Goal: Task Accomplishment & Management: Complete application form

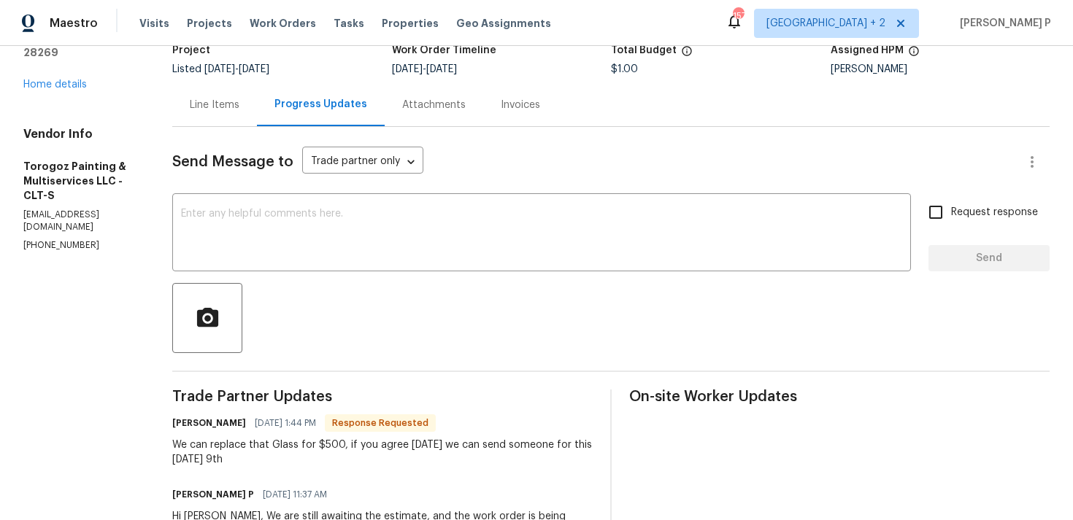
scroll to position [149, 0]
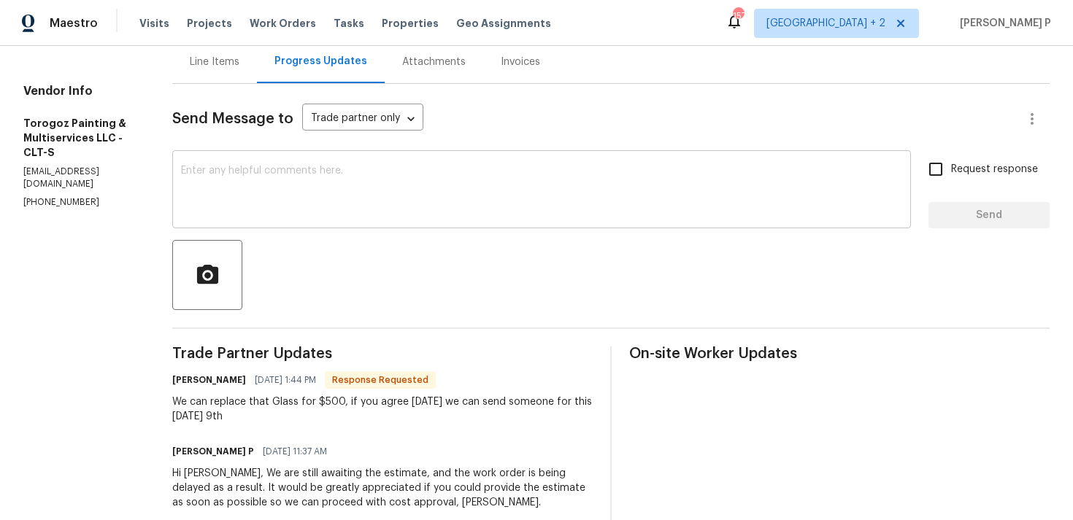
click at [298, 179] on textarea at bounding box center [541, 191] width 721 height 51
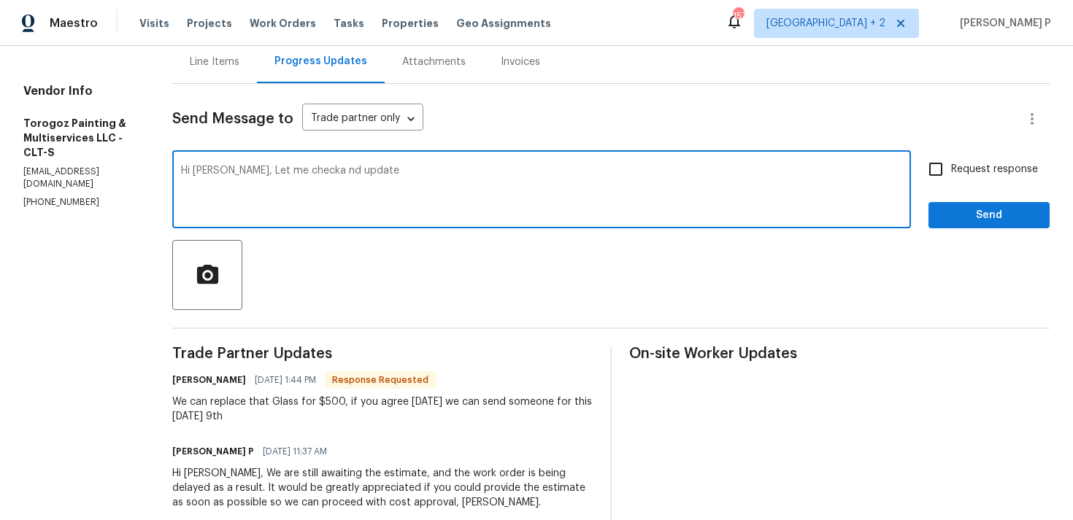
click at [332, 171] on textarea "Hi Ricardo, Let me checka nd update" at bounding box center [541, 191] width 721 height 51
click at [344, 169] on textarea "Hi Ricardo, Let me check a nd update" at bounding box center [541, 191] width 721 height 51
click at [429, 169] on textarea "Hi Ricardo, Let me check and update" at bounding box center [541, 191] width 721 height 51
type textarea "Hi Ricardo, Let me check and update. Thanks"
click at [970, 206] on button "Send" at bounding box center [988, 215] width 121 height 27
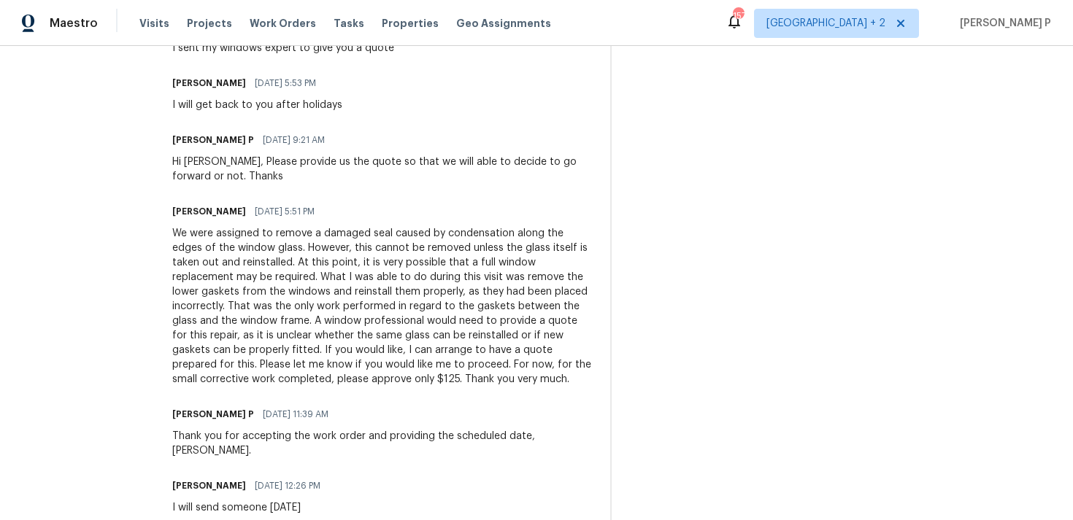
scroll to position [973, 0]
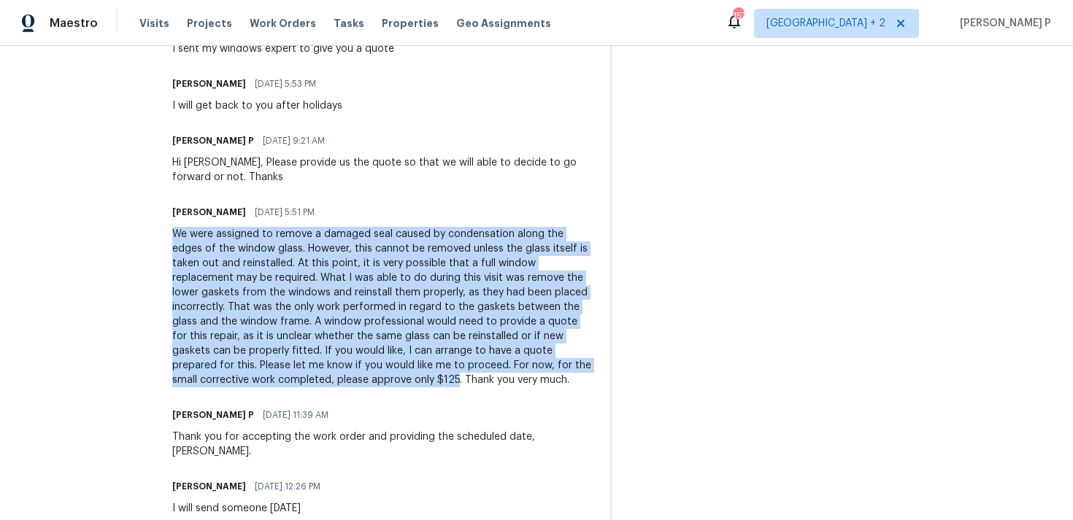
drag, startPoint x: 207, startPoint y: 234, endPoint x: 568, endPoint y: 379, distance: 388.3
click at [568, 379] on div "We were assigned to remove a damaged seal caused by condensation along the edge…" at bounding box center [382, 307] width 420 height 161
copy div "We were assigned to remove a damaged seal caused by condensation along the edge…"
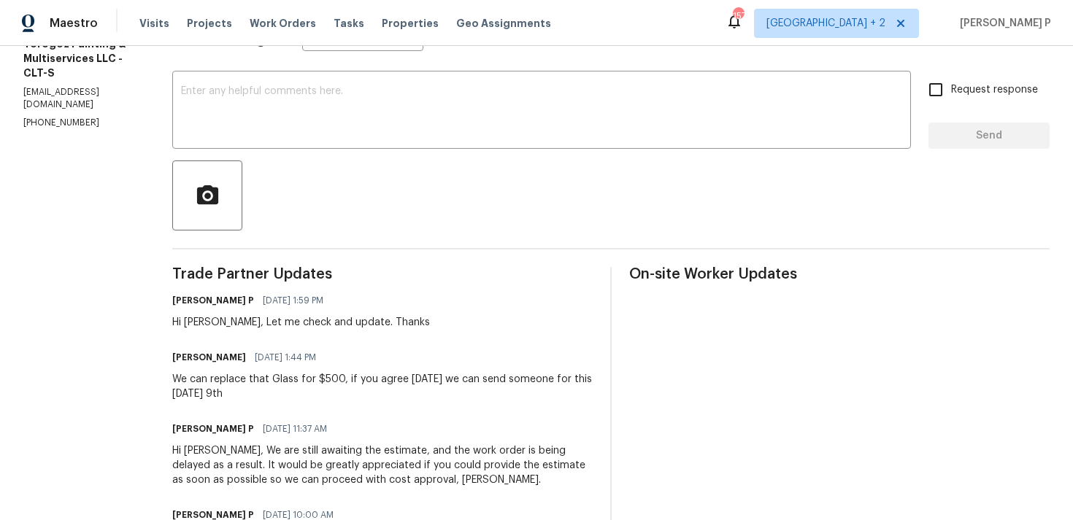
scroll to position [0, 0]
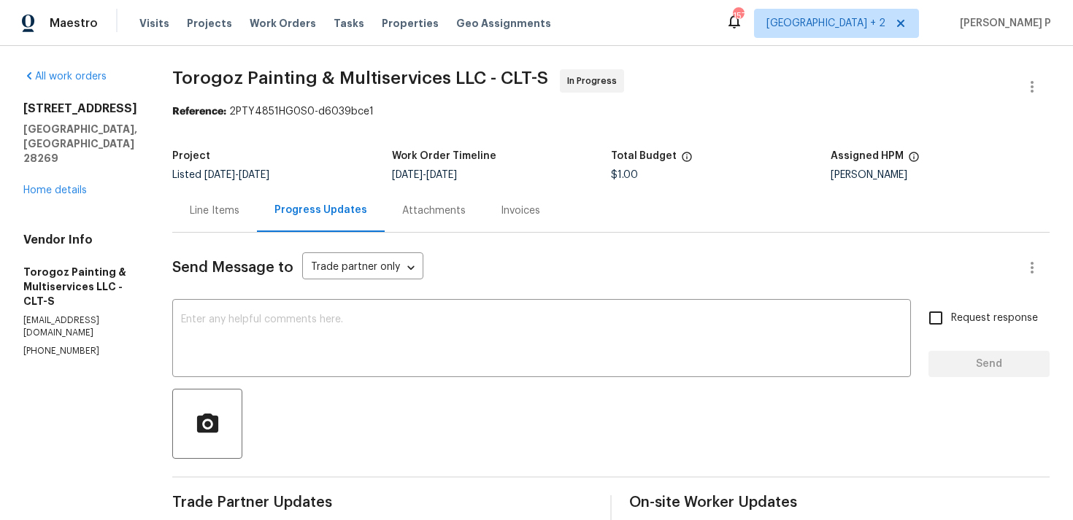
click at [301, 41] on div "Maestro Visits Projects Work Orders Tasks Properties Geo Assignments 157 Nashvi…" at bounding box center [536, 23] width 1073 height 46
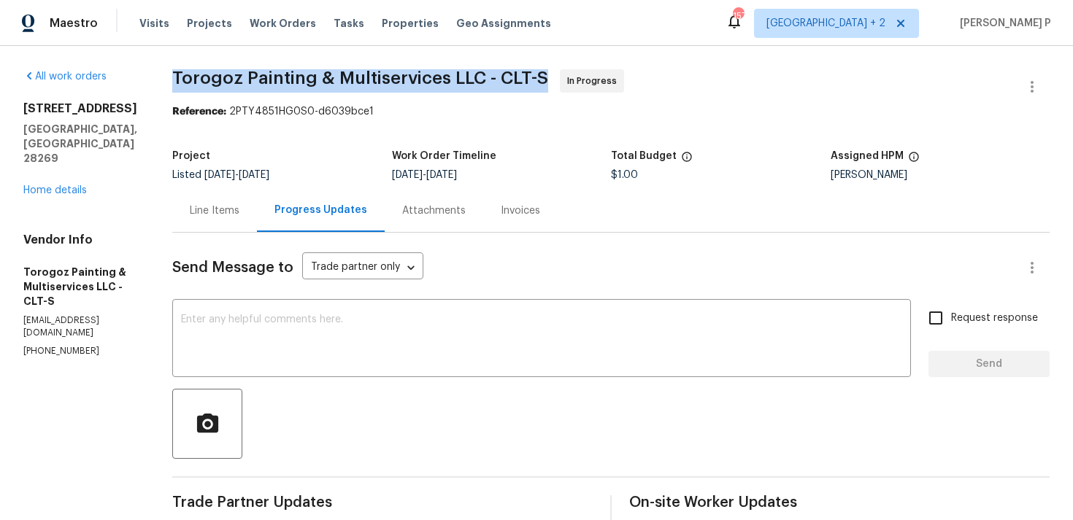
drag, startPoint x: 210, startPoint y: 72, endPoint x: 578, endPoint y: 73, distance: 367.8
click at [578, 73] on span "Torogoz Painting & Multiservices LLC - CLT-S In Progress" at bounding box center [593, 86] width 842 height 35
copy span "Torogoz Painting & Multiservices LLC - CLT-S"
click at [239, 215] on div "Line Items" at bounding box center [215, 211] width 50 height 15
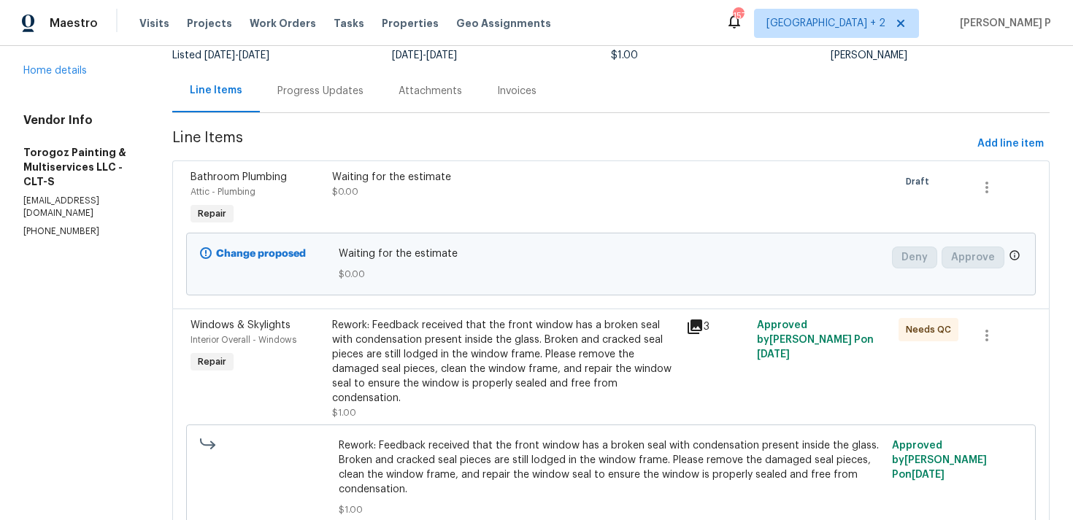
scroll to position [186, 0]
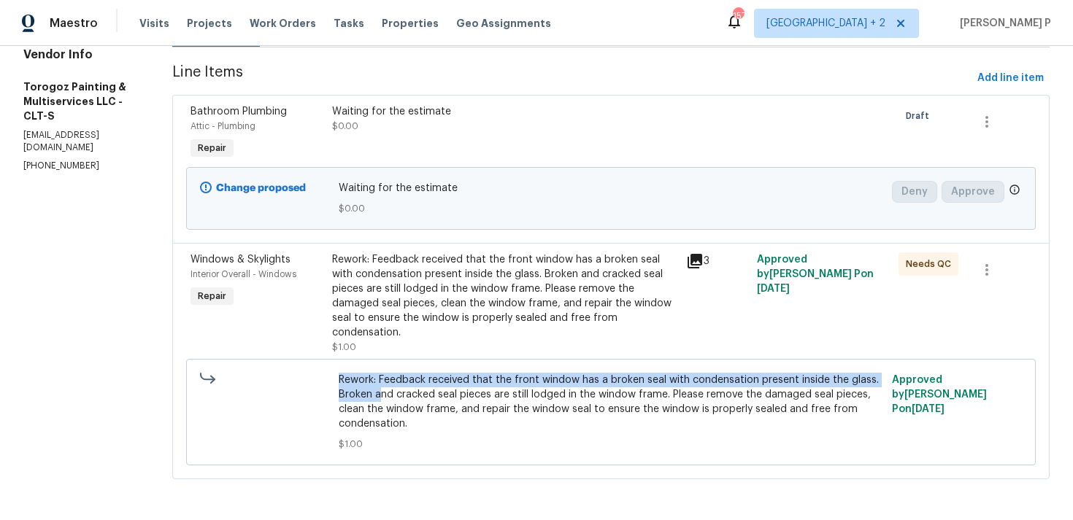
copy span "Rework: Feedback received that the front window has a broken seal with condensa…"
drag, startPoint x: 368, startPoint y: 379, endPoint x: 441, endPoint y: 401, distance: 75.5
click at [441, 401] on span "Rework: Feedback received that the front window has a broken seal with condensa…" at bounding box center [611, 402] width 545 height 58
click at [413, 393] on span "Rework: Feedback received that the front window has a broken seal with condensa…" at bounding box center [611, 402] width 545 height 58
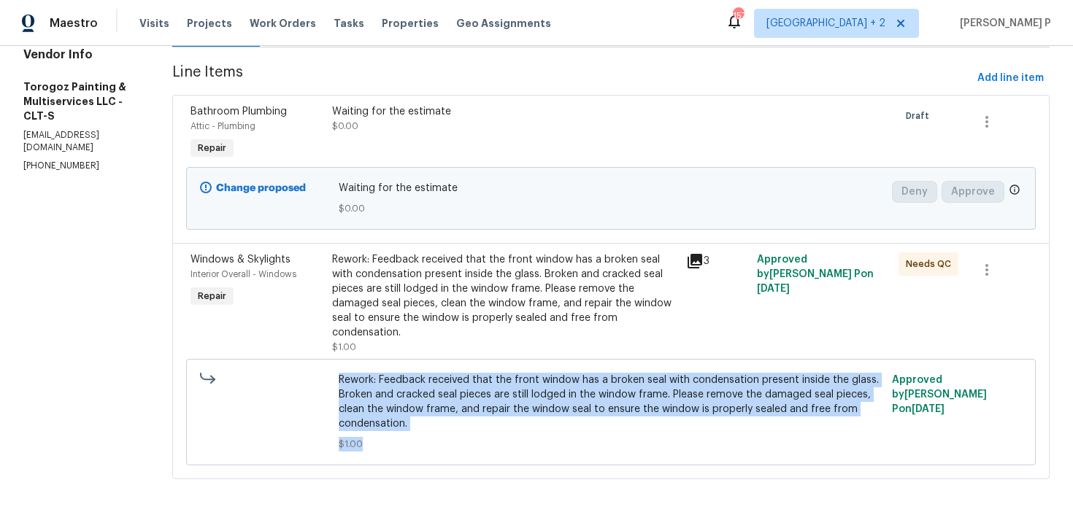
drag, startPoint x: 369, startPoint y: 381, endPoint x: 486, endPoint y: 442, distance: 131.9
click at [485, 442] on div "Rework: Feedback received that the front window has a broken seal with condensa…" at bounding box center [611, 412] width 545 height 79
click at [395, 419] on span "Rework: Feedback received that the front window has a broken seal with condensa…" at bounding box center [611, 402] width 545 height 58
drag, startPoint x: 360, startPoint y: 377, endPoint x: 491, endPoint y: 417, distance: 136.6
click at [491, 417] on div "Rework: Feedback received that the front window has a broken seal with condensa…" at bounding box center [610, 412] width 849 height 107
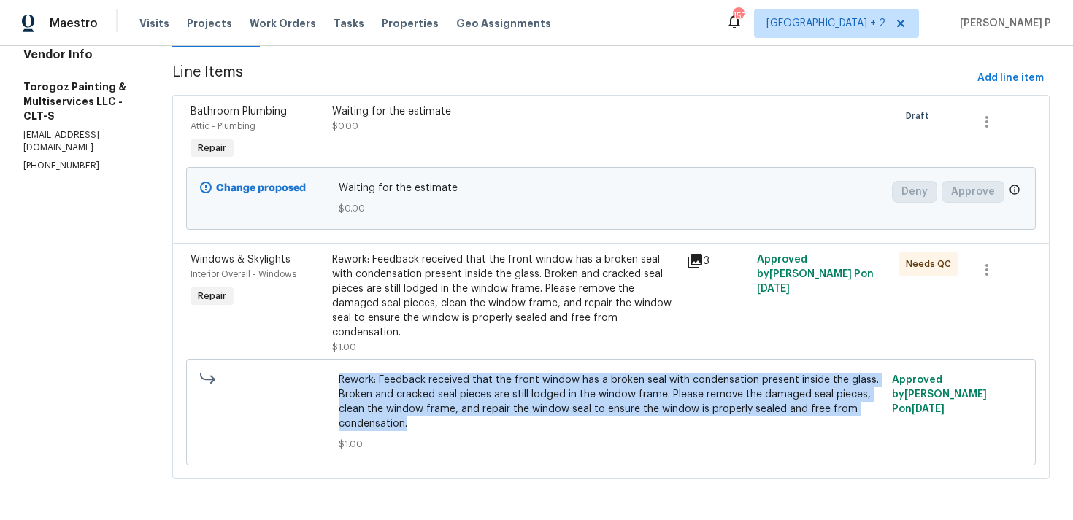
copy span "Rework: Feedback received that the front window has a broken seal with condensa…"
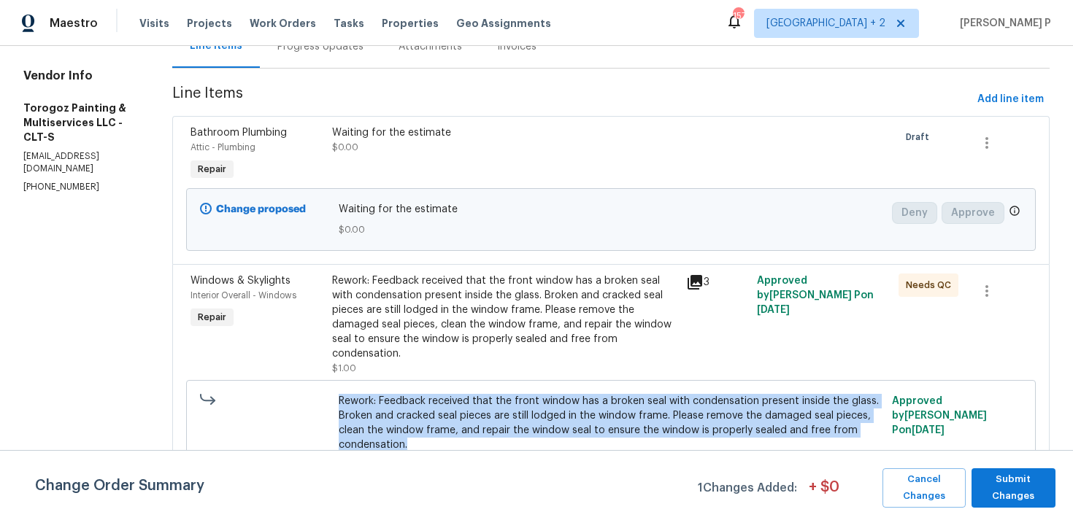
scroll to position [0, 0]
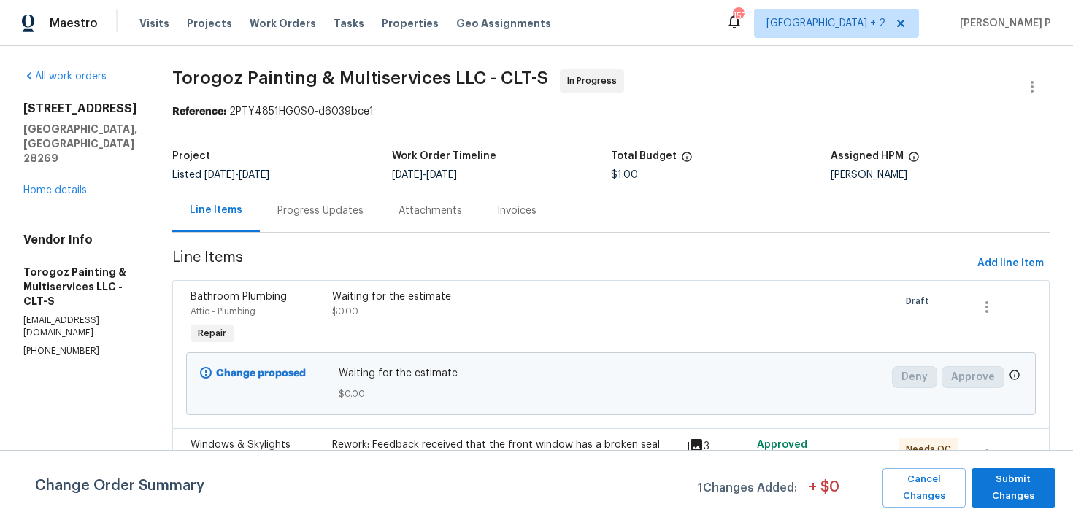
click at [368, 201] on div "Progress Updates" at bounding box center [320, 210] width 121 height 43
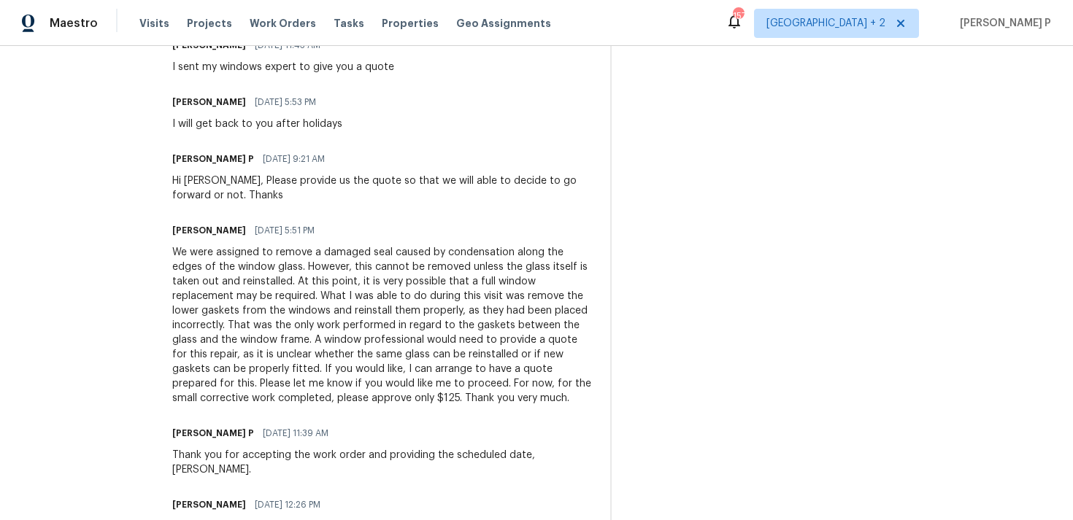
scroll to position [971, 0]
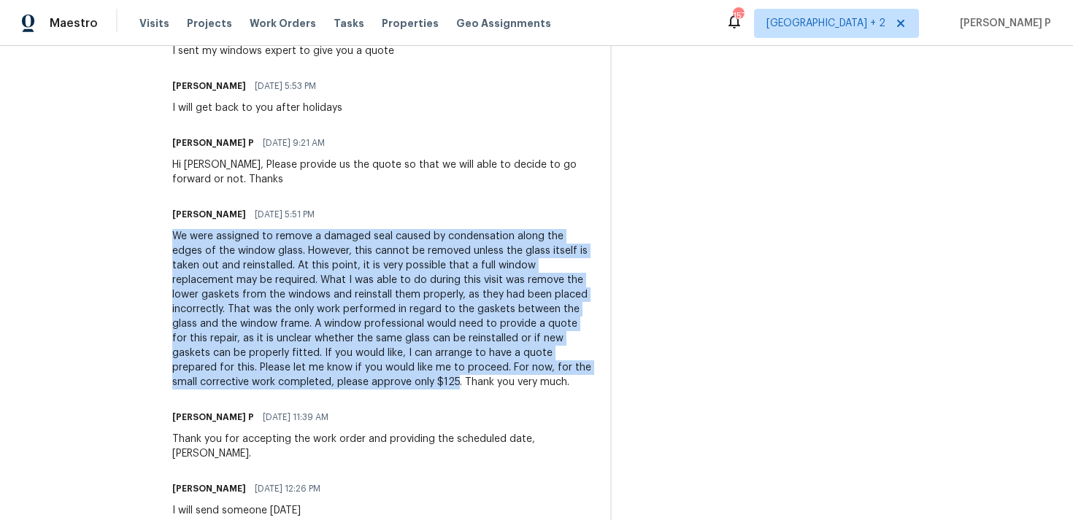
drag, startPoint x: 208, startPoint y: 237, endPoint x: 566, endPoint y: 385, distance: 386.7
click at [566, 385] on div "We were assigned to remove a damaged seal caused by condensation along the edge…" at bounding box center [382, 309] width 420 height 161
copy div "We were assigned to remove a damaged seal caused by condensation along the edge…"
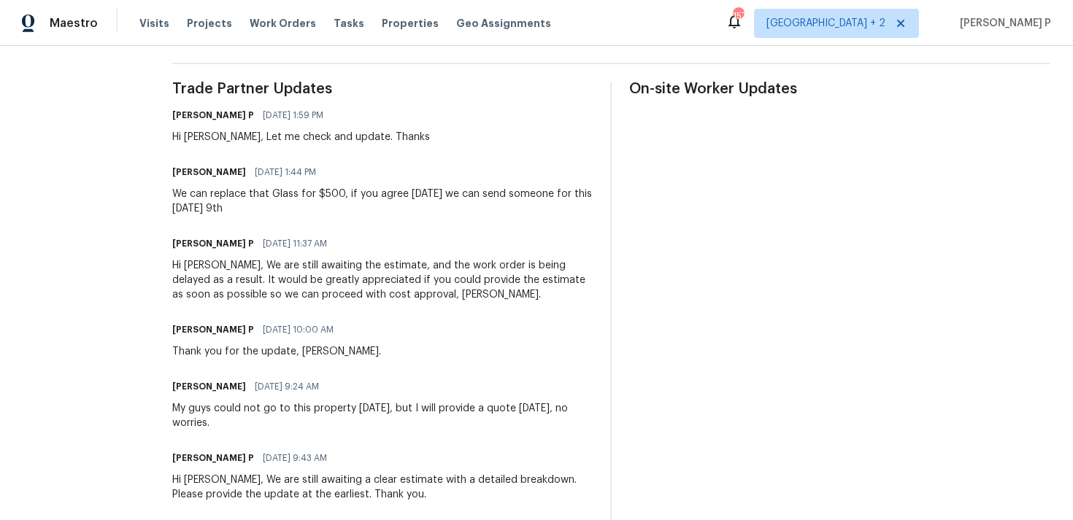
scroll to position [374, 0]
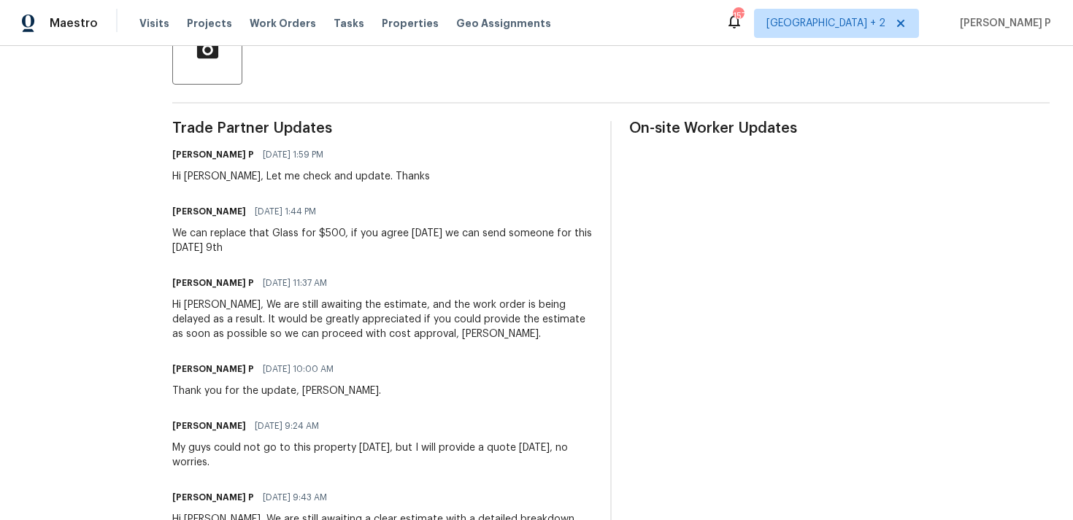
drag, startPoint x: 201, startPoint y: 228, endPoint x: 328, endPoint y: 247, distance: 128.4
click at [328, 247] on div "All work orders 4437 Devonhill Ln Charlotte, NC 28269 Home details Vendor Info …" at bounding box center [536, 464] width 1073 height 1585
copy div "We can replace that Glass for $500, if you agree today we can send someone for …"
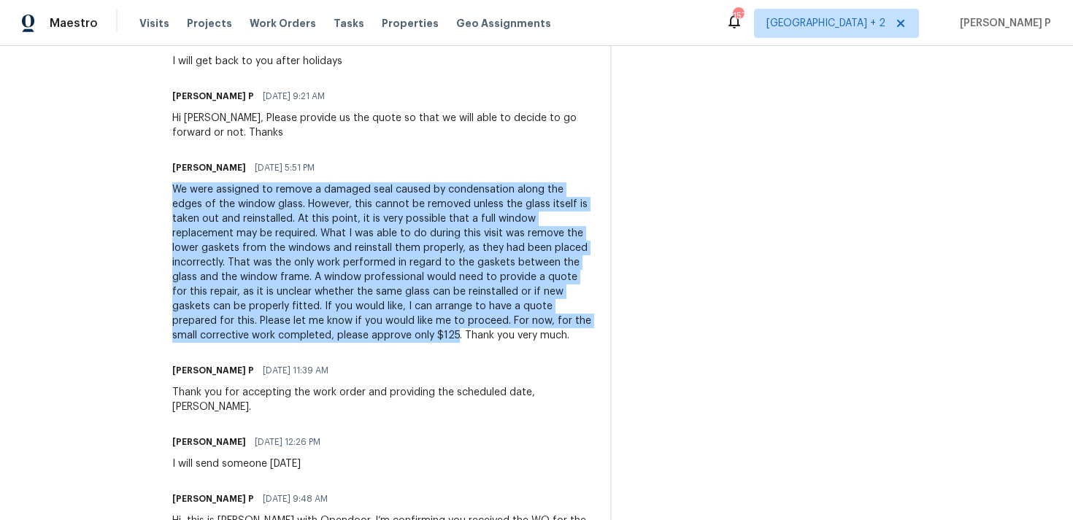
scroll to position [1035, 0]
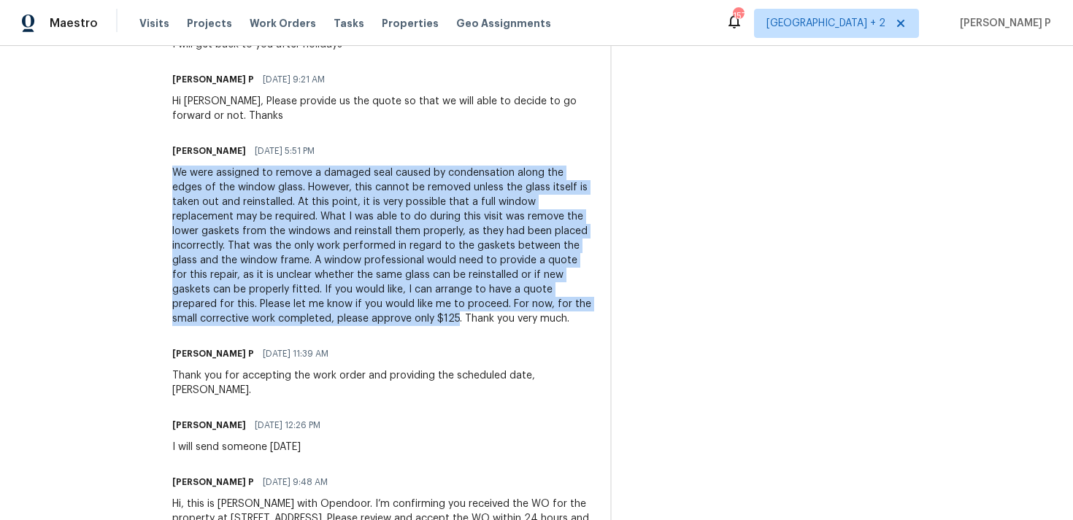
drag, startPoint x: 209, startPoint y: 173, endPoint x: 565, endPoint y: 320, distance: 385.1
click at [565, 320] on div "We were assigned to remove a damaged seal caused by condensation along the edge…" at bounding box center [382, 246] width 420 height 161
copy div "We were assigned to remove a damaged seal caused by condensation along the edge…"
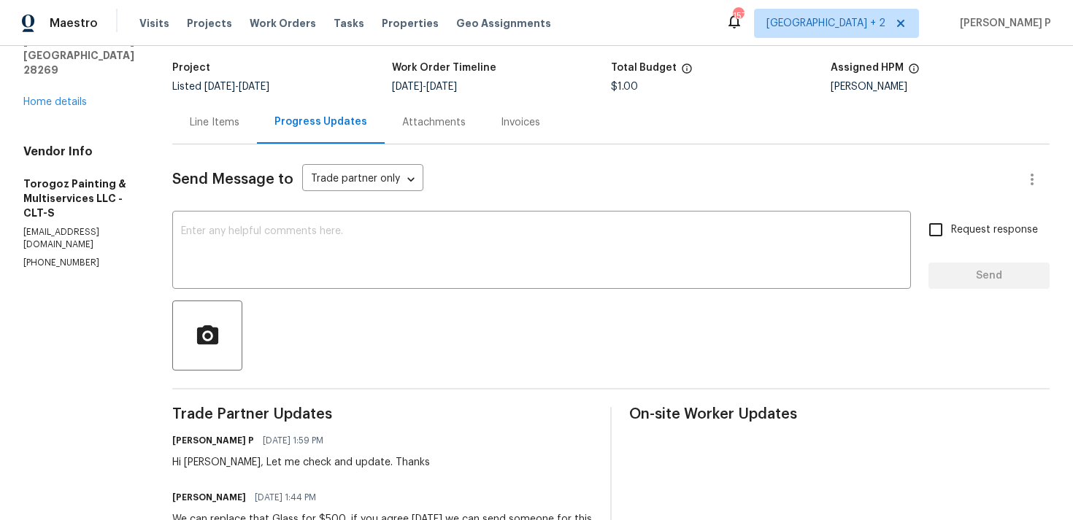
scroll to position [0, 0]
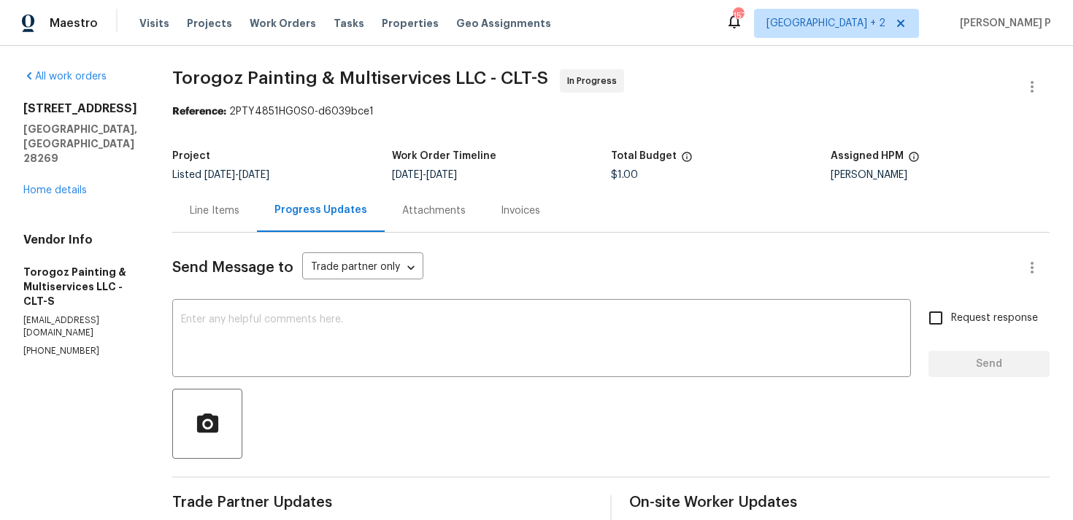
click at [236, 219] on div "Line Items" at bounding box center [214, 210] width 85 height 43
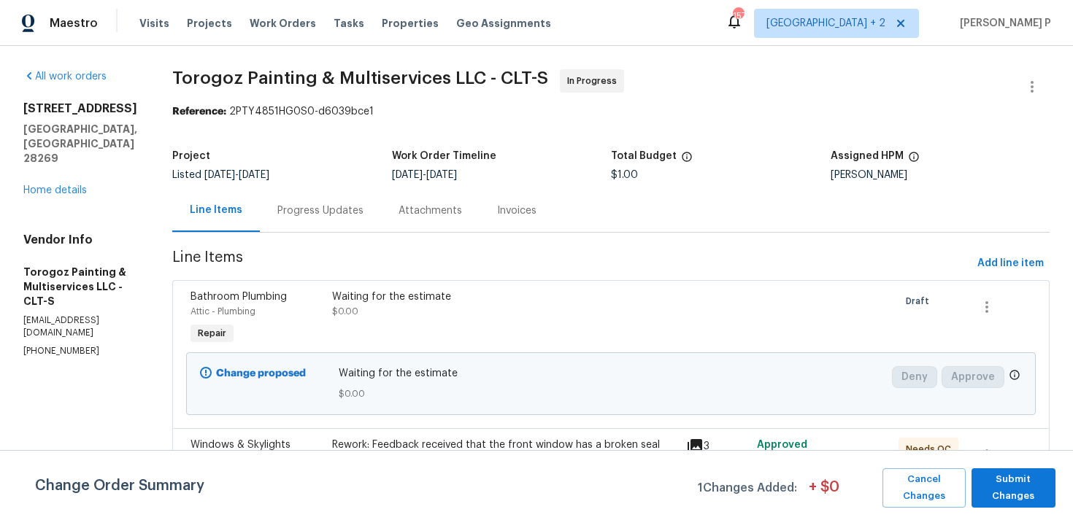
scroll to position [186, 0]
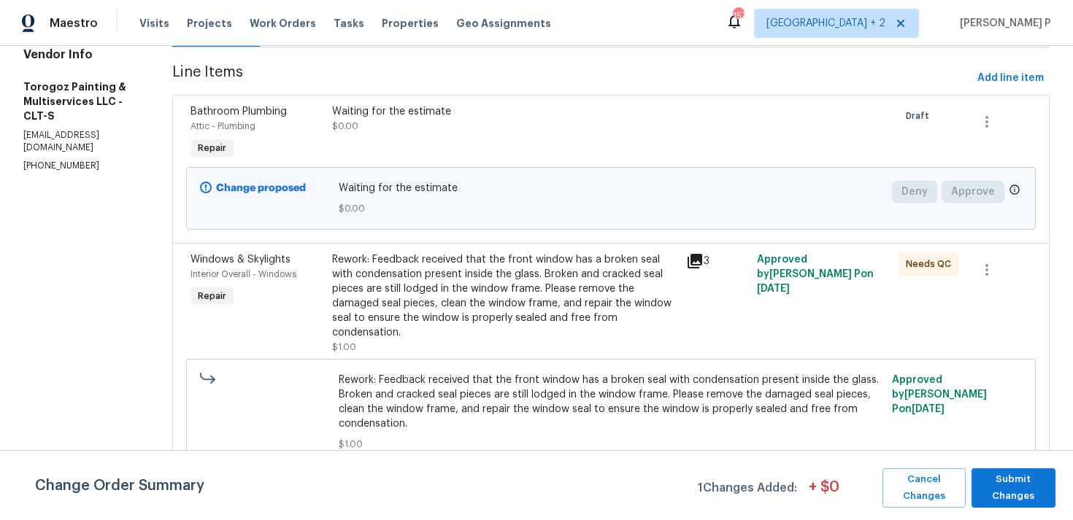
click at [527, 274] on div "Rework: Feedback received that the front window has a broken seal with condensa…" at bounding box center [504, 296] width 345 height 88
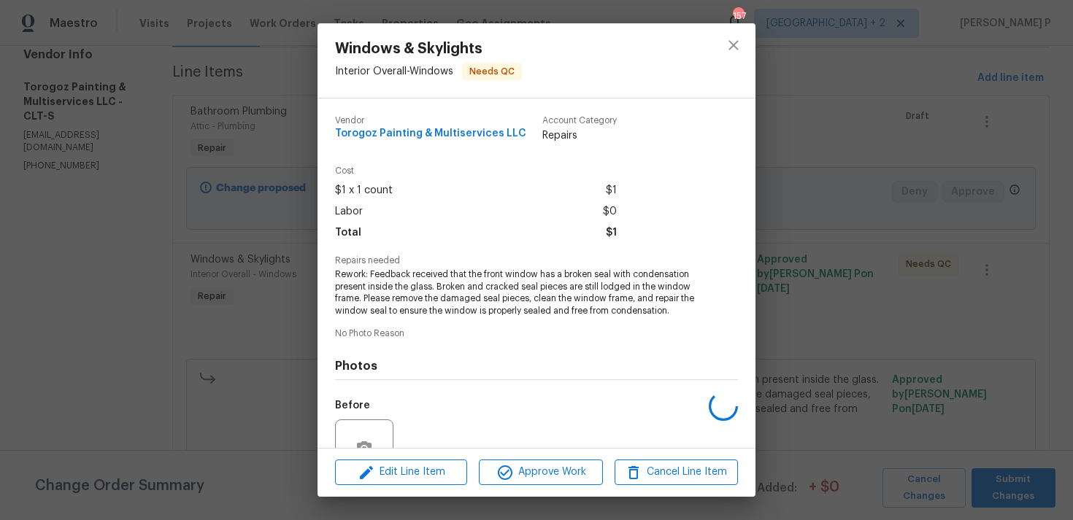
scroll to position [139, 0]
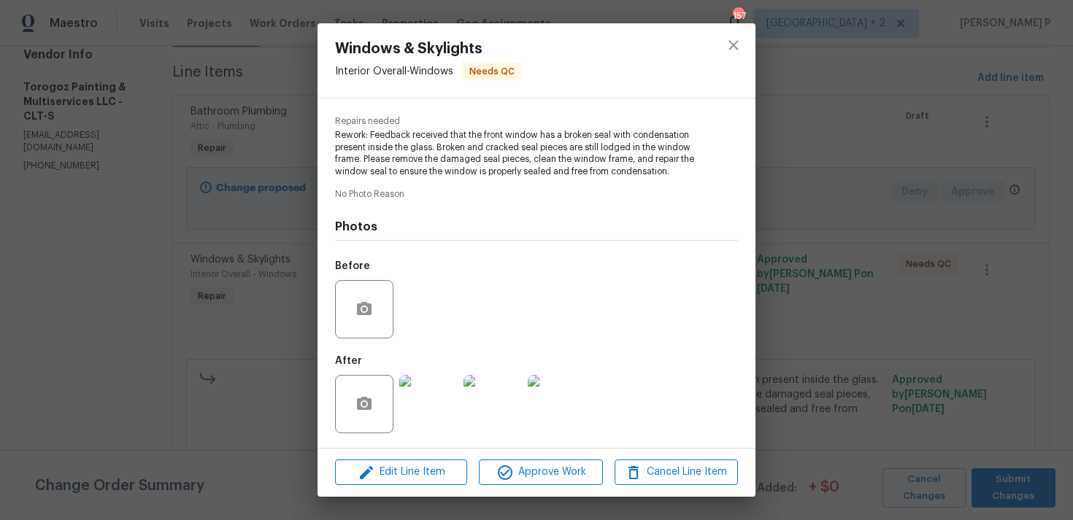
click at [449, 381] on img at bounding box center [428, 404] width 58 height 58
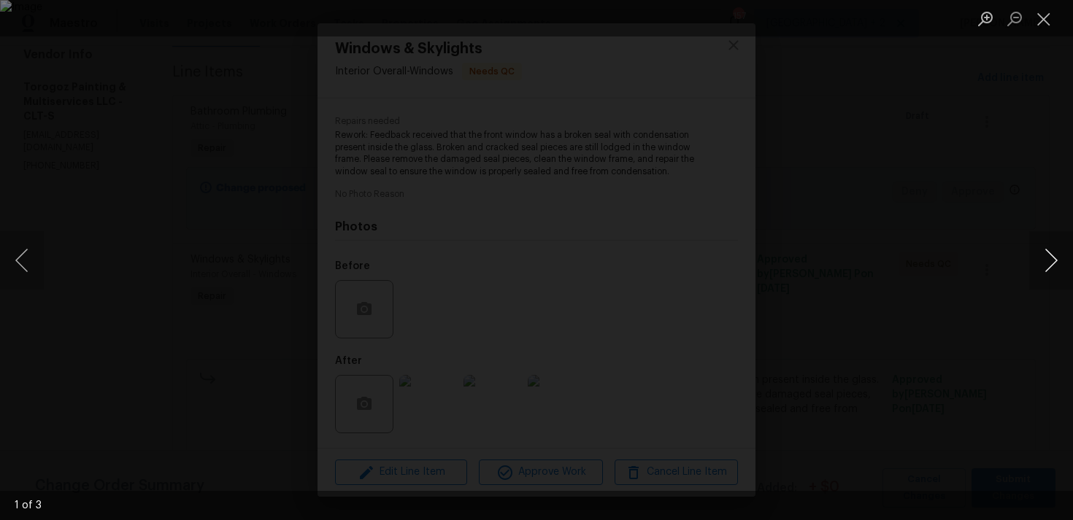
click at [1054, 260] on button "Next image" at bounding box center [1051, 260] width 44 height 58
click at [1049, 25] on button "Close lightbox" at bounding box center [1043, 19] width 29 height 26
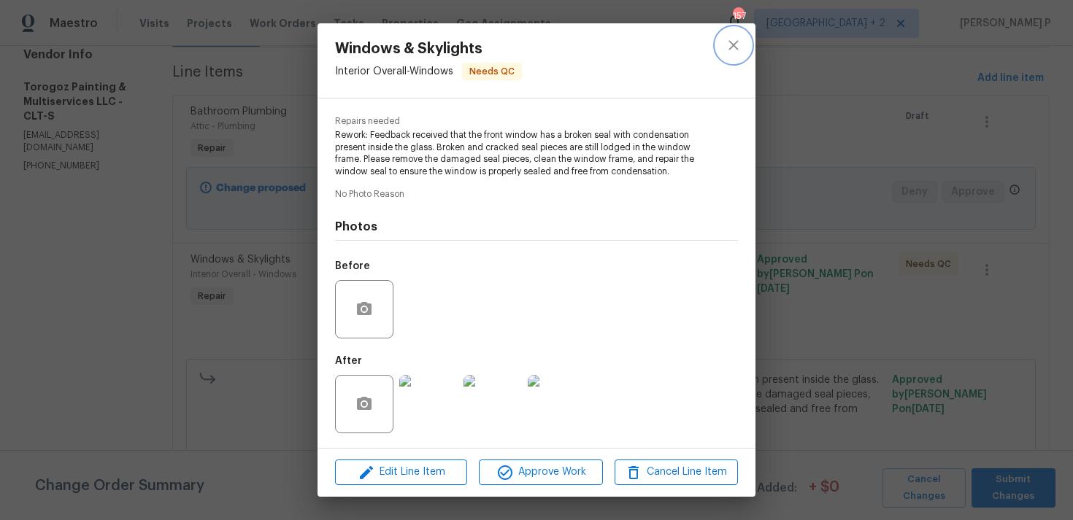
click at [734, 46] on icon "close" at bounding box center [732, 44] width 9 height 9
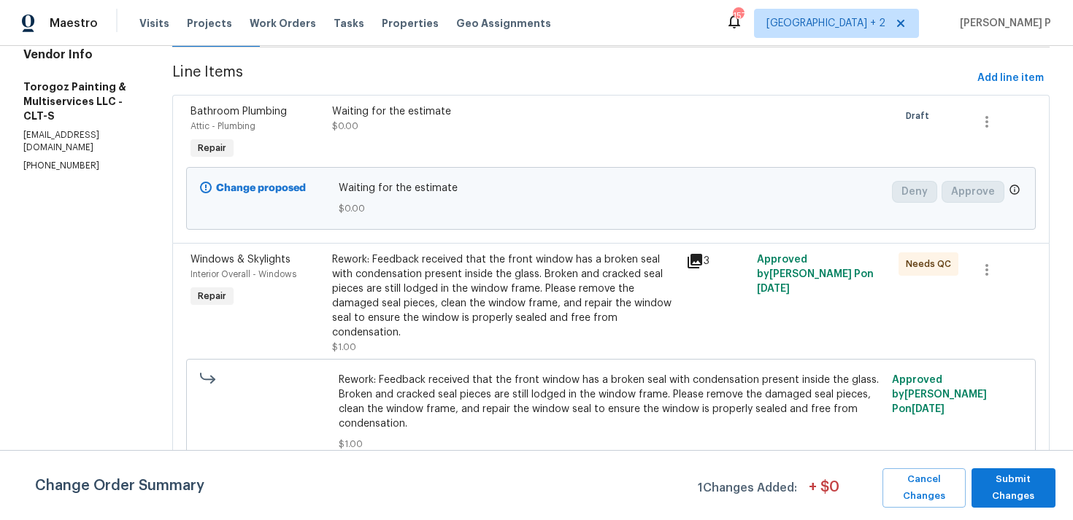
scroll to position [0, 0]
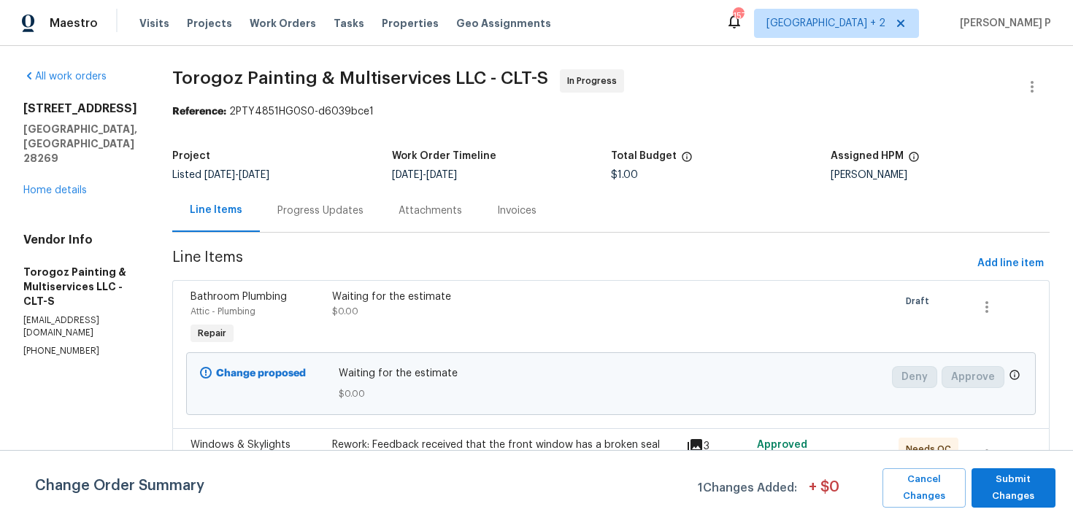
click at [348, 208] on div "Progress Updates" at bounding box center [320, 211] width 86 height 15
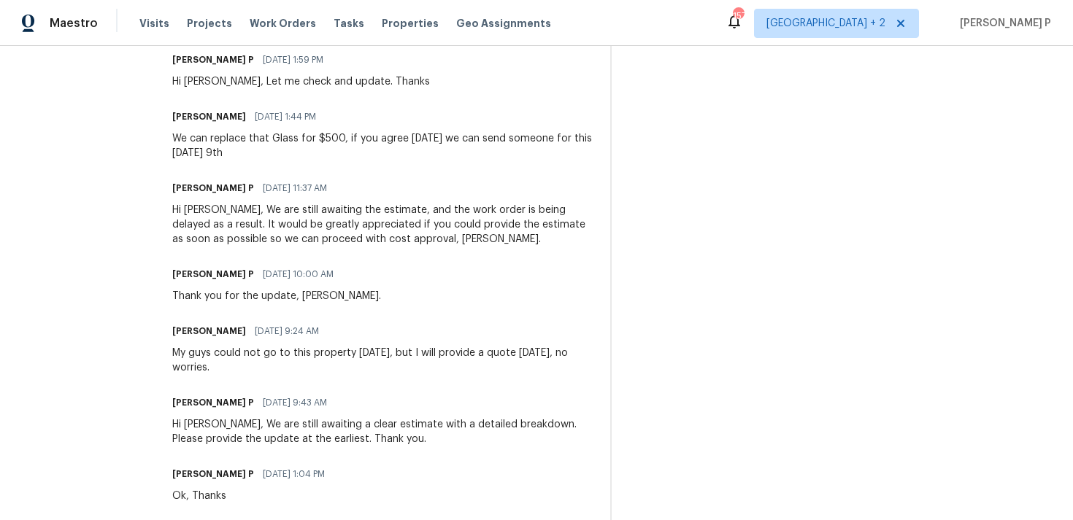
scroll to position [495, 0]
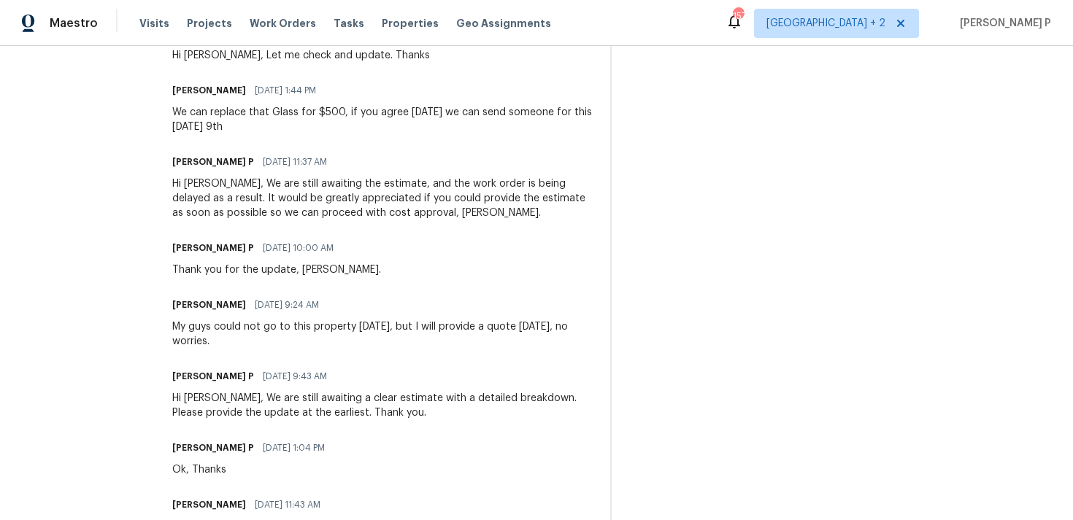
drag, startPoint x: 207, startPoint y: 117, endPoint x: 325, endPoint y: 141, distance: 119.9
copy div "We can replace that Glass for $500, if you agree today we can send someone for …"
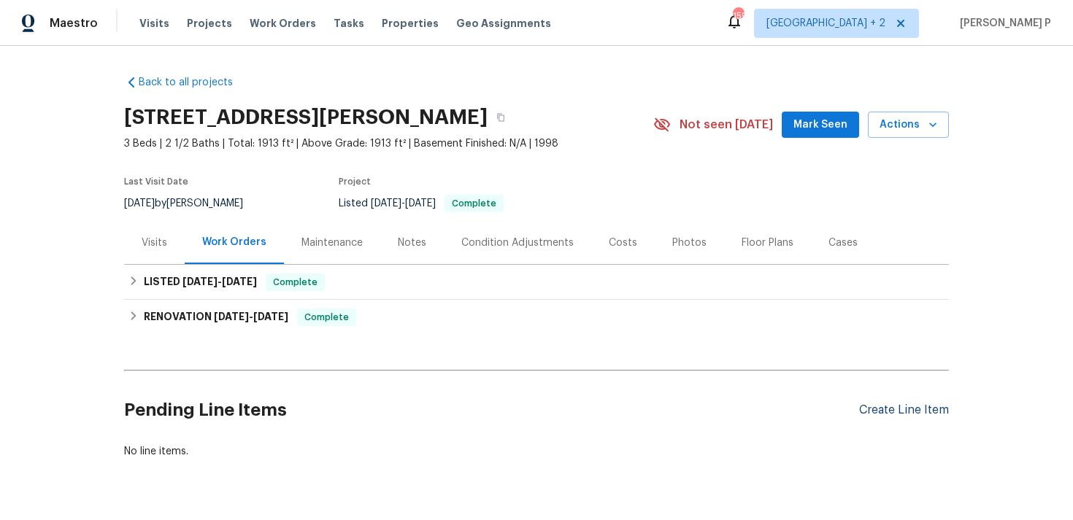
click at [928, 410] on div "Create Line Item" at bounding box center [904, 411] width 90 height 14
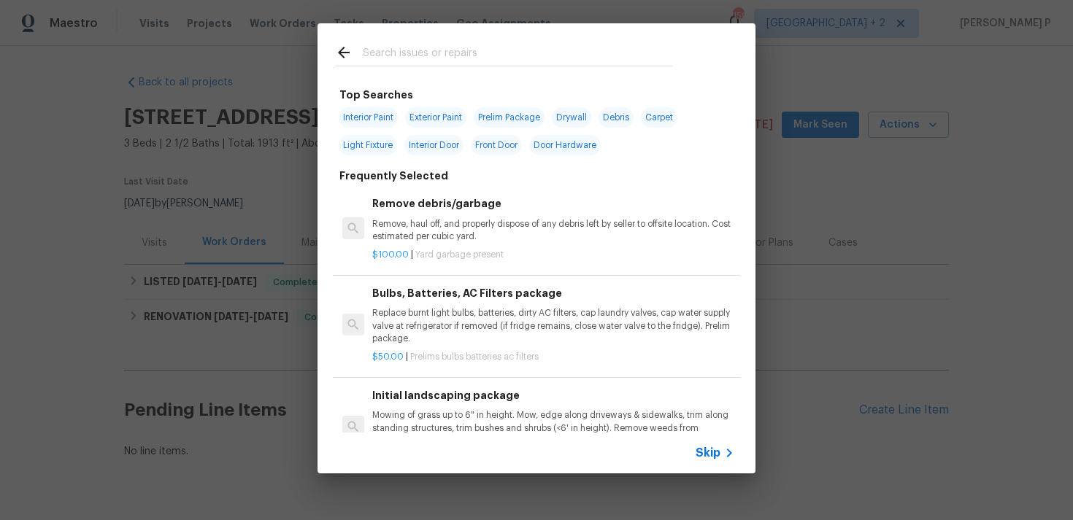
click at [712, 449] on span "Skip" at bounding box center [707, 453] width 25 height 15
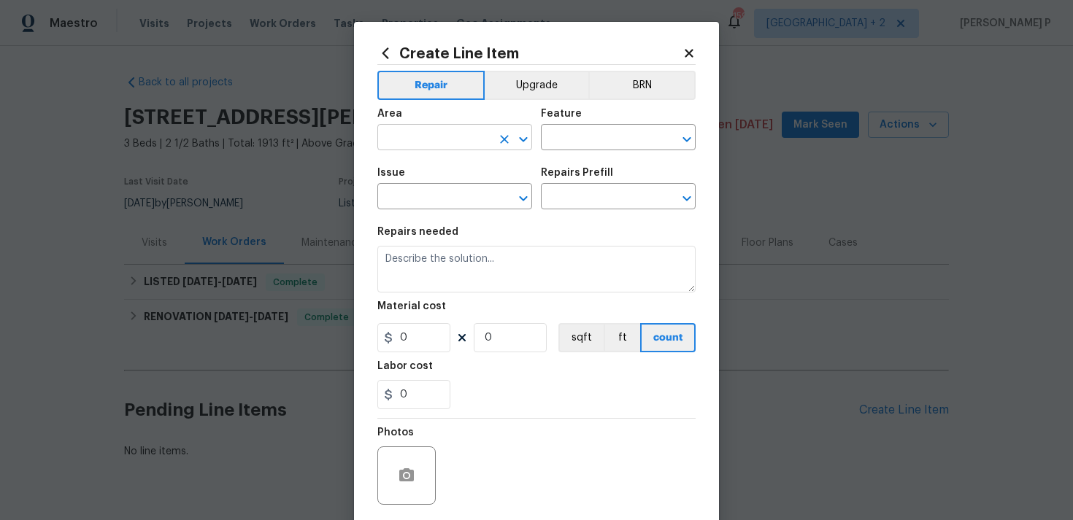
click at [411, 136] on input "text" at bounding box center [434, 139] width 114 height 23
click at [415, 166] on li "Kitchen" at bounding box center [454, 172] width 155 height 24
type input "Kitchen"
click at [580, 147] on input "text" at bounding box center [598, 139] width 114 height 23
type input "r"
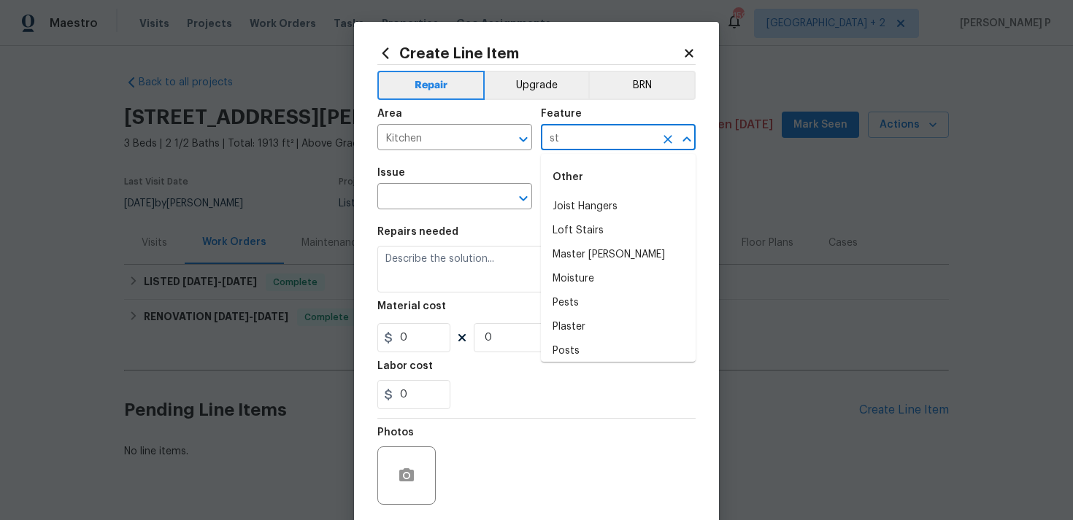
type input "s"
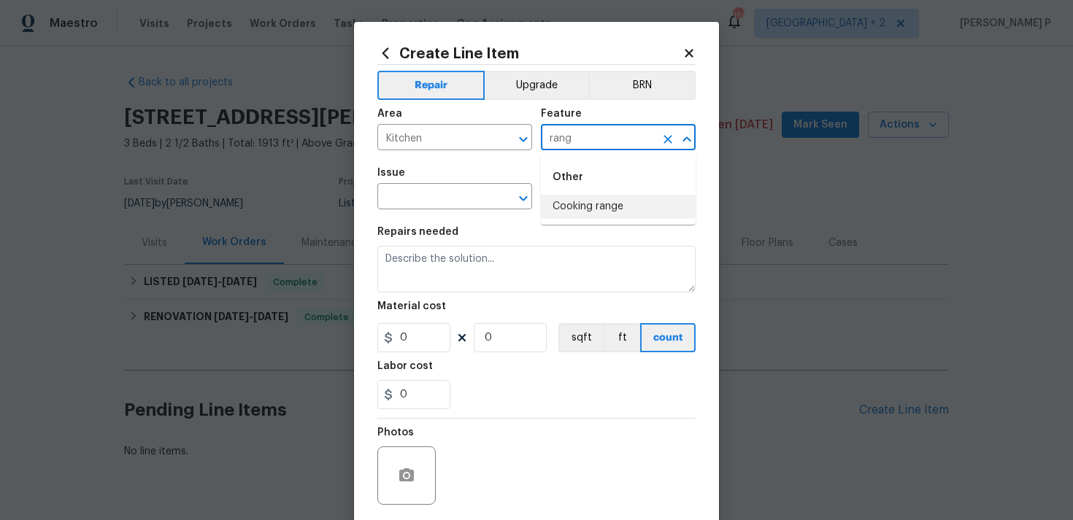
click at [582, 206] on li "Cooking range" at bounding box center [618, 207] width 155 height 24
click at [525, 193] on icon "Open" at bounding box center [523, 199] width 18 height 18
type input "Cooking range"
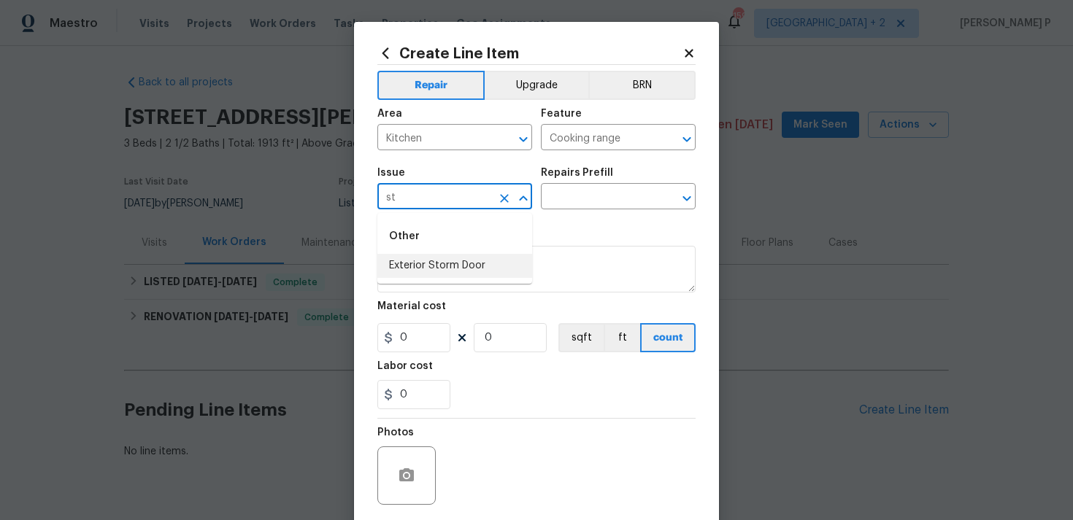
type input "s"
type input "range"
click at [523, 198] on icon "Close" at bounding box center [523, 199] width 18 height 18
click at [523, 198] on icon "Open" at bounding box center [523, 199] width 18 height 18
click at [497, 193] on icon "Clear" at bounding box center [504, 198] width 15 height 15
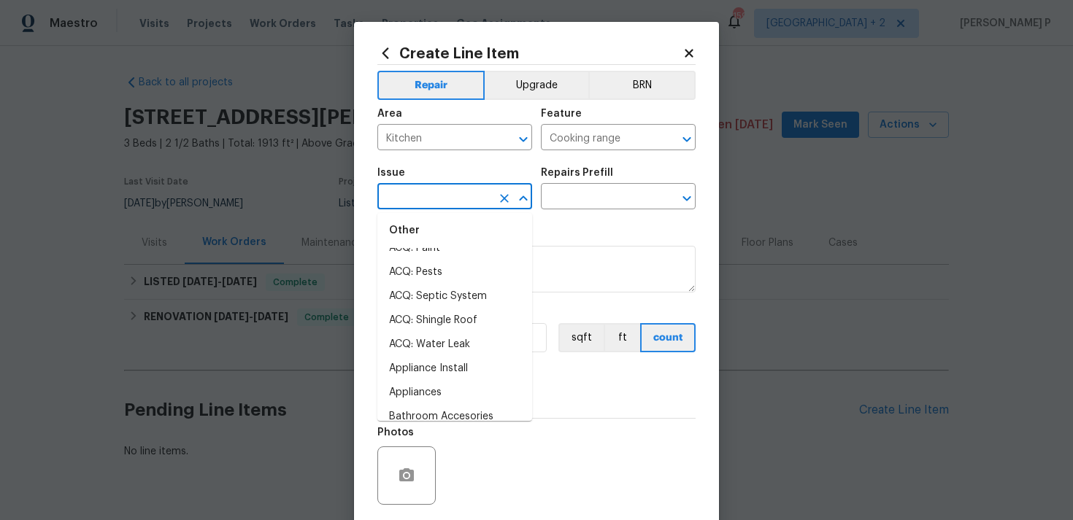
scroll to position [111, 0]
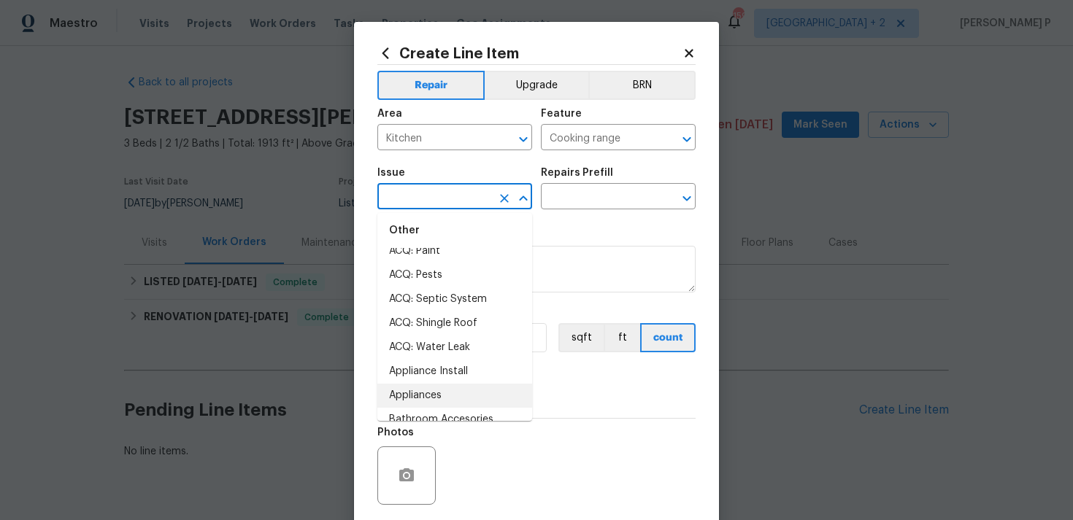
click at [438, 397] on li "Appliances" at bounding box center [454, 396] width 155 height 24
type input "Appliances"
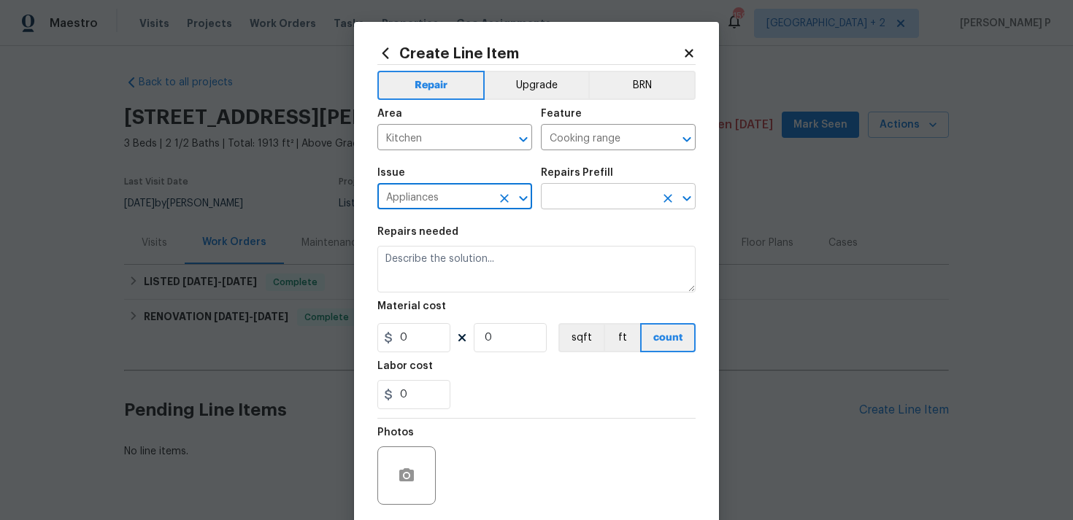
click at [552, 201] on input "text" at bounding box center [598, 198] width 114 height 23
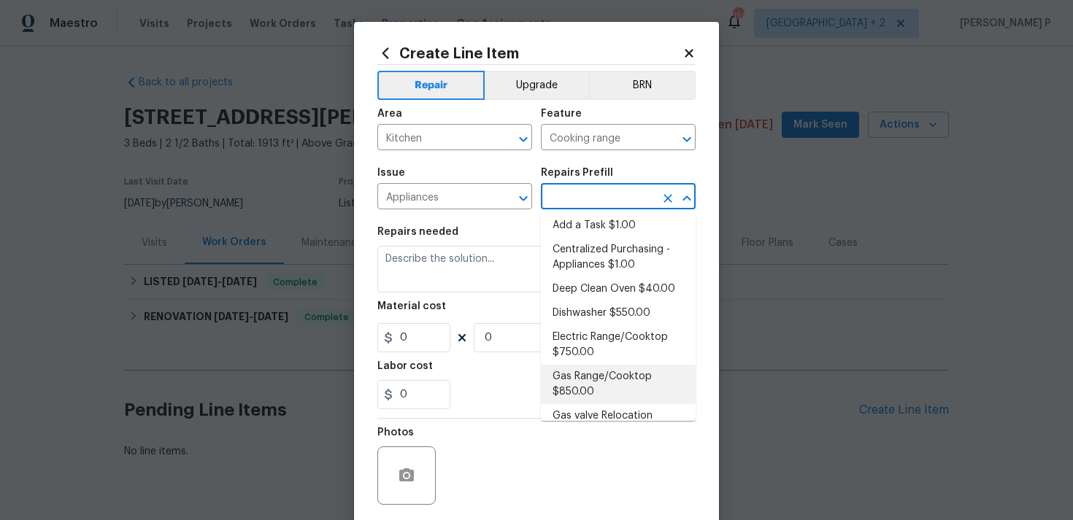
scroll to position [0, 0]
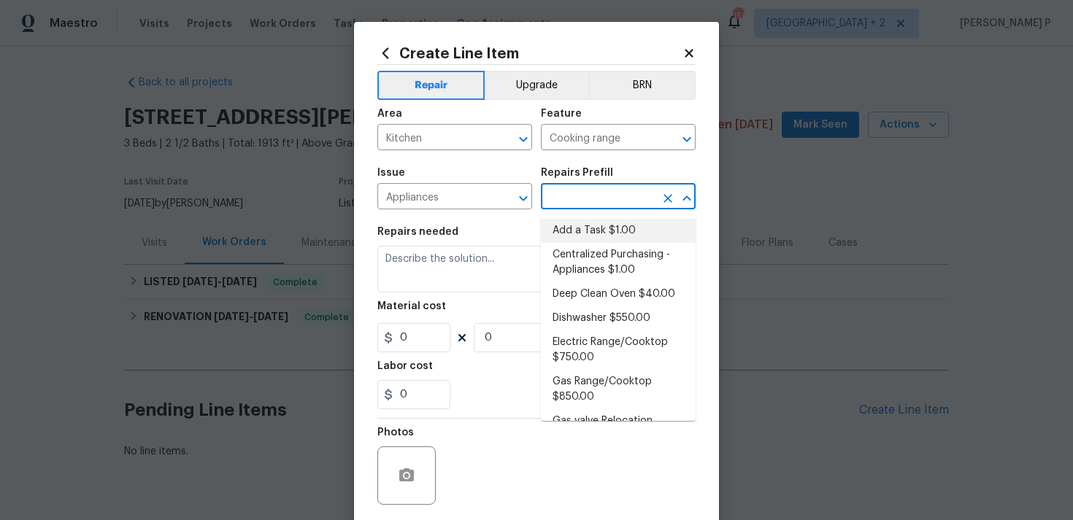
click at [593, 234] on li "Add a Task $1.00" at bounding box center [618, 231] width 155 height 24
type input "Appliances"
type input "Add a Task $1.00"
type textarea "HPM to detail"
type input "1"
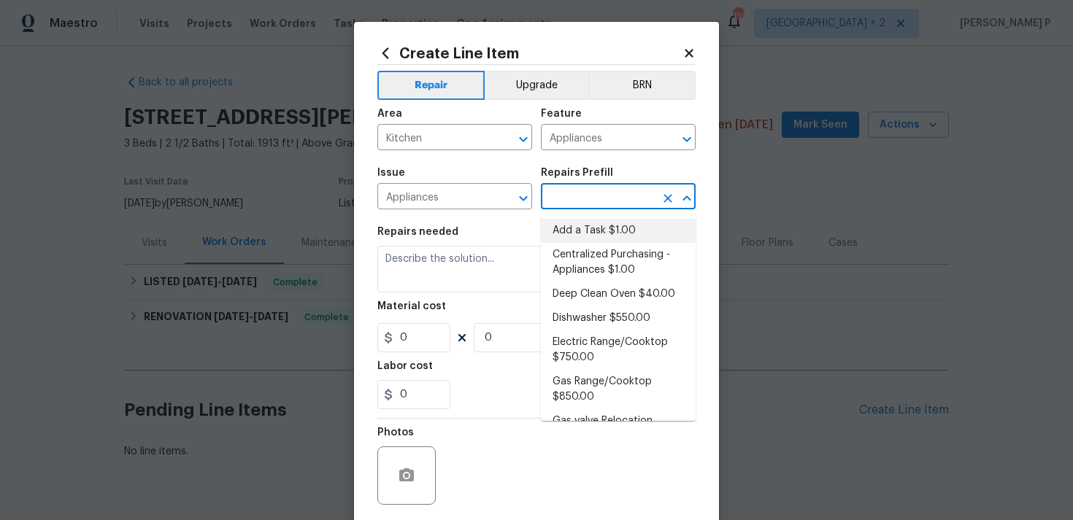
type input "1"
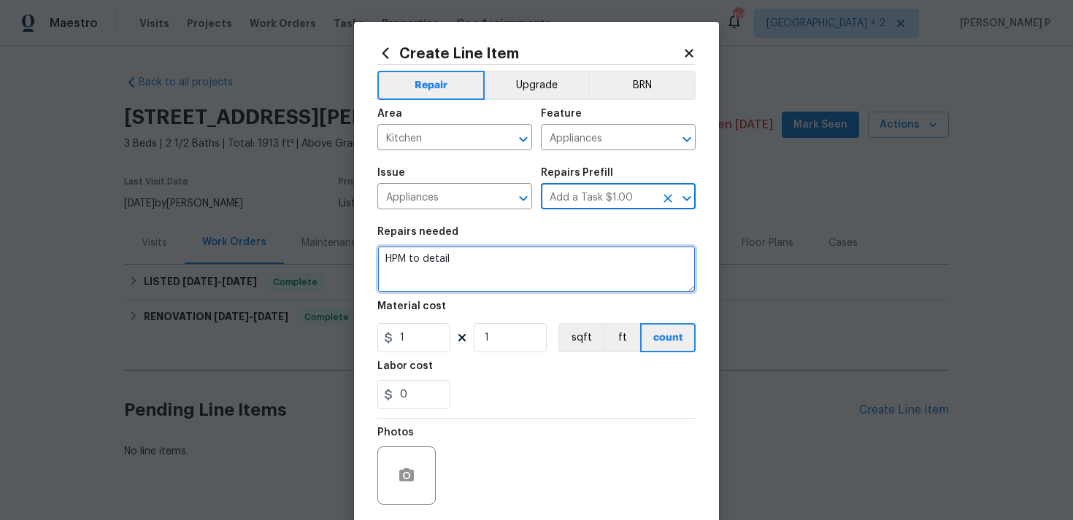
click at [523, 265] on textarea "HPM to detail" at bounding box center [536, 269] width 318 height 47
paste textarea "Front right burner on the stove does not work"
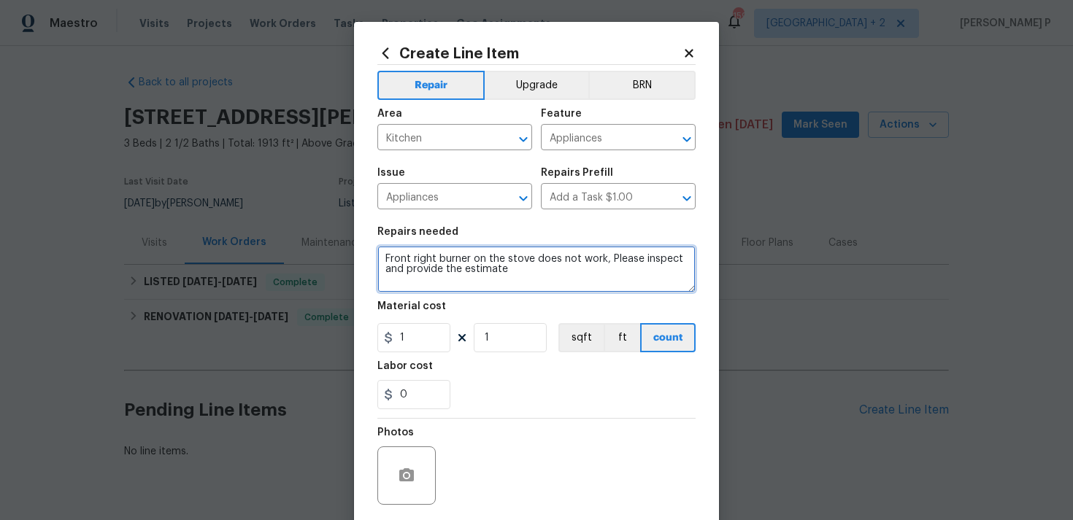
click at [490, 252] on textarea "Front right burner on the stove does not work, Please inspect and provide the e…" at bounding box center [536, 269] width 318 height 47
paste textarea "The front right burner on the stove is not working; please inspect and provide …"
click at [623, 260] on textarea "The front right burner on the stove is not working; please inspect and provide …" at bounding box center [536, 269] width 318 height 47
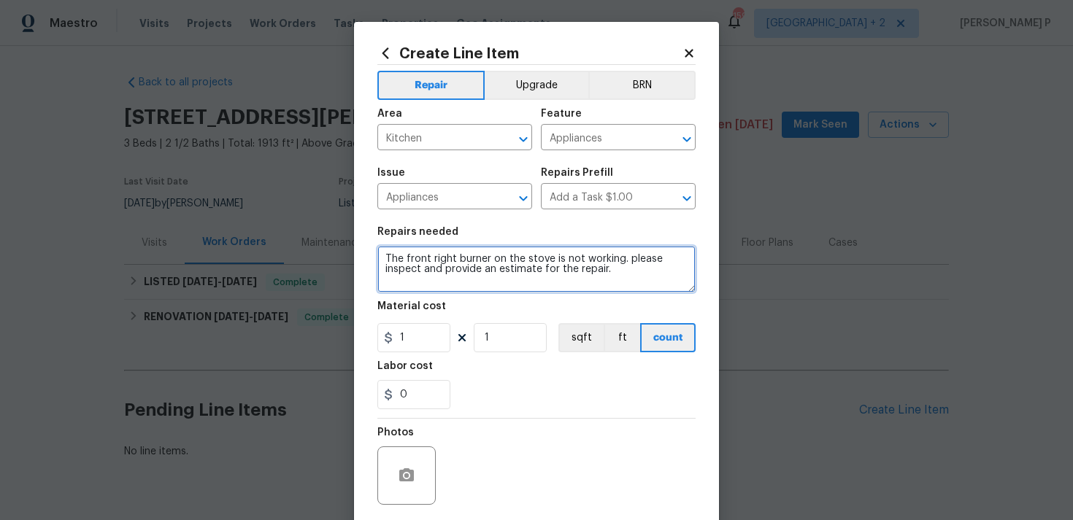
click at [630, 253] on textarea "The front right burner on the stove is not working. please inspect and provide …" at bounding box center [536, 269] width 318 height 47
click at [630, 254] on textarea "The front right burner on the stove is not working. please inspect and provide …" at bounding box center [536, 269] width 318 height 47
click at [631, 263] on textarea "The front right burner on the stove is not working. please inspect and provide …" at bounding box center [536, 269] width 318 height 47
type textarea "The front right burner on the stove is not working. Please inspect and provide …"
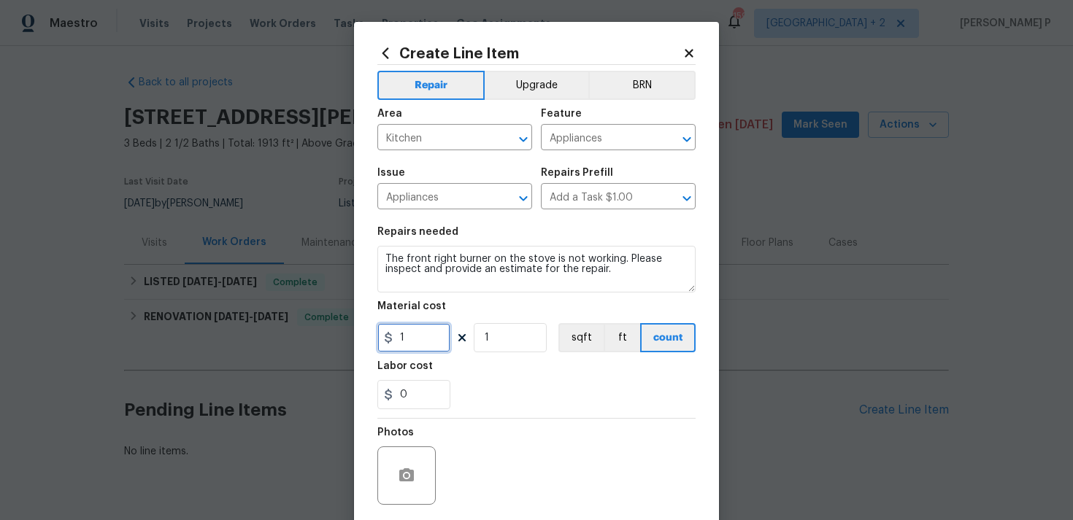
click at [422, 329] on input "1" at bounding box center [413, 337] width 73 height 29
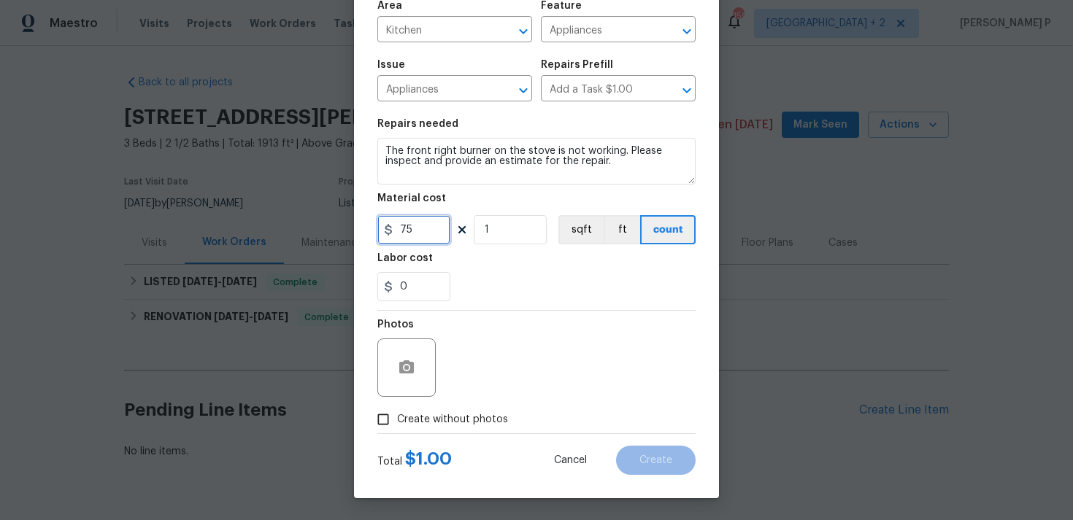
type input "75"
click at [388, 424] on input "Create without photos" at bounding box center [383, 420] width 28 height 28
checkbox input "true"
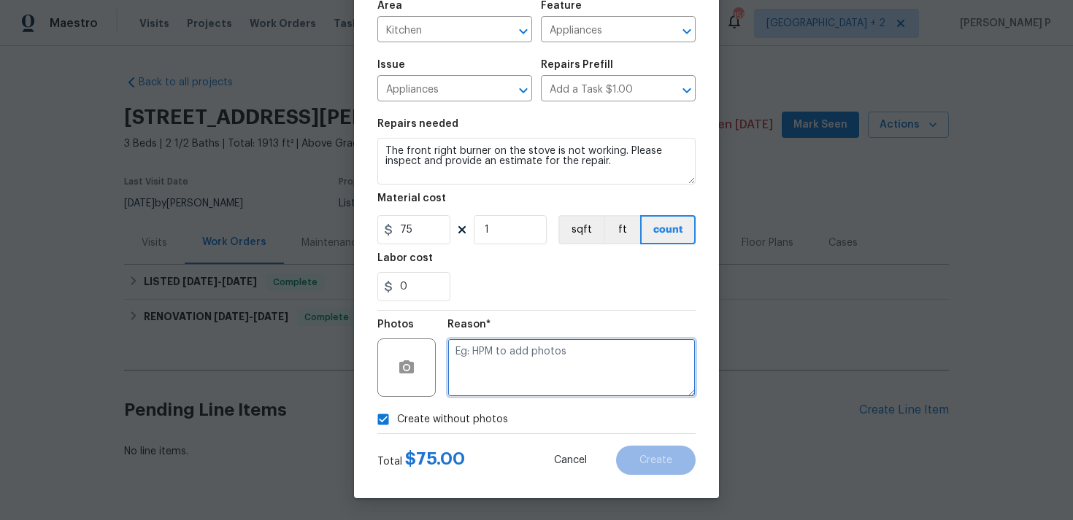
click at [471, 391] on textarea at bounding box center [571, 368] width 248 height 58
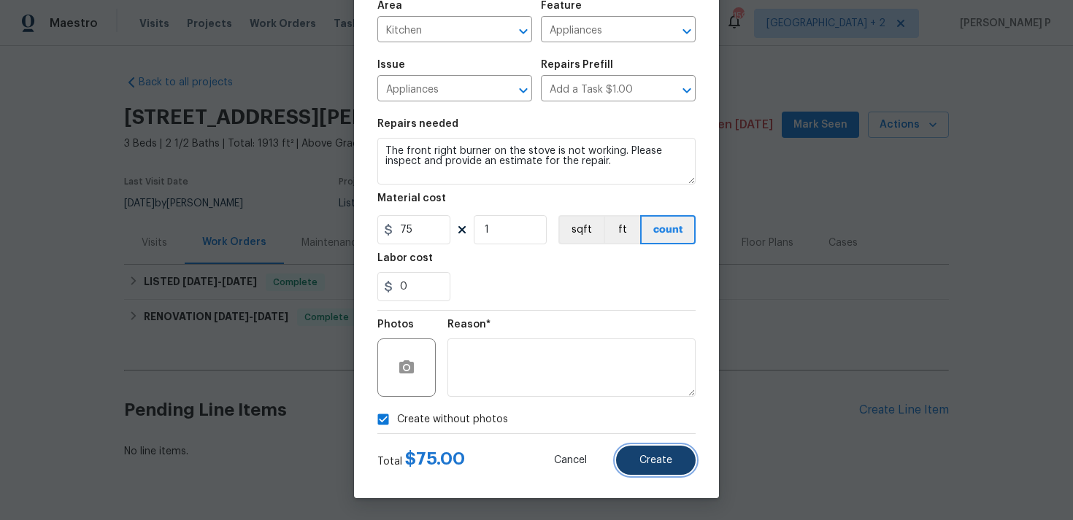
click at [663, 456] on span "Create" at bounding box center [655, 460] width 33 height 11
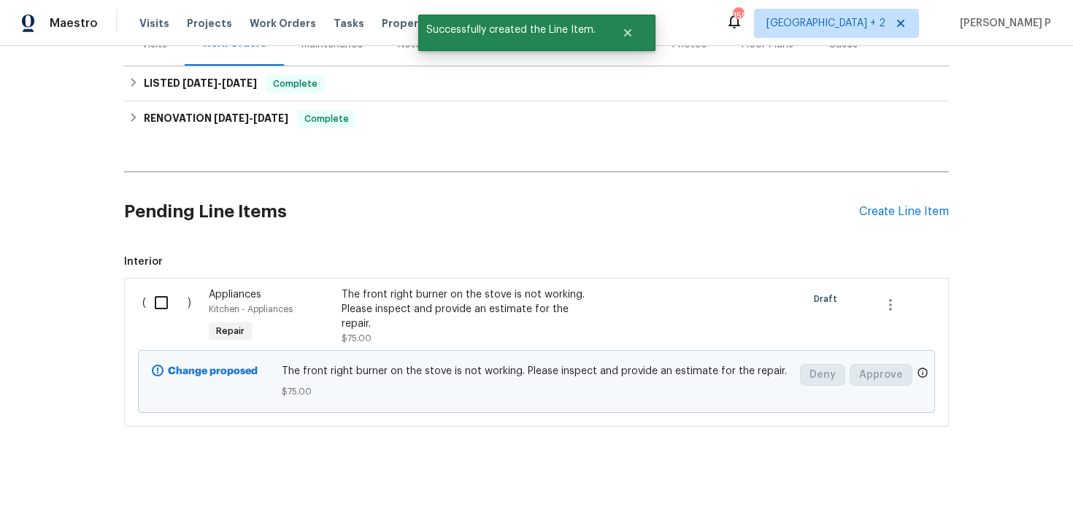
scroll to position [204, 0]
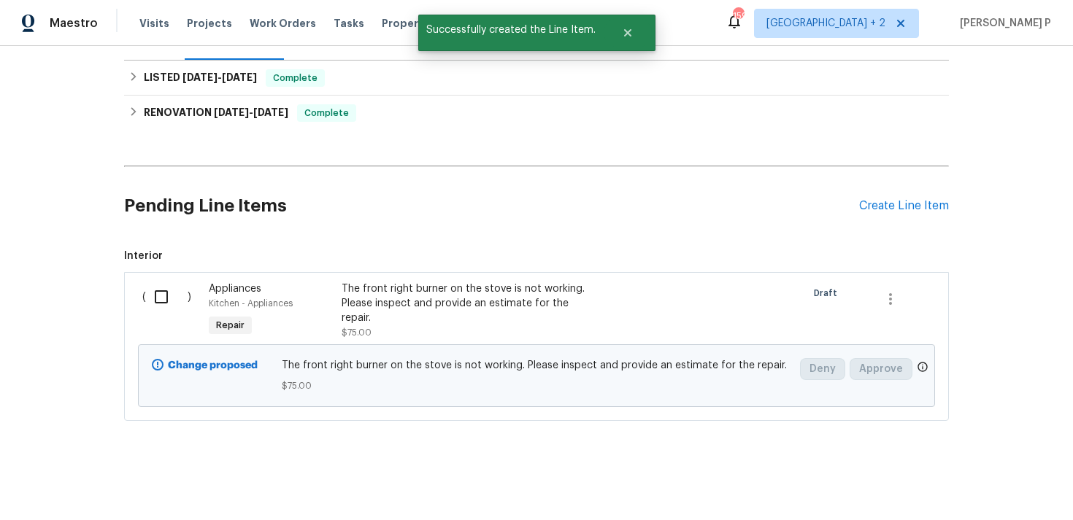
click at [162, 293] on input "checkbox" at bounding box center [167, 297] width 42 height 31
checkbox input "true"
click at [984, 485] on span "Create Work Order" at bounding box center [989, 484] width 97 height 18
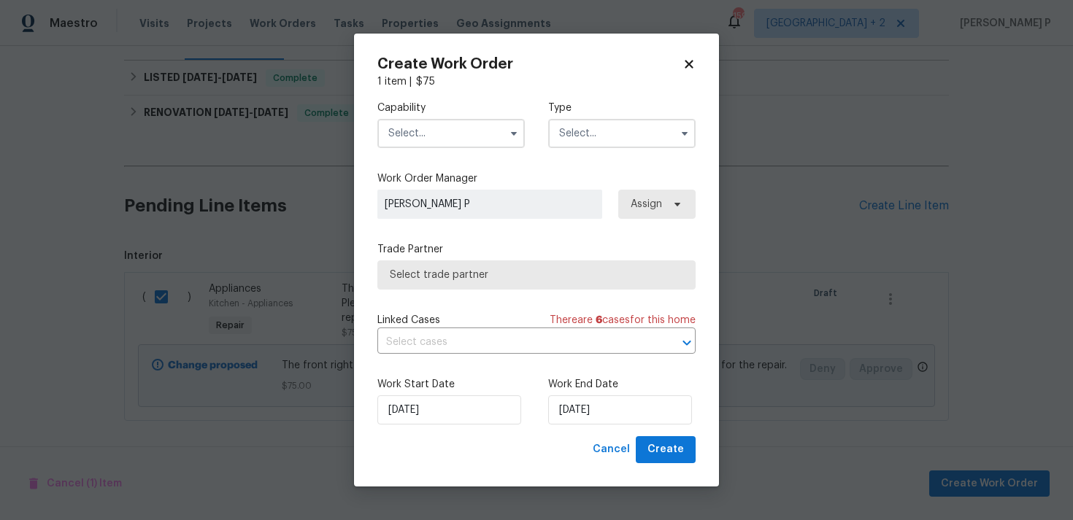
click at [643, 134] on input "text" at bounding box center [621, 133] width 147 height 29
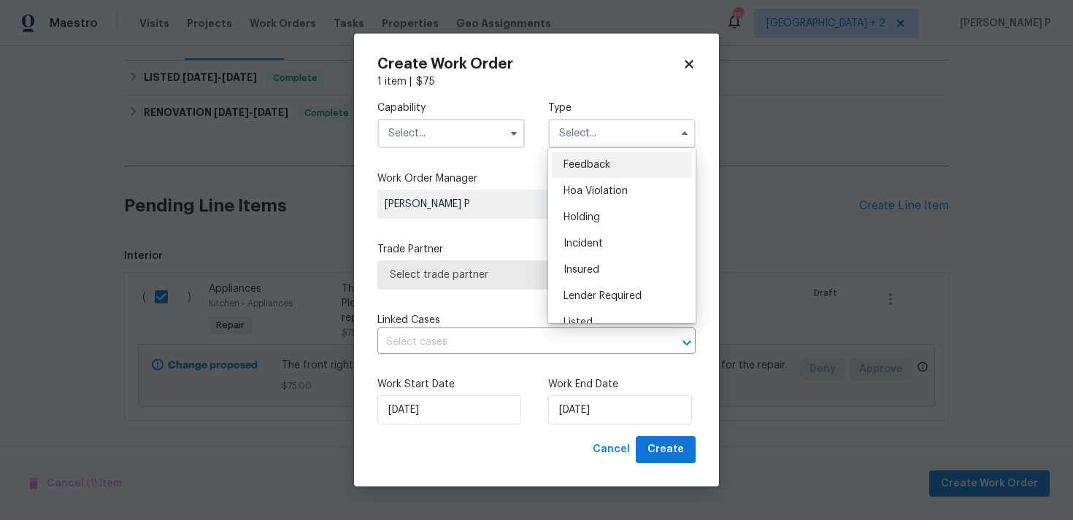
click at [590, 153] on div "Feedback" at bounding box center [622, 165] width 140 height 26
type input "Feedback"
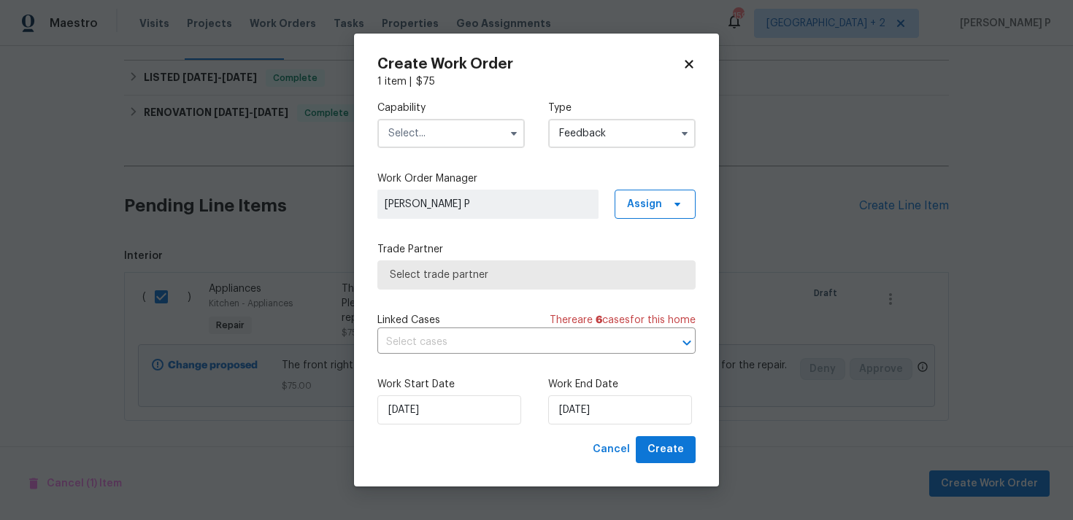
click at [469, 128] on input "text" at bounding box center [450, 133] width 147 height 29
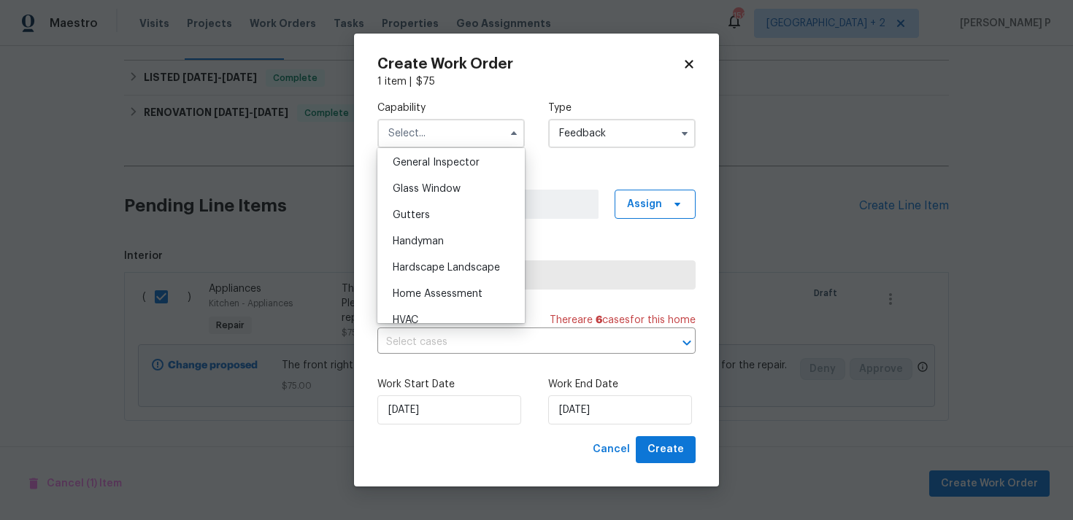
scroll to position [747, 0]
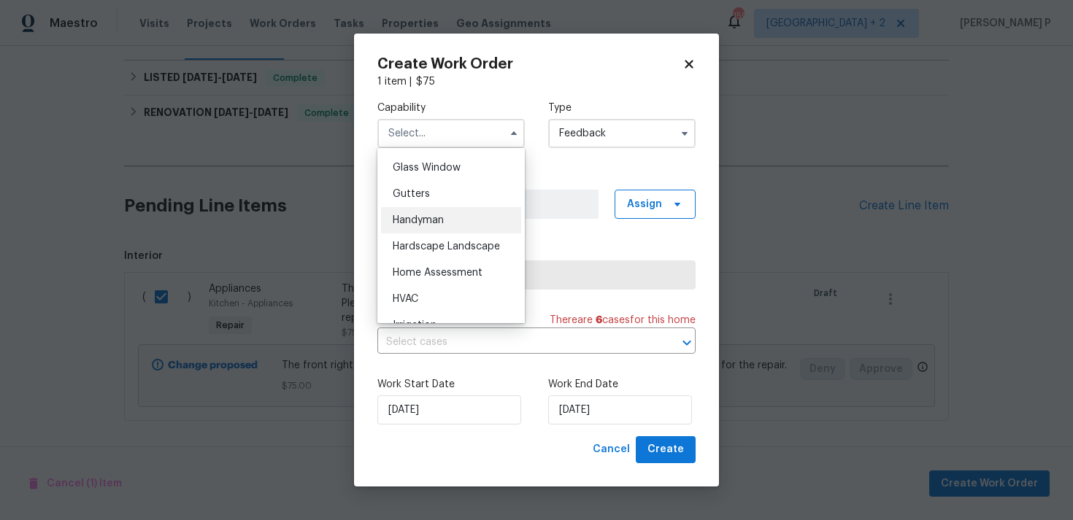
click at [434, 223] on span "Handyman" at bounding box center [418, 220] width 51 height 10
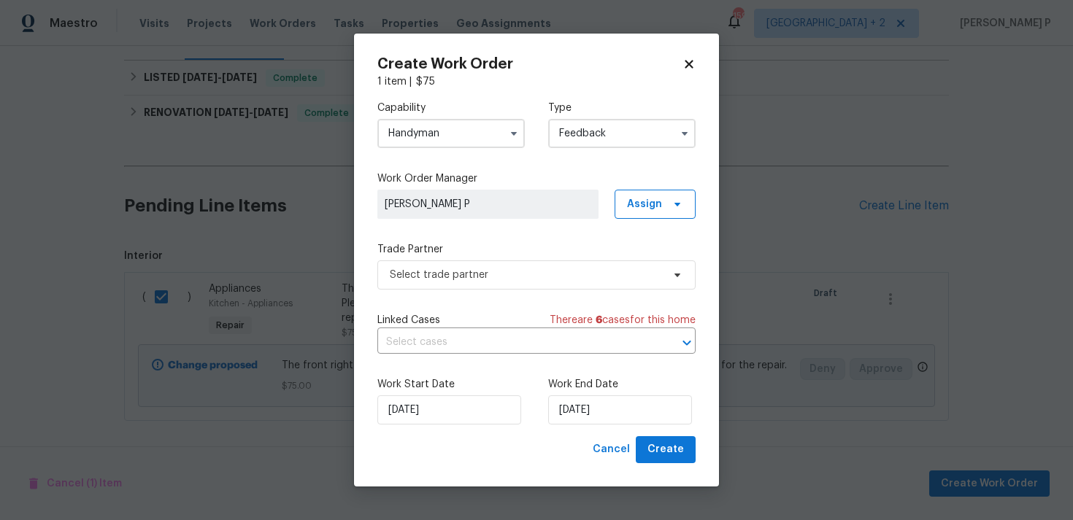
click at [457, 297] on div "Capability Handyman Type Feedback Work Order Manager Ramyasri P Assign Trade Pa…" at bounding box center [536, 262] width 318 height 347
click at [457, 287] on span "Select trade partner" at bounding box center [536, 274] width 318 height 29
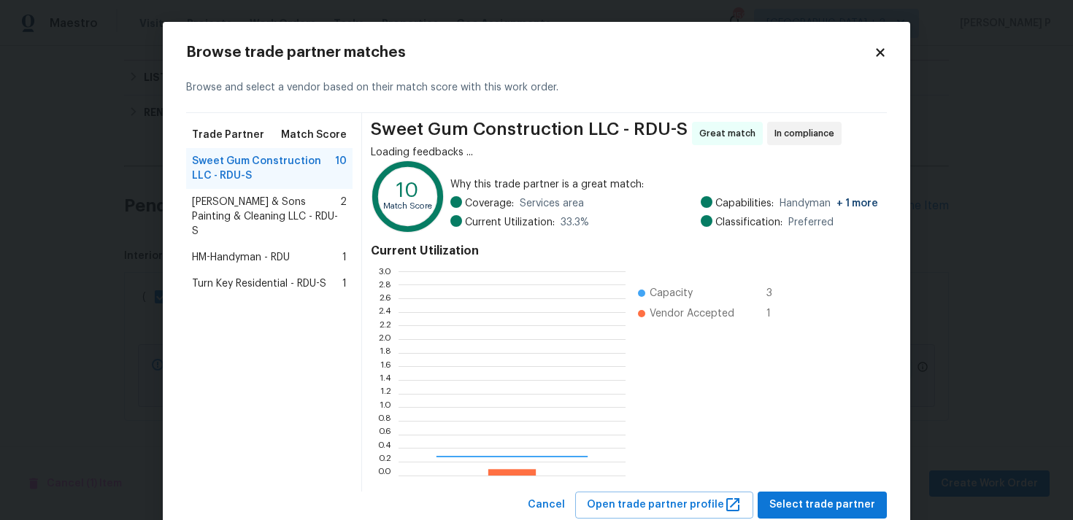
scroll to position [204, 227]
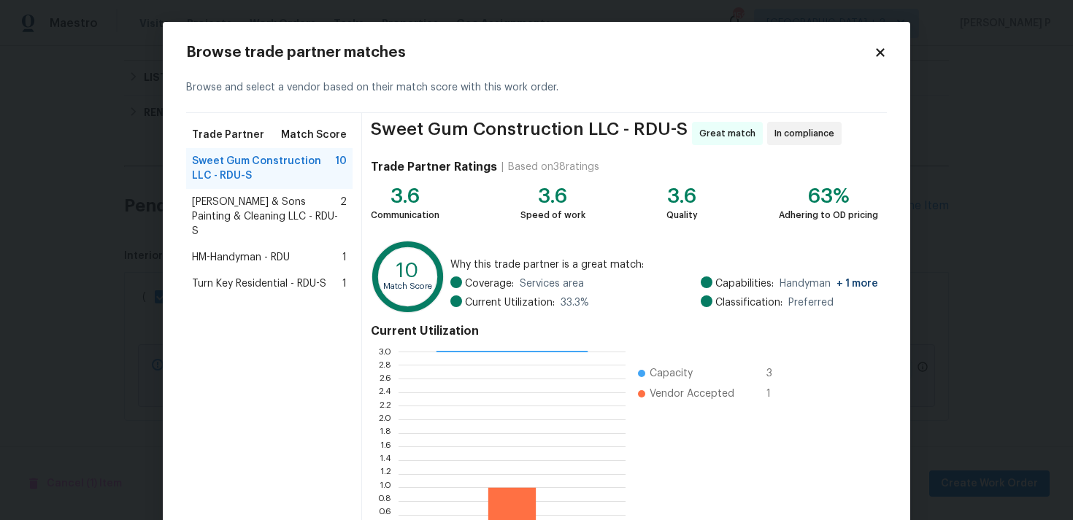
click at [235, 204] on span "Hodge & Sons Painting & Cleaning LLC - RDU-S" at bounding box center [266, 217] width 148 height 44
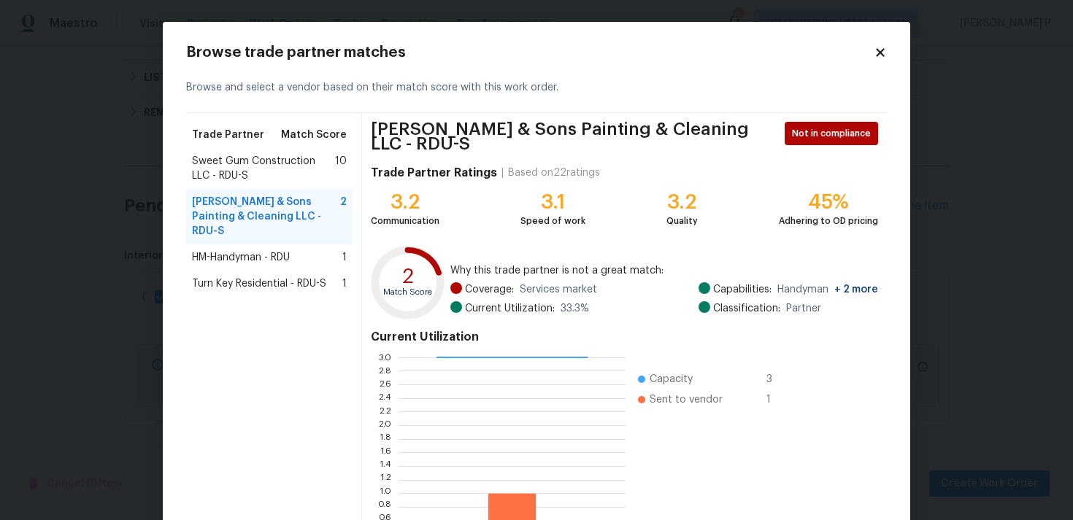
click at [247, 250] on span "HM-Handyman - RDU" at bounding box center [241, 257] width 98 height 15
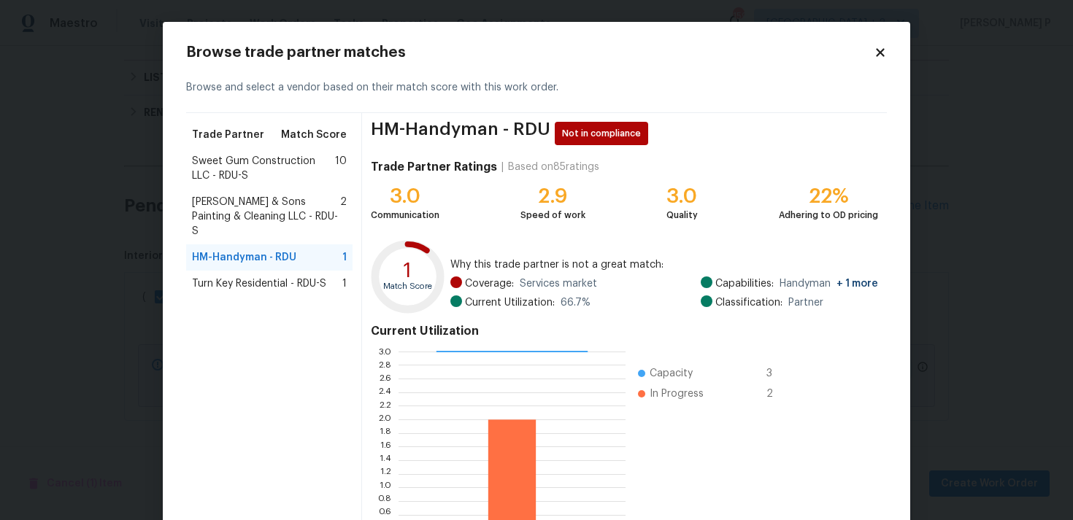
click at [319, 154] on span "Sweet Gum Construction LLC - RDU-S" at bounding box center [263, 168] width 143 height 29
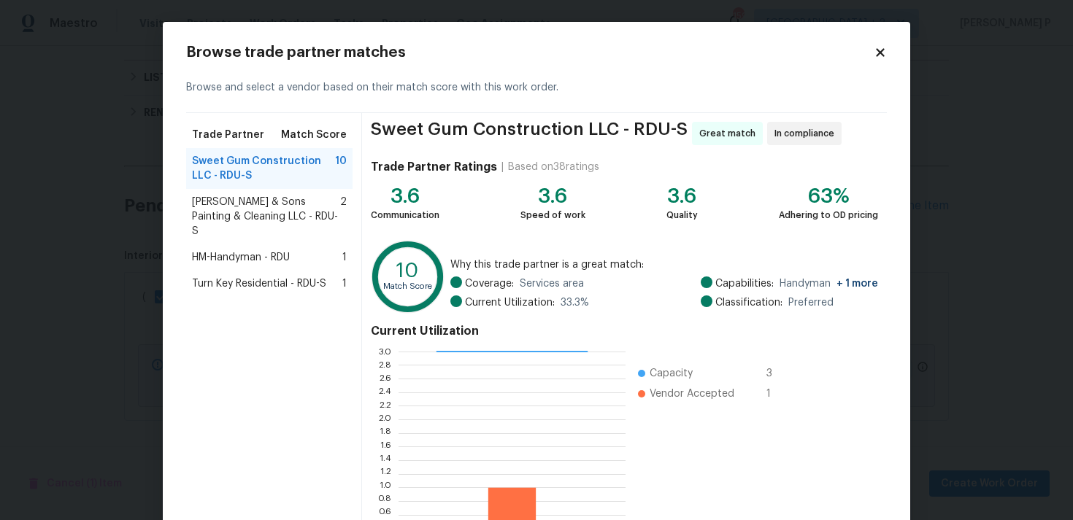
click at [887, 52] on div "Browse trade partner matches Browse and select a vendor based on their match sc…" at bounding box center [536, 322] width 747 height 601
click at [877, 53] on icon at bounding box center [879, 52] width 13 height 13
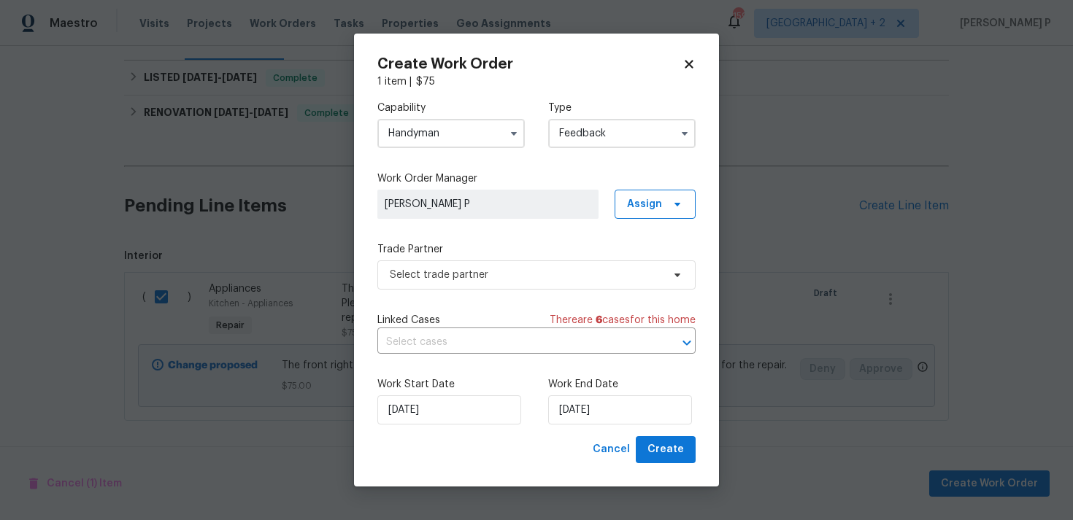
click at [468, 132] on input "Handyman" at bounding box center [450, 133] width 147 height 29
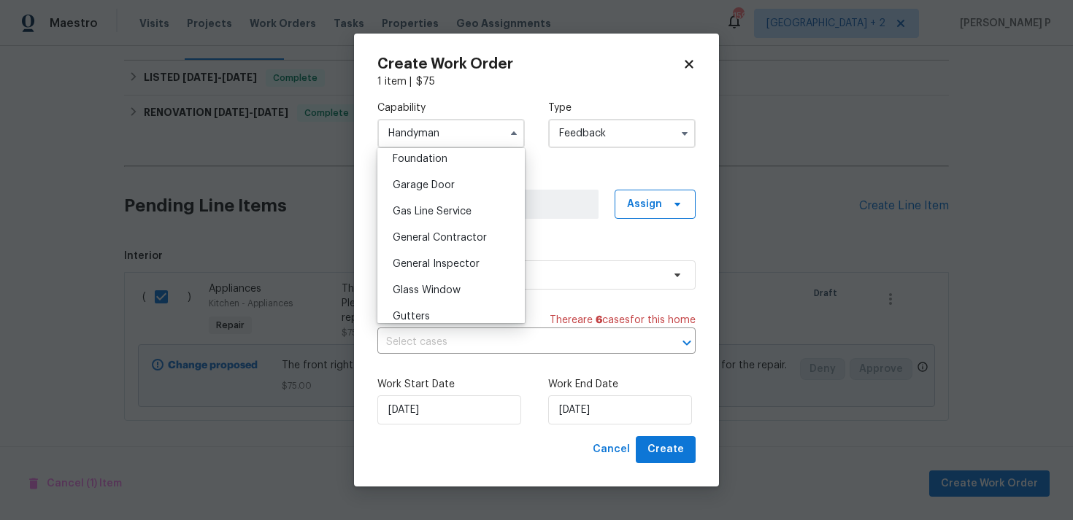
scroll to position [617, 0]
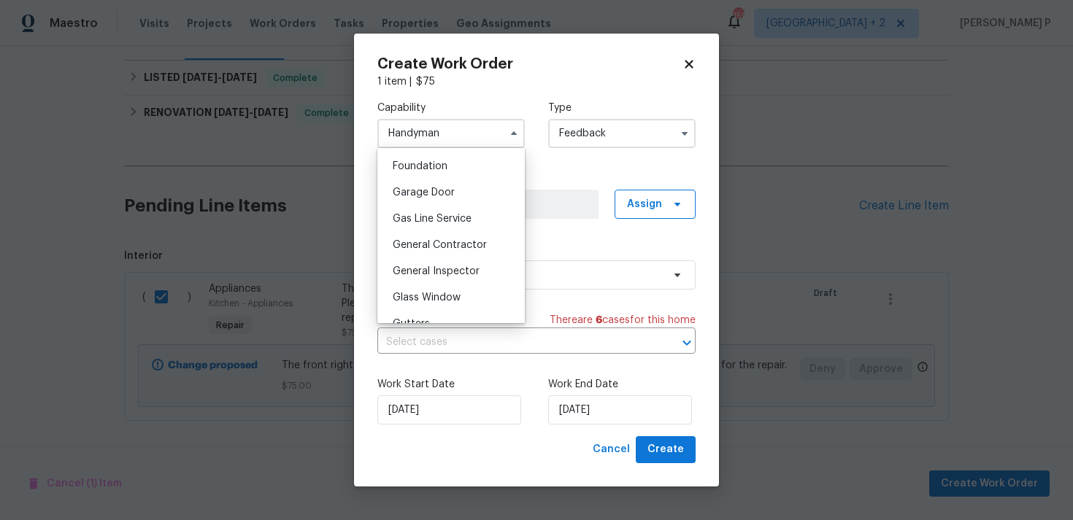
click at [439, 245] on span "General Contractor" at bounding box center [440, 245] width 94 height 10
type input "General Contractor"
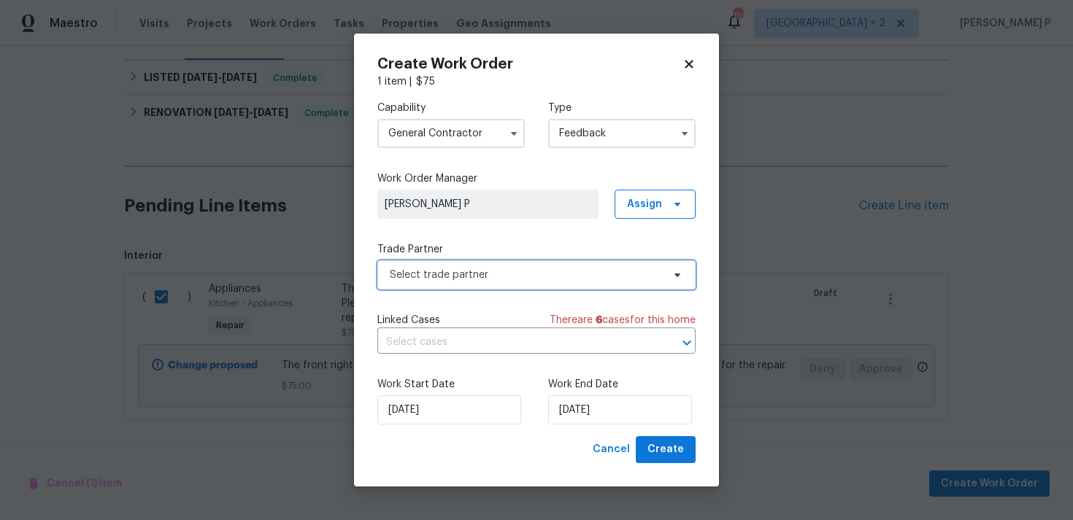
click at [447, 271] on span "Select trade partner" at bounding box center [526, 275] width 272 height 15
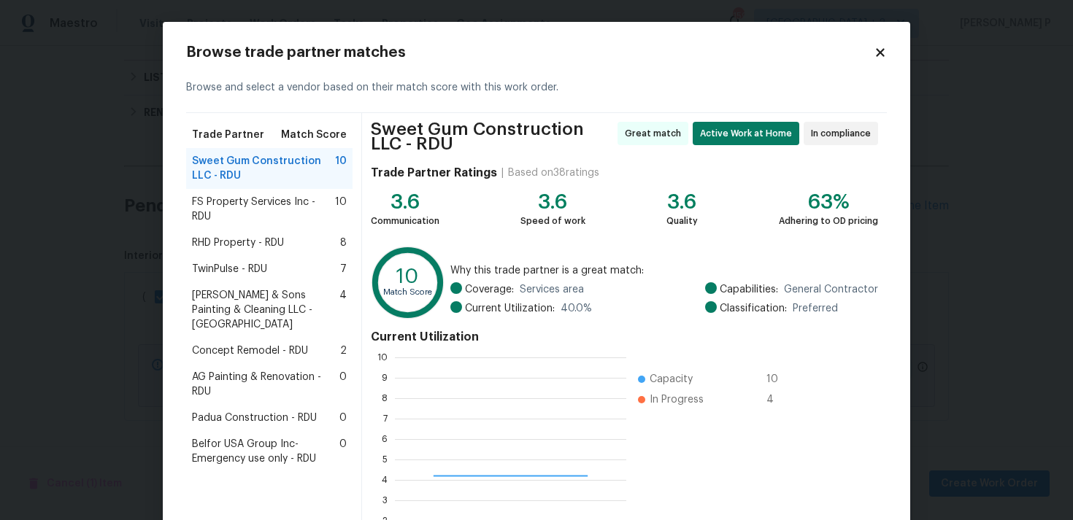
scroll to position [204, 231]
click at [237, 240] on span "RHD Property - RDU" at bounding box center [238, 243] width 92 height 15
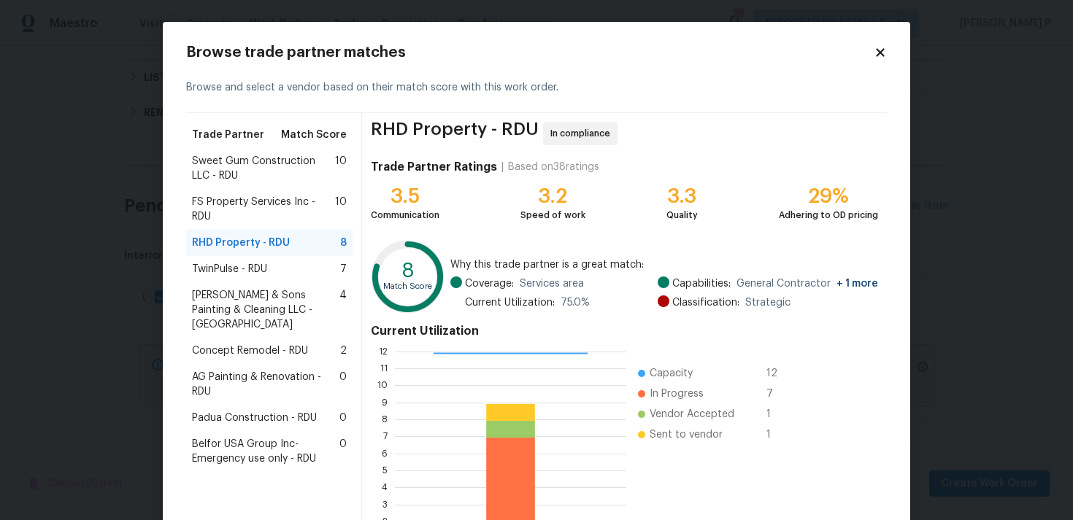
scroll to position [123, 0]
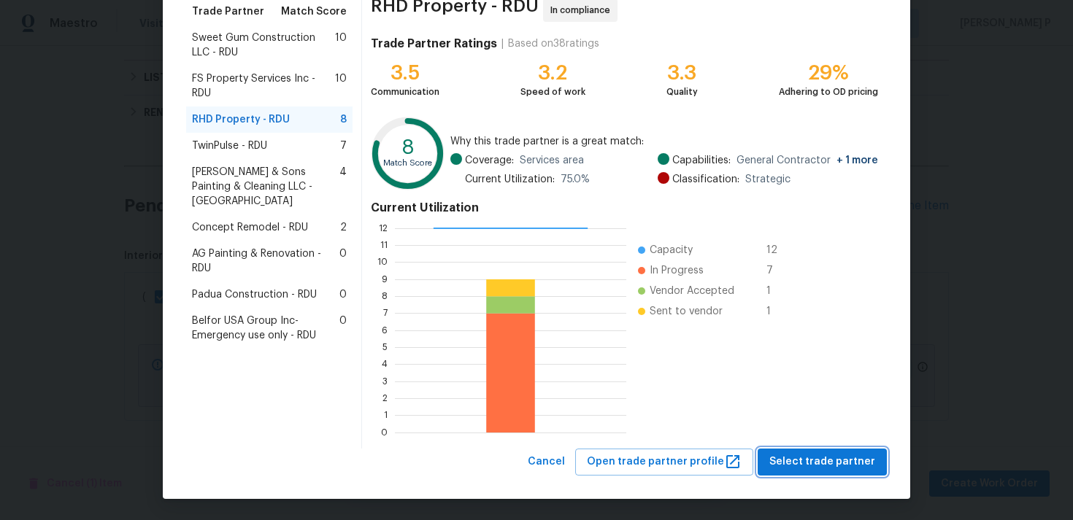
click at [841, 463] on span "Select trade partner" at bounding box center [822, 462] width 106 height 18
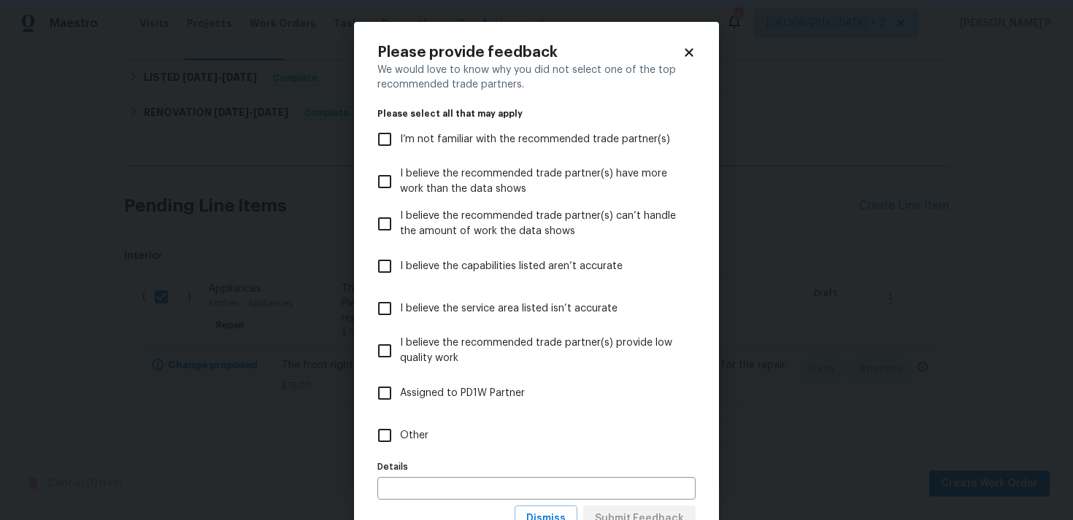
scroll to position [0, 0]
click at [377, 435] on input "Other" at bounding box center [384, 435] width 31 height 31
checkbox input "true"
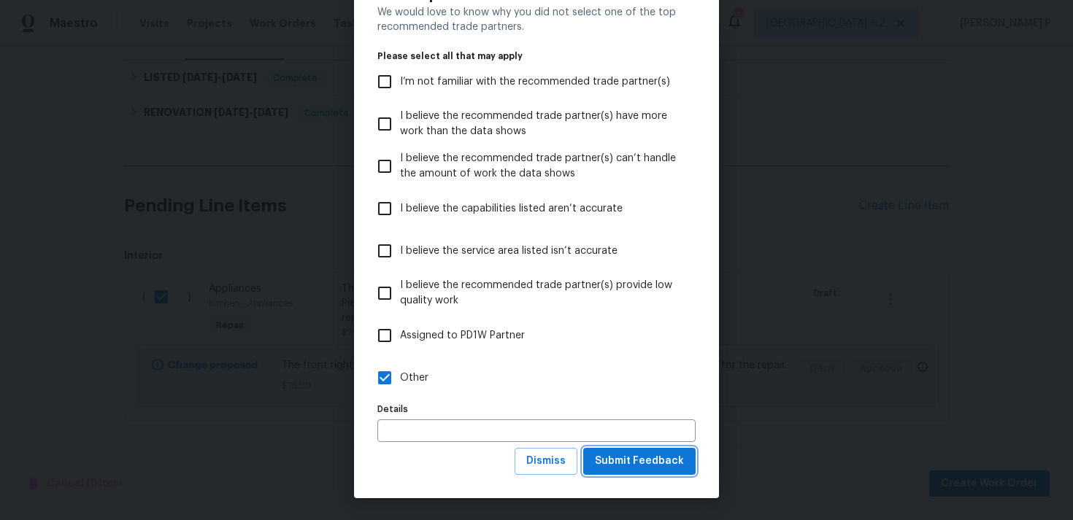
click at [617, 458] on span "Submit Feedback" at bounding box center [639, 461] width 89 height 18
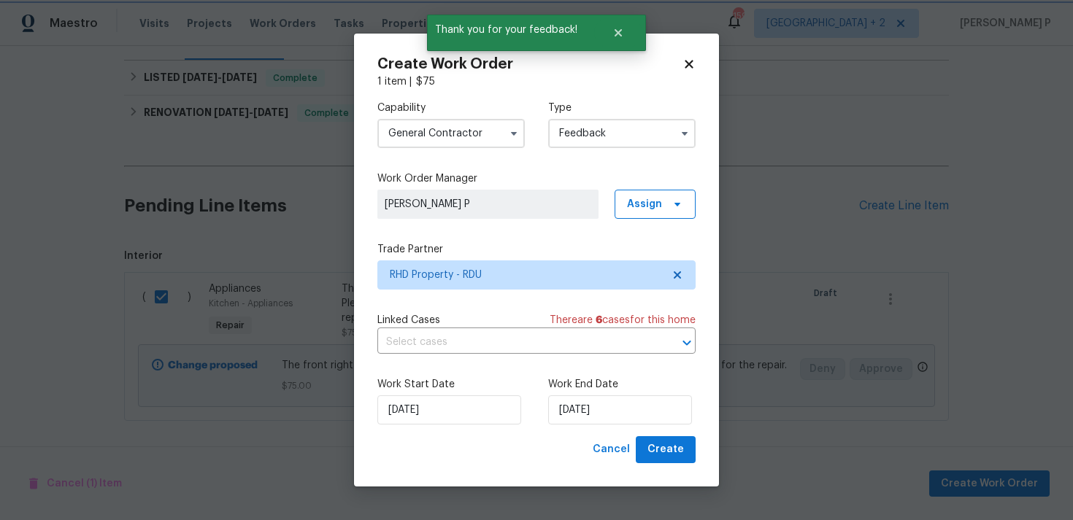
scroll to position [0, 0]
click at [437, 414] on input "05/09/2025" at bounding box center [449, 409] width 144 height 29
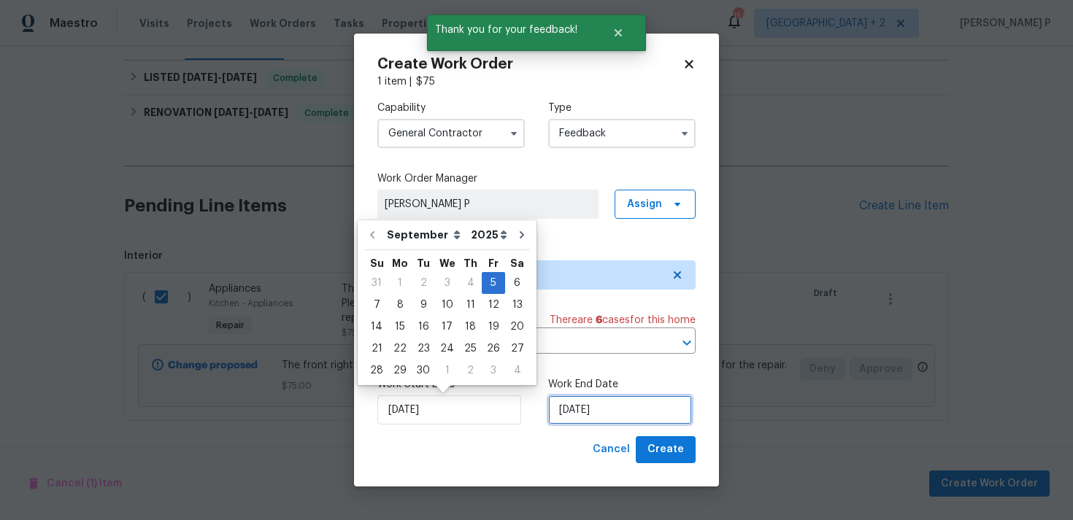
click at [568, 398] on input "05/09/2025" at bounding box center [620, 409] width 144 height 29
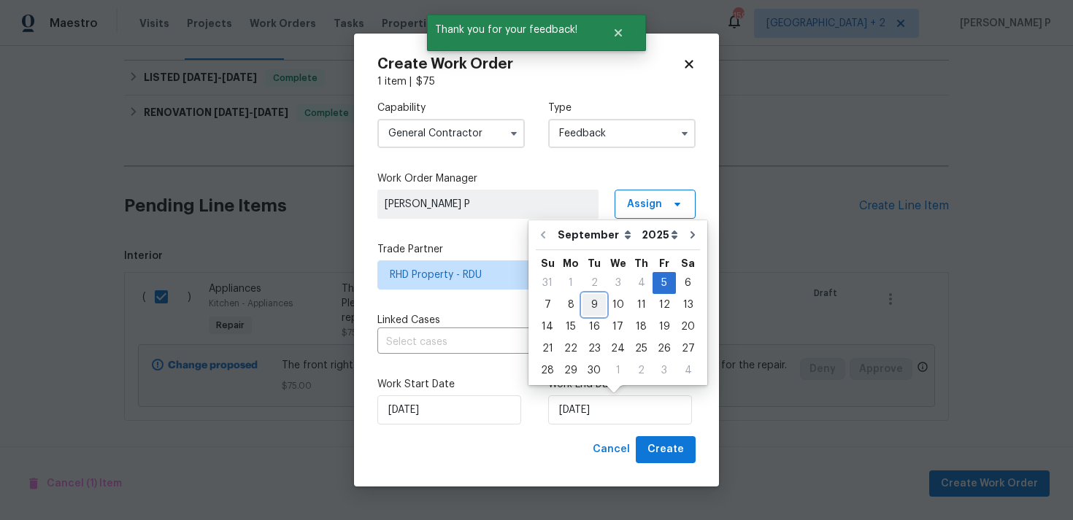
click at [598, 305] on div "9" at bounding box center [593, 305] width 23 height 20
type input "09/09/2025"
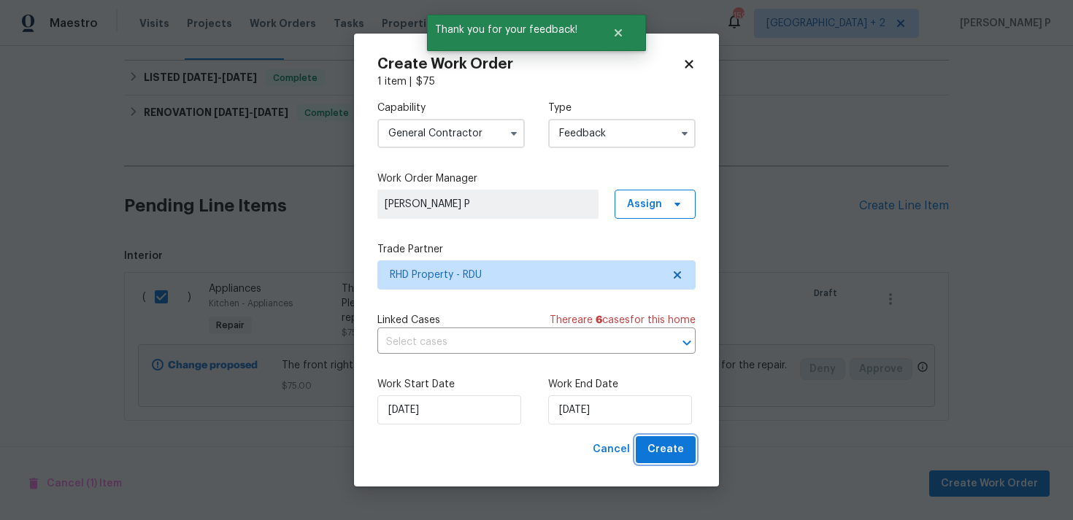
click at [675, 441] on span "Create" at bounding box center [665, 450] width 36 height 18
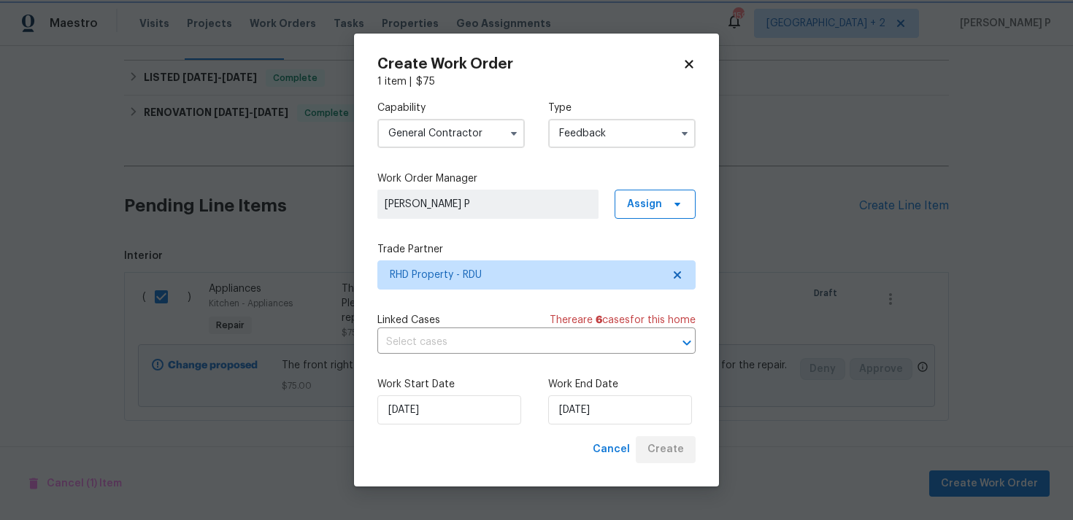
checkbox input "false"
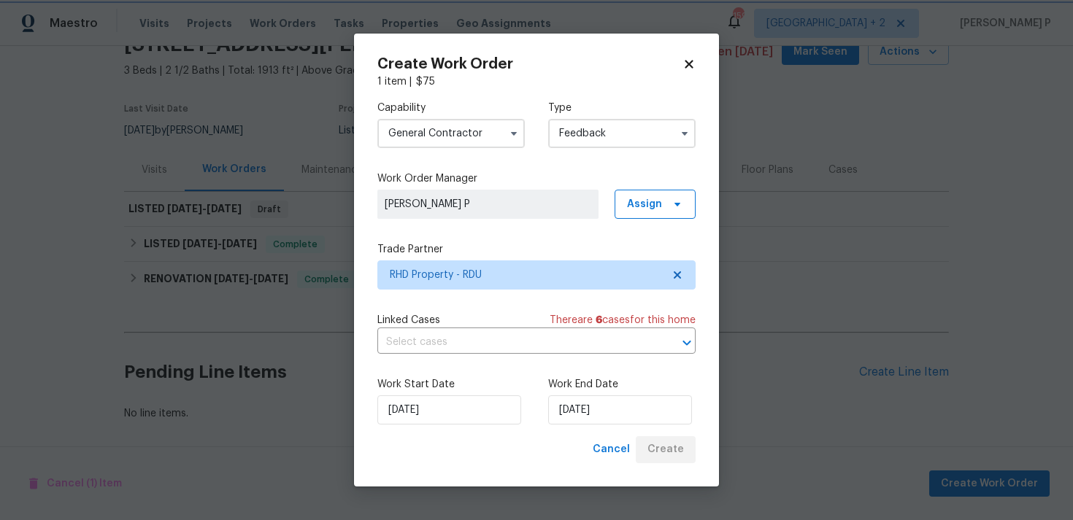
scroll to position [73, 0]
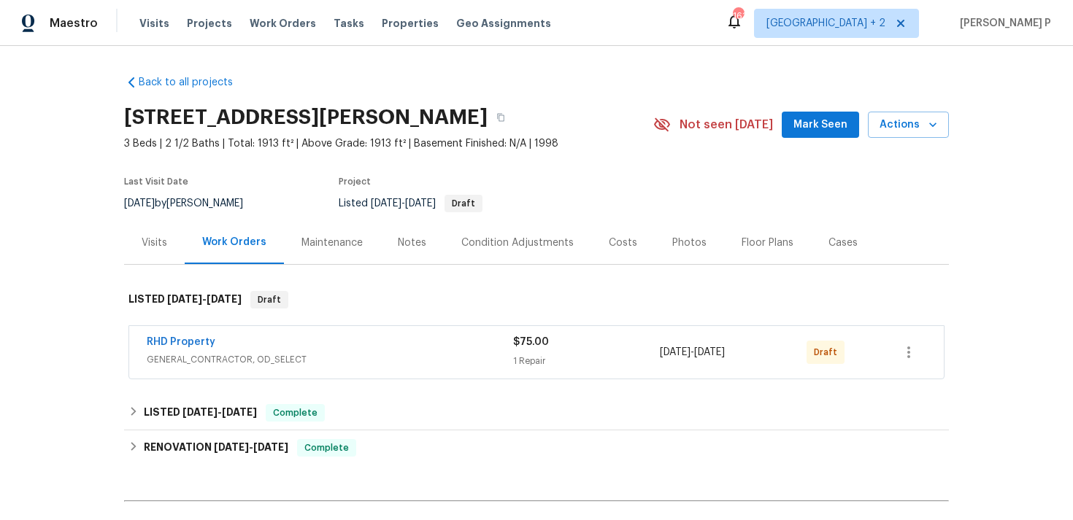
click at [187, 336] on span "RHD Property" at bounding box center [181, 342] width 69 height 15
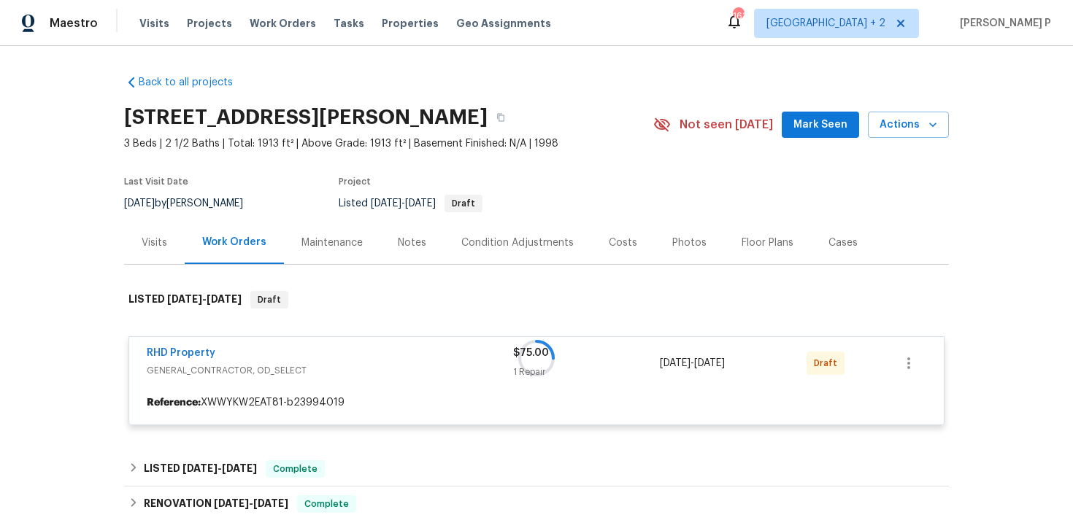
click at [186, 358] on div at bounding box center [536, 358] width 825 height 163
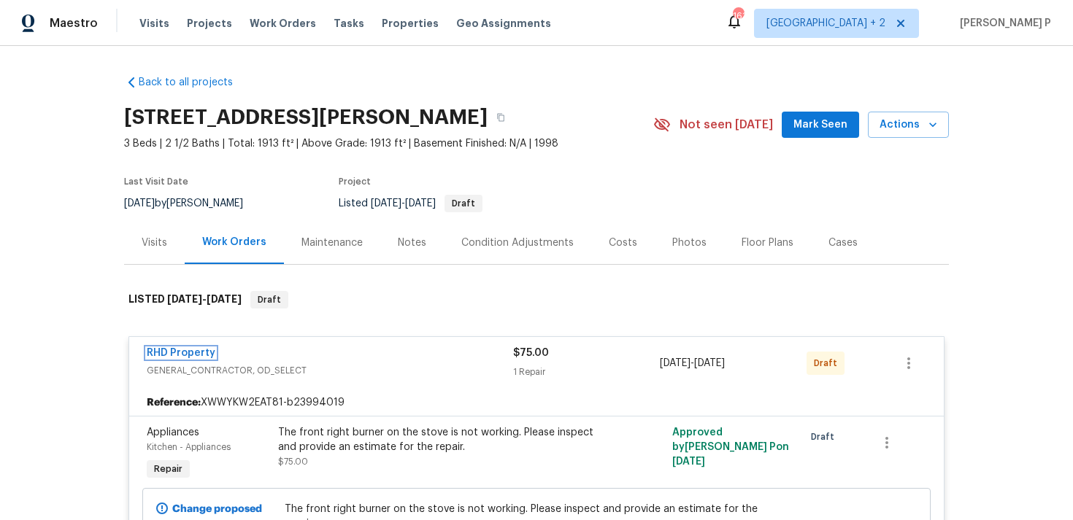
click at [186, 358] on link "RHD Property" at bounding box center [181, 353] width 69 height 10
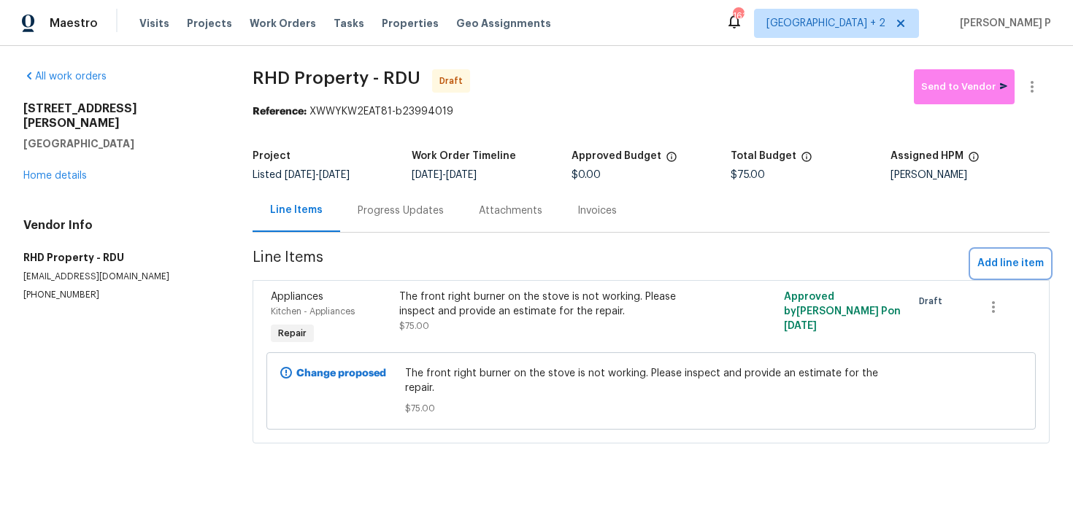
click at [1043, 260] on span "Add line item" at bounding box center [1010, 264] width 66 height 18
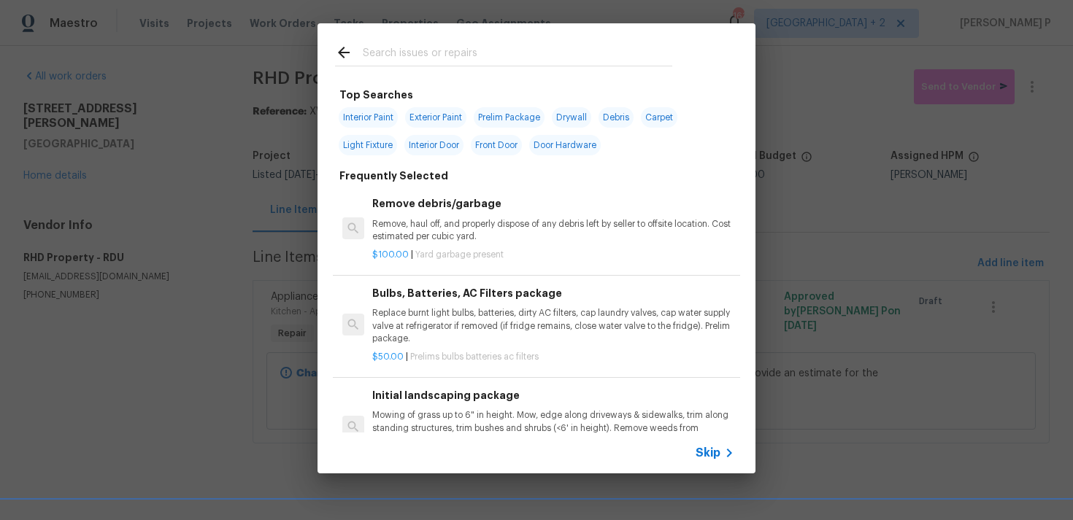
click at [714, 450] on span "Skip" at bounding box center [707, 453] width 25 height 15
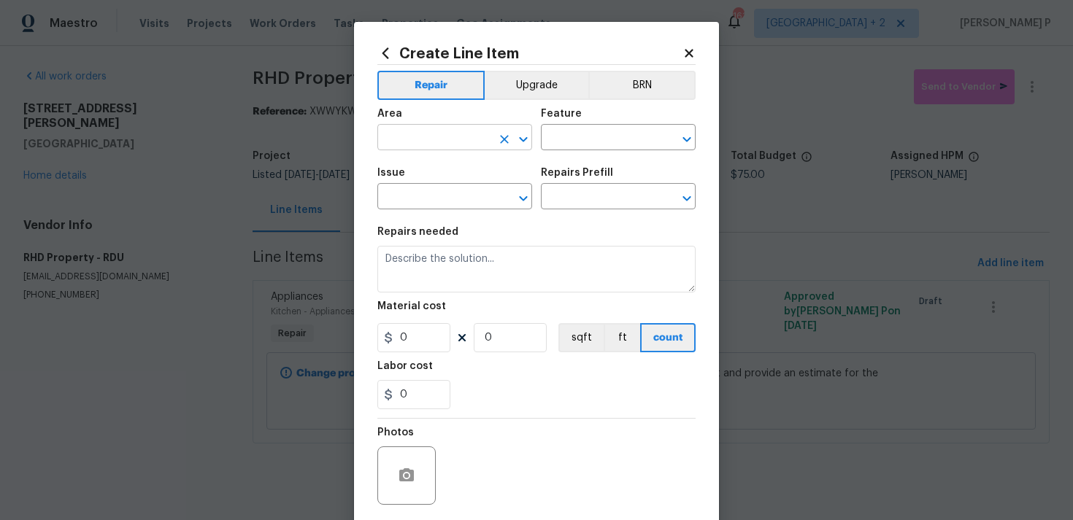
click at [408, 129] on input "text" at bounding box center [434, 139] width 114 height 23
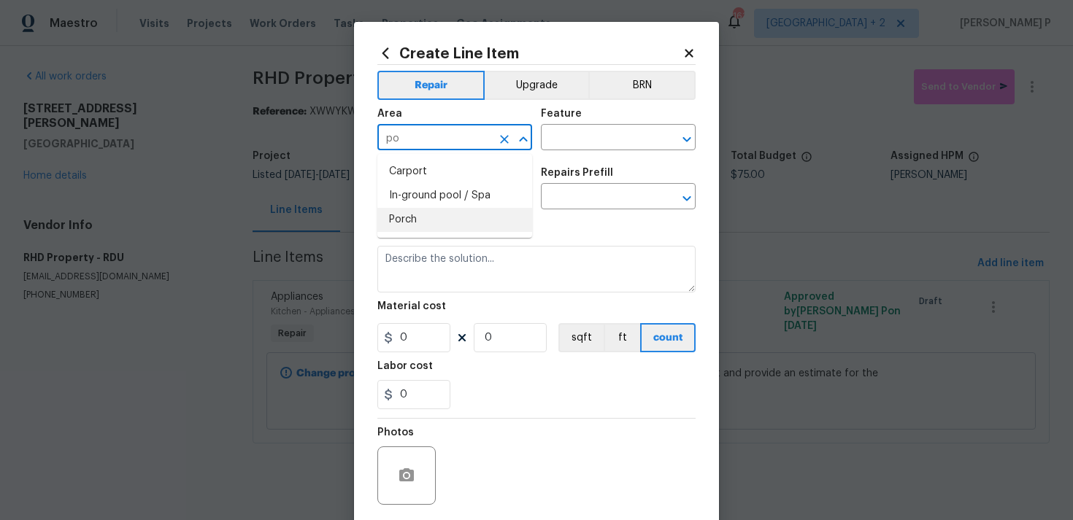
click at [420, 218] on li "Porch" at bounding box center [454, 220] width 155 height 24
type input "Porch"
click at [584, 140] on input "text" at bounding box center [598, 139] width 114 height 23
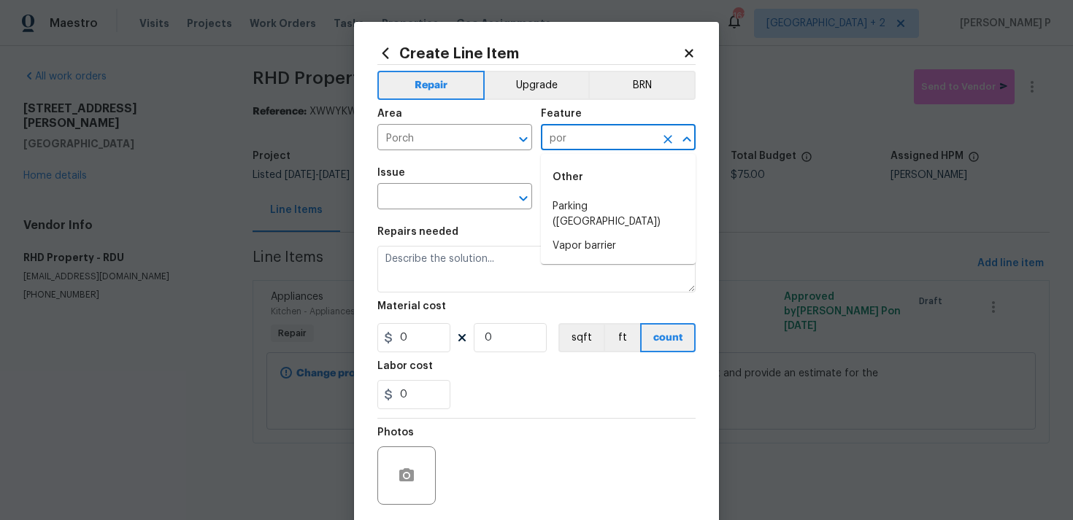
type input "porc"
click at [682, 137] on icon "Close" at bounding box center [687, 140] width 18 height 18
click at [671, 140] on icon "Clear" at bounding box center [667, 139] width 15 height 15
click at [684, 140] on icon "Open" at bounding box center [686, 138] width 8 height 5
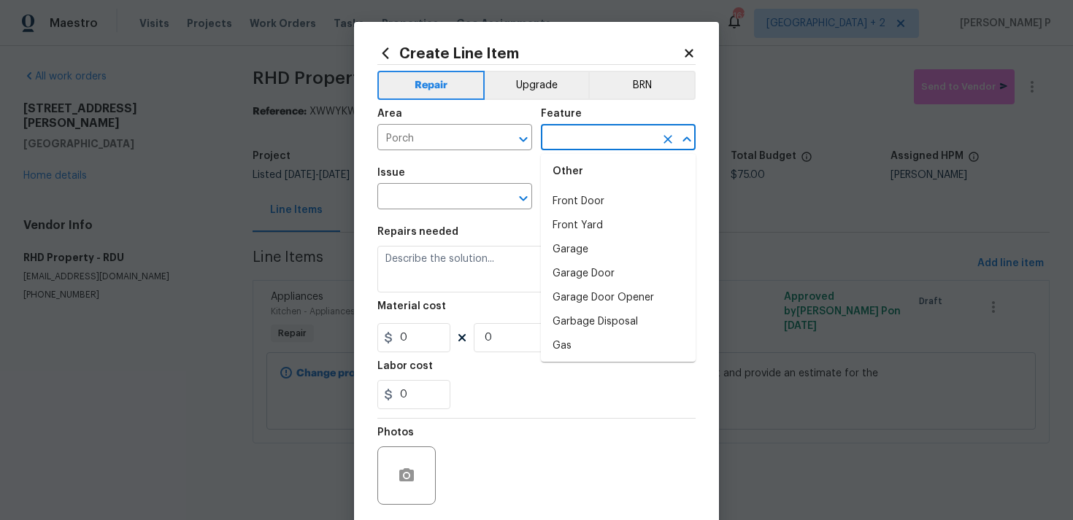
scroll to position [1550, 0]
click at [606, 219] on li "Front Yard" at bounding box center [618, 224] width 155 height 24
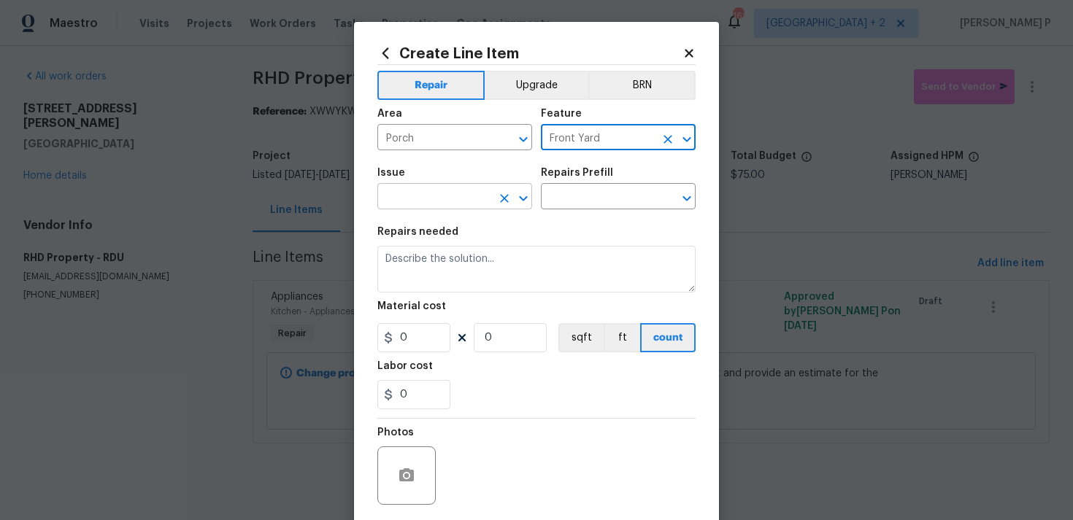
click at [520, 196] on icon "Open" at bounding box center [523, 198] width 8 height 5
type input "Front Yard"
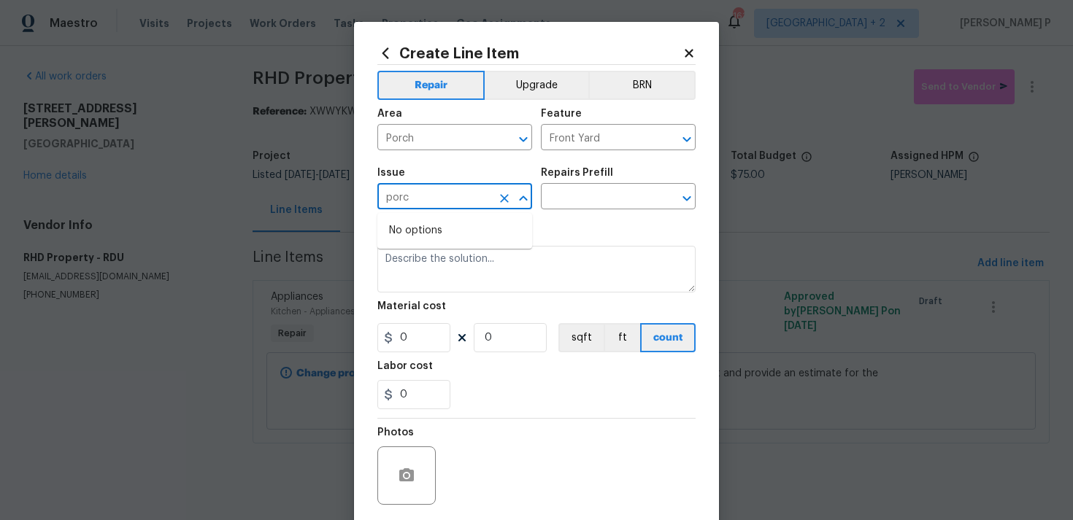
type input "porch"
click at [519, 196] on icon "Close" at bounding box center [523, 199] width 18 height 18
click at [506, 200] on icon "Clear" at bounding box center [504, 198] width 9 height 9
click at [528, 197] on icon "Open" at bounding box center [523, 199] width 18 height 18
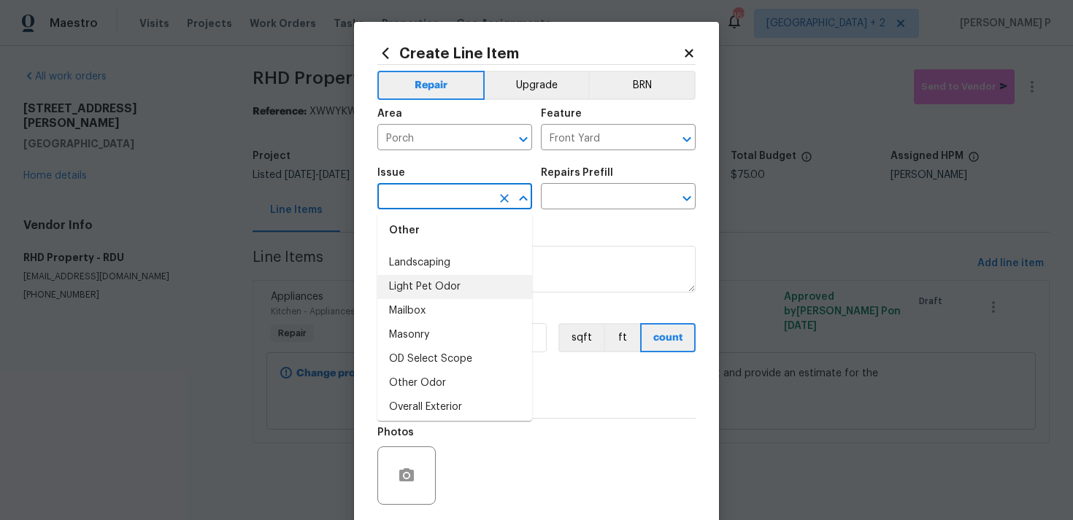
scroll to position [2232, 0]
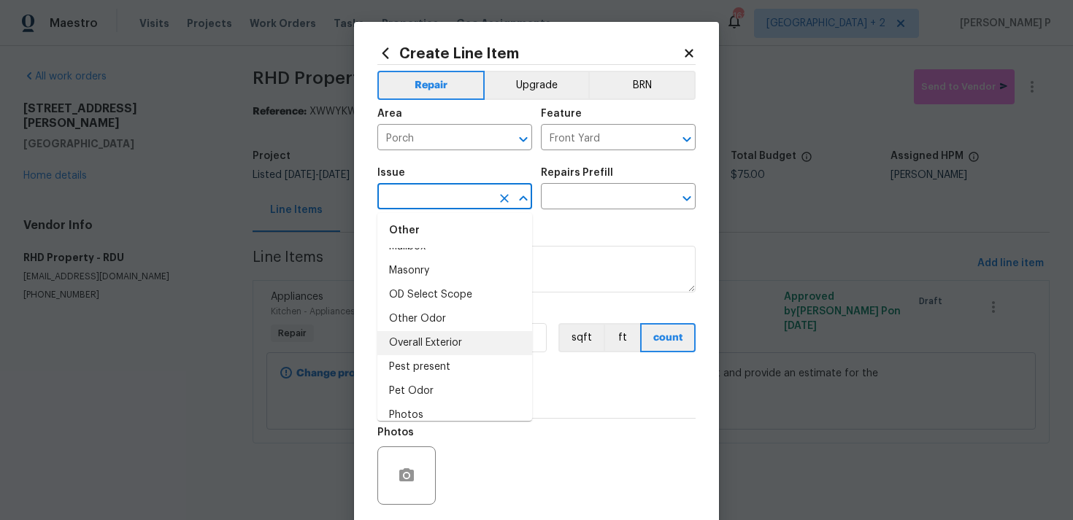
click at [450, 339] on li "Overall Exterior" at bounding box center [454, 343] width 155 height 24
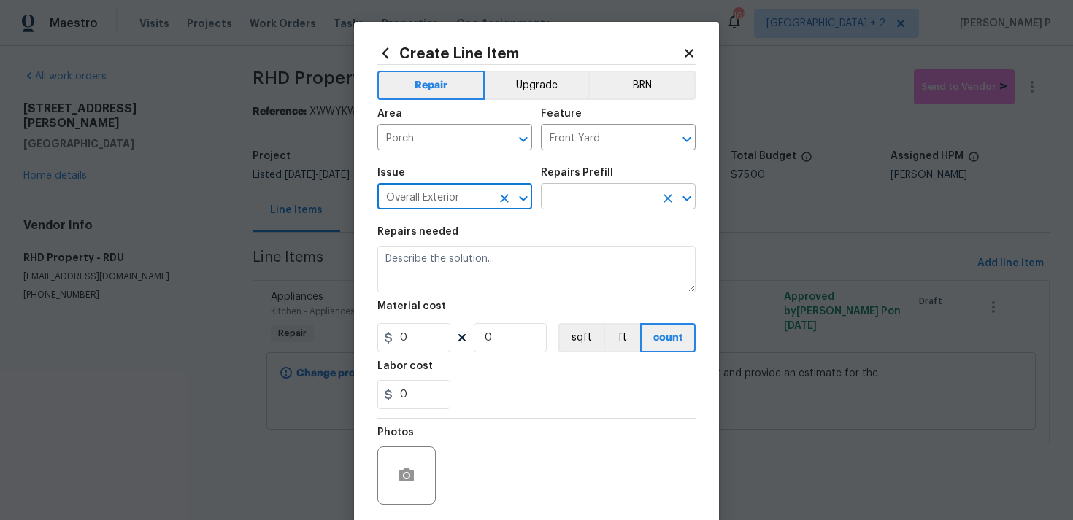
type input "Overall Exterior"
click at [620, 189] on input "text" at bounding box center [598, 198] width 114 height 23
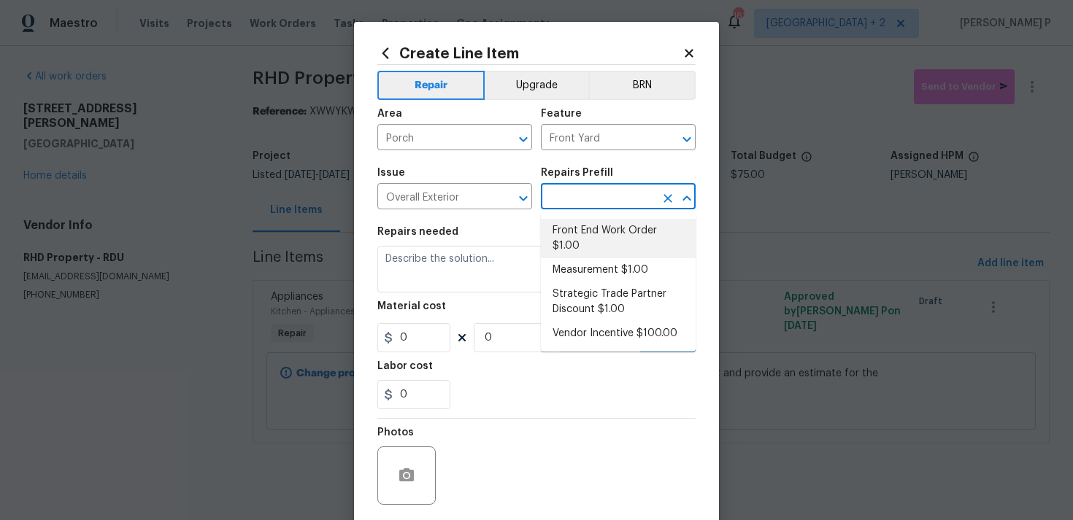
click at [616, 249] on li "Front End Work Order $1.00" at bounding box center [618, 238] width 155 height 39
type input "Front End Work Order $1.00"
type textarea "Placeholder line item for the creation of front end work orders."
type input "1"
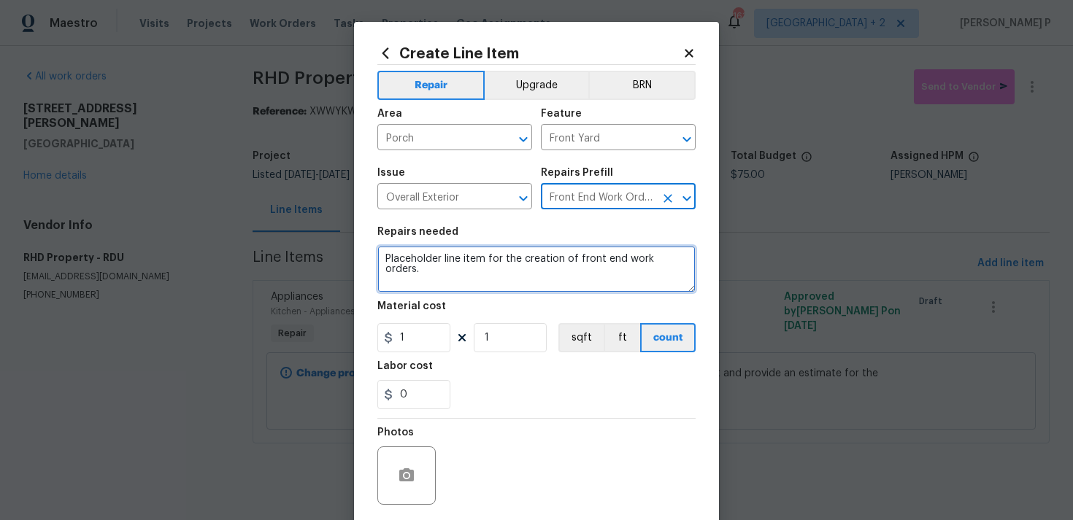
click at [549, 275] on textarea "Placeholder line item for the creation of front end work orders." at bounding box center [536, 269] width 318 height 47
paste textarea "The Masonite along the front porch line is damaged and needs to be repaired or …"
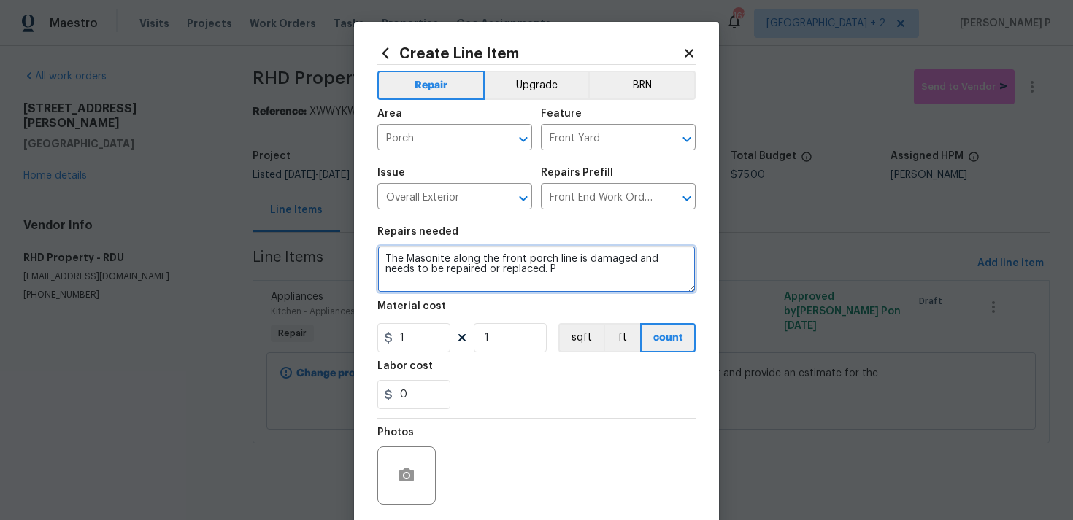
click at [515, 269] on textarea "The Masonite along the front porch line is damaged and needs to be repaired or …" at bounding box center [536, 269] width 318 height 47
paste textarea "please inspect and provide an estimate for the repair"
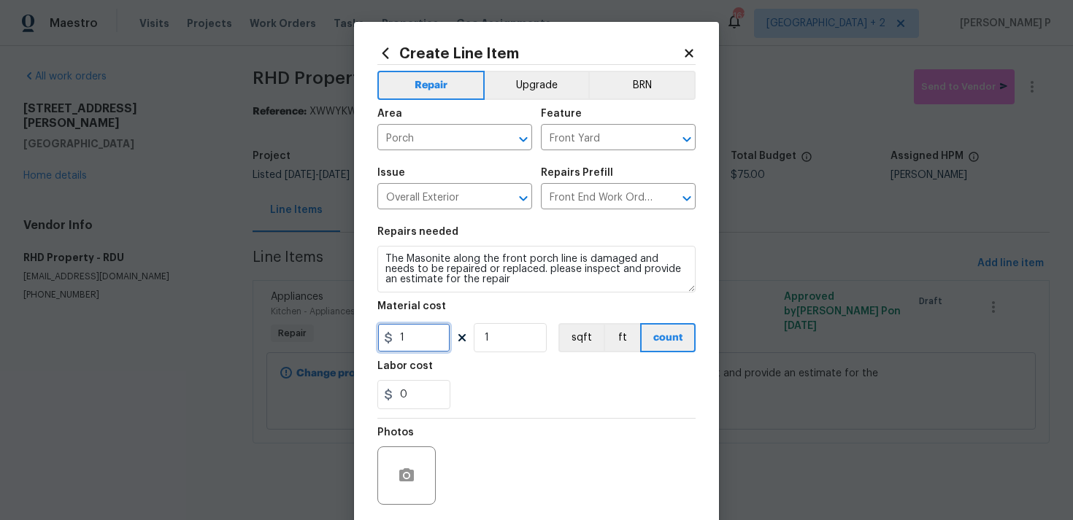
click at [428, 340] on input "1" at bounding box center [413, 337] width 73 height 29
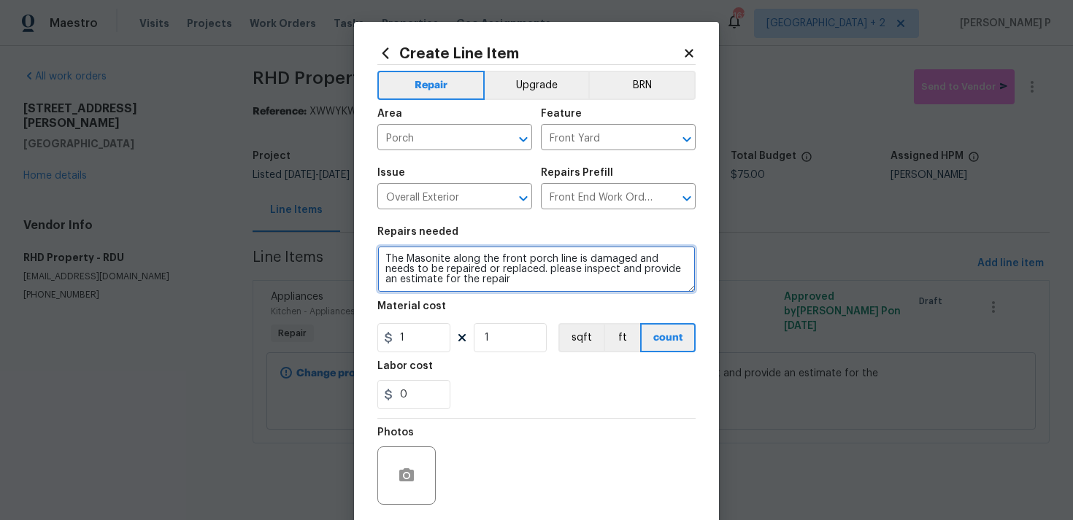
drag, startPoint x: 387, startPoint y: 260, endPoint x: 512, endPoint y: 268, distance: 125.0
click at [512, 268] on textarea "The Masonite along the front porch line is damaged and needs to be repaired or …" at bounding box center [536, 269] width 318 height 47
click at [549, 270] on textarea "The Masonite along the front porch line is damaged and needs to be repaired or …" at bounding box center [536, 269] width 318 height 47
click at [502, 282] on textarea "The Masonite along the front porch line is damaged and needs to be repaired or …" at bounding box center [536, 269] width 318 height 47
type textarea "The Masonite along the front porch line is damaged and needs to be repaired or …"
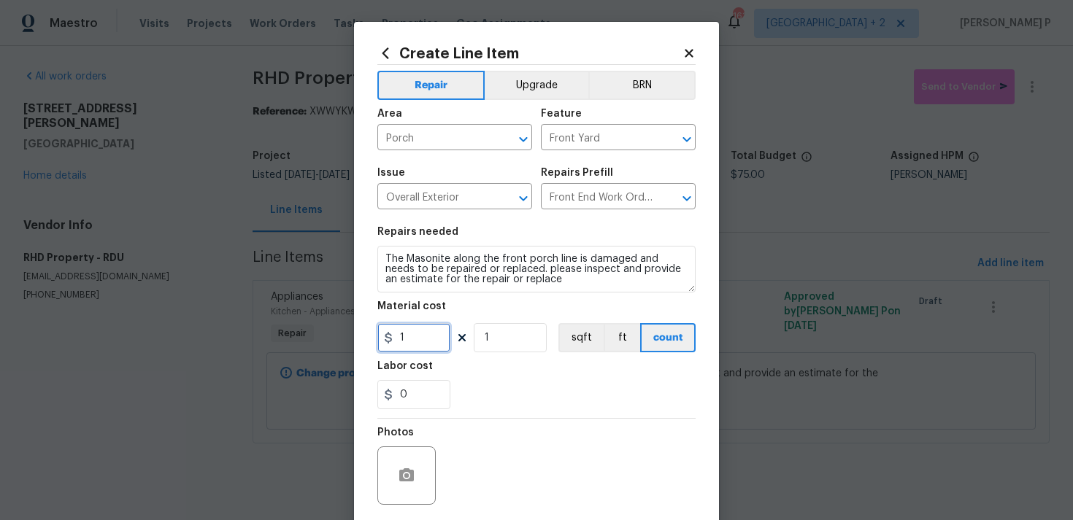
click at [412, 334] on input "1" at bounding box center [413, 337] width 73 height 29
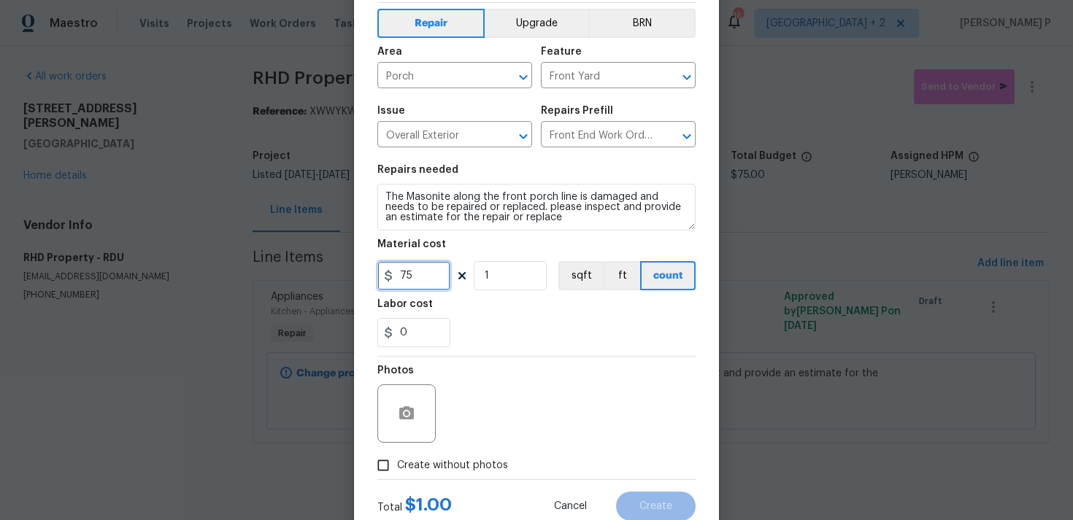
scroll to position [109, 0]
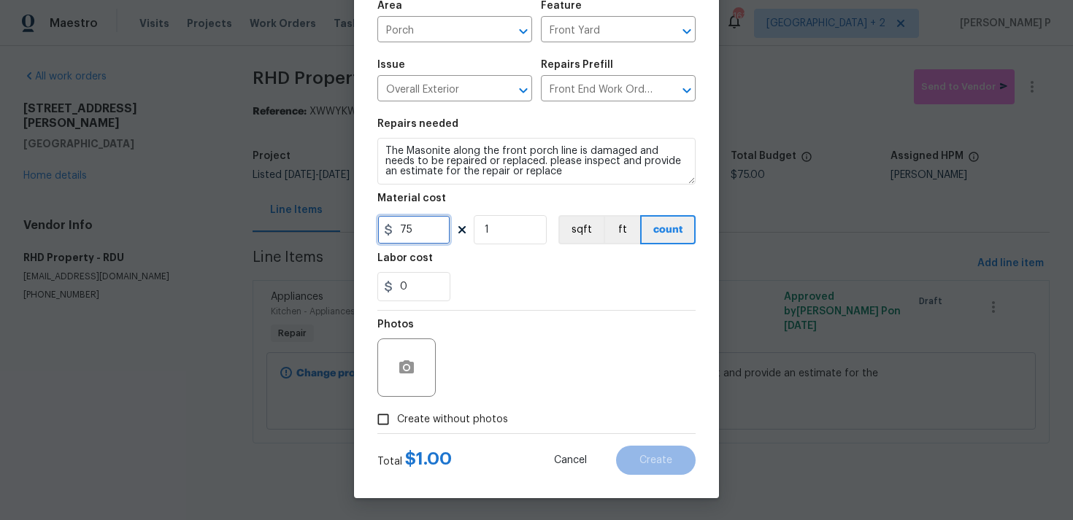
type input "75"
click at [380, 432] on input "Create without photos" at bounding box center [383, 420] width 28 height 28
checkbox input "true"
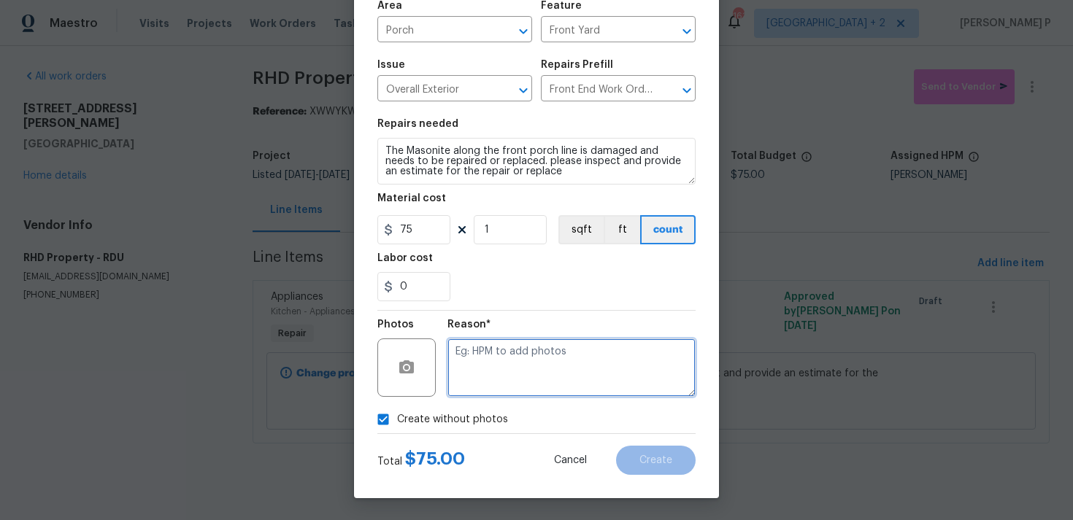
click at [482, 382] on textarea at bounding box center [571, 368] width 248 height 58
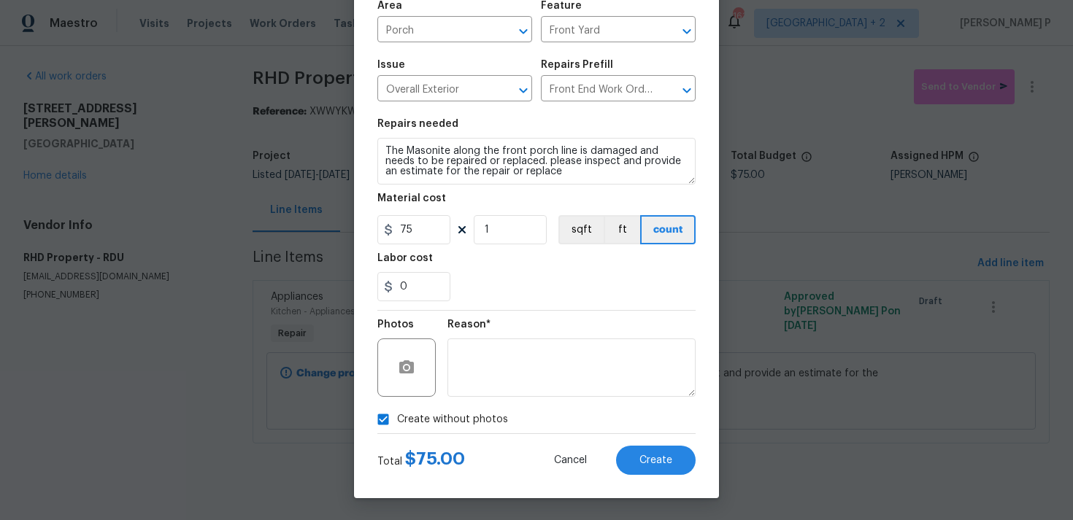
click at [386, 408] on input "Create without photos" at bounding box center [383, 420] width 28 height 28
checkbox input "false"
click at [399, 371] on icon "button" at bounding box center [406, 366] width 15 height 13
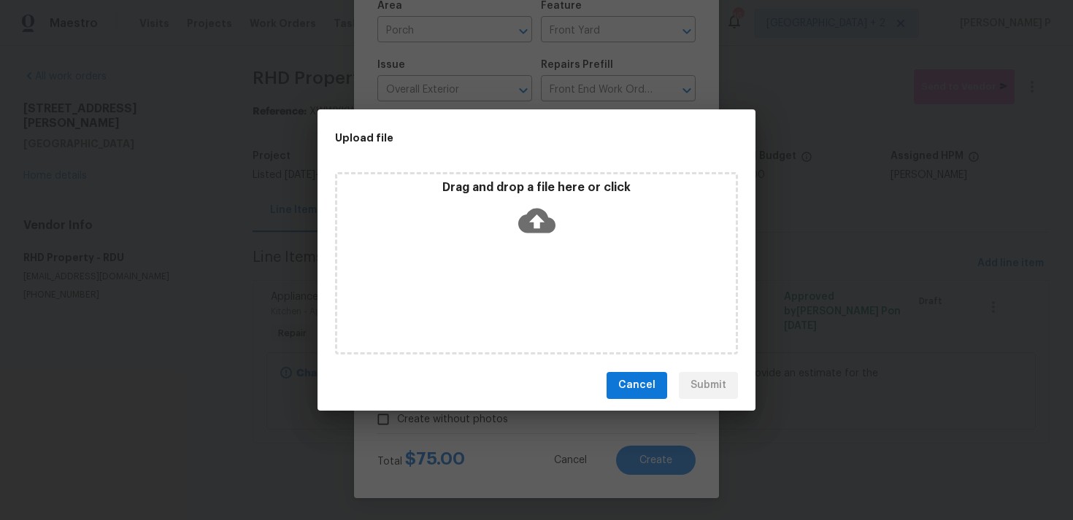
click at [533, 226] on icon at bounding box center [536, 220] width 37 height 25
click at [540, 230] on icon at bounding box center [536, 220] width 37 height 25
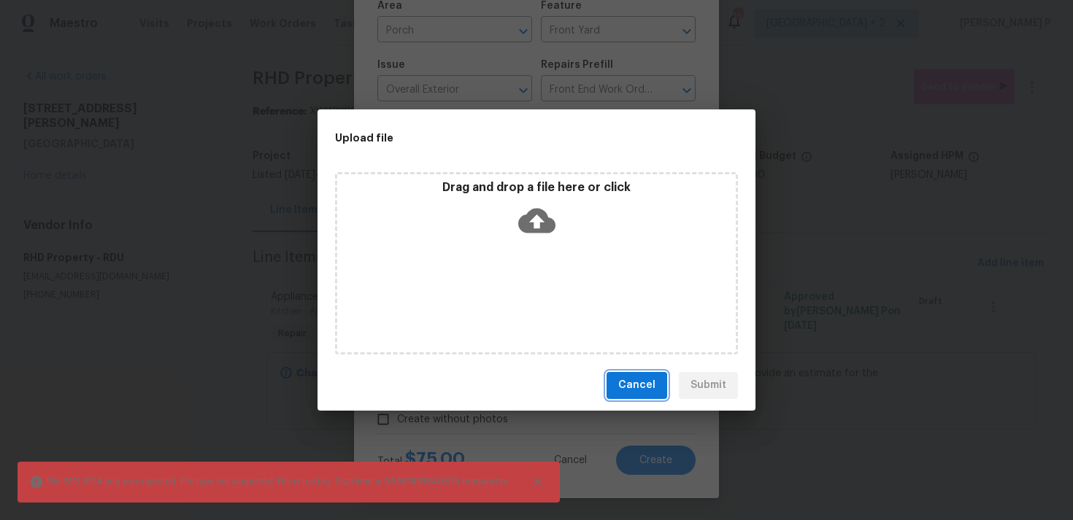
click at [647, 386] on span "Cancel" at bounding box center [636, 386] width 37 height 18
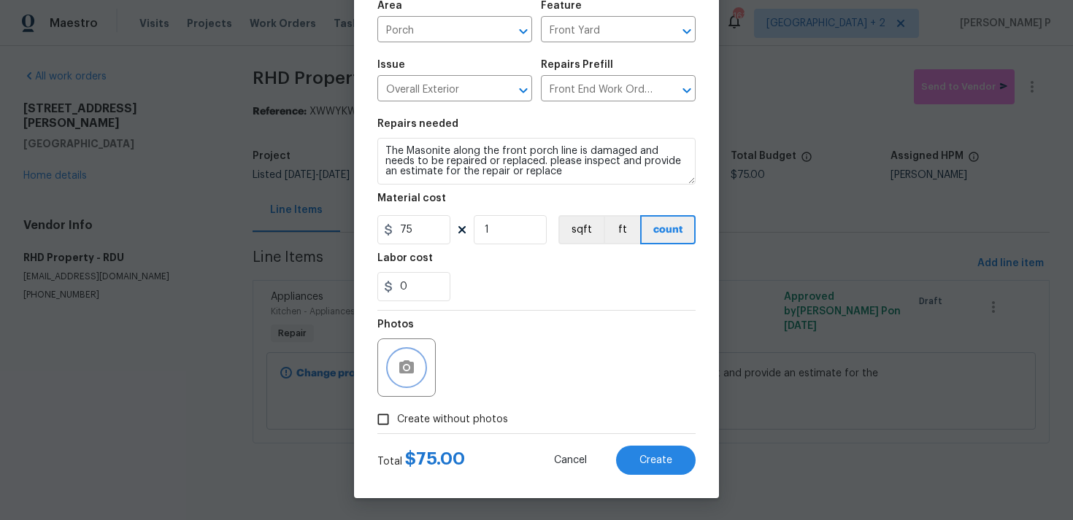
click at [398, 372] on icon "button" at bounding box center [407, 368] width 18 height 18
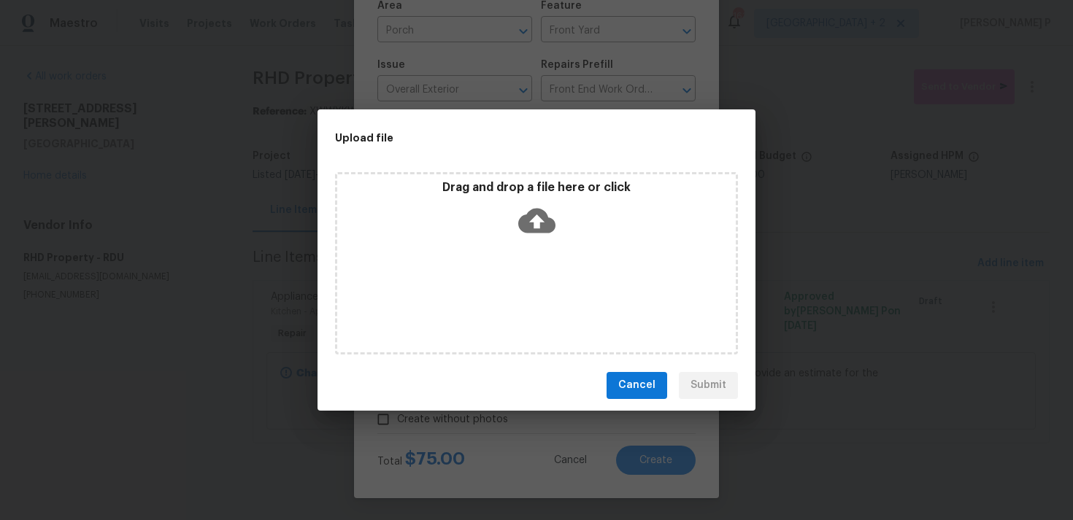
click at [530, 229] on icon at bounding box center [536, 220] width 37 height 25
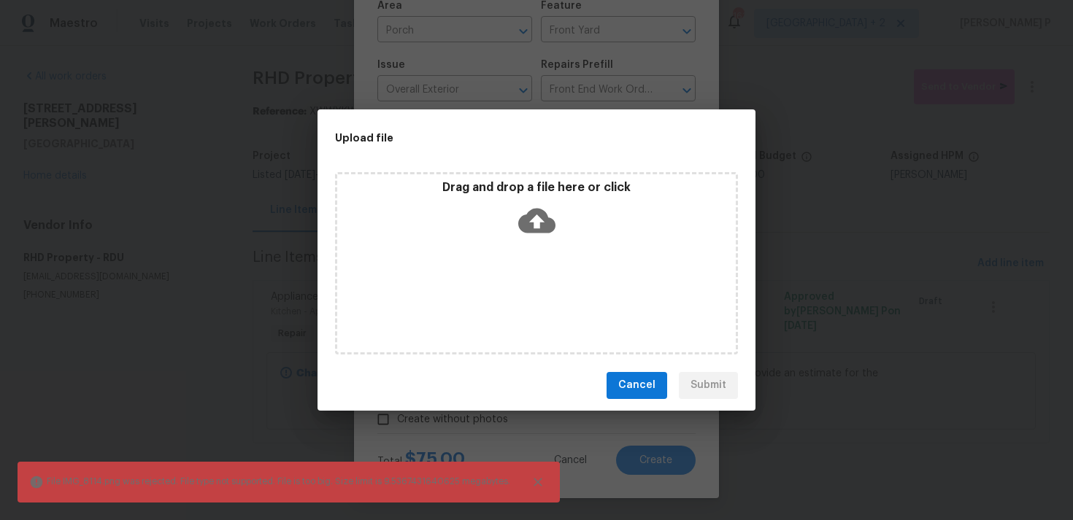
click at [641, 387] on span "Cancel" at bounding box center [636, 386] width 37 height 18
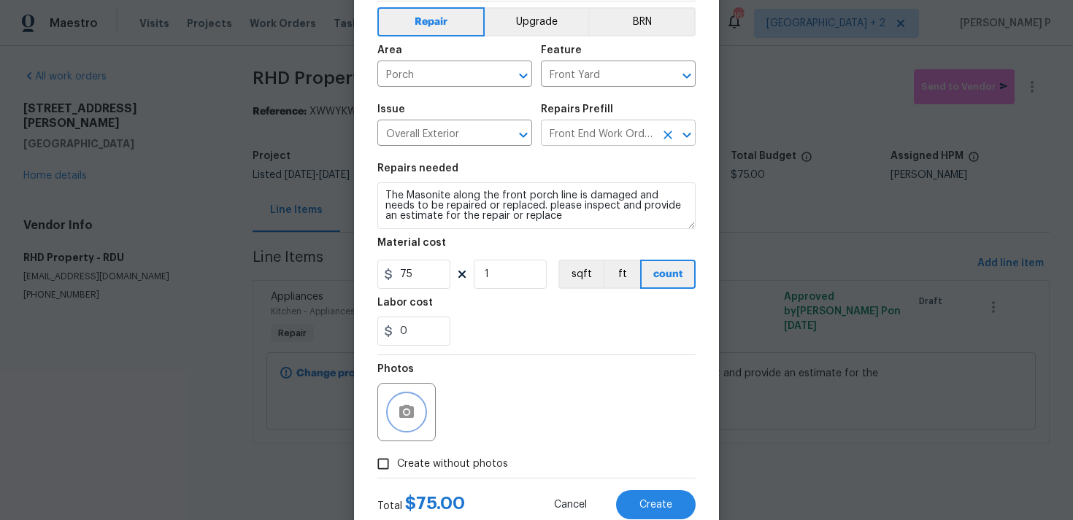
scroll to position [0, 0]
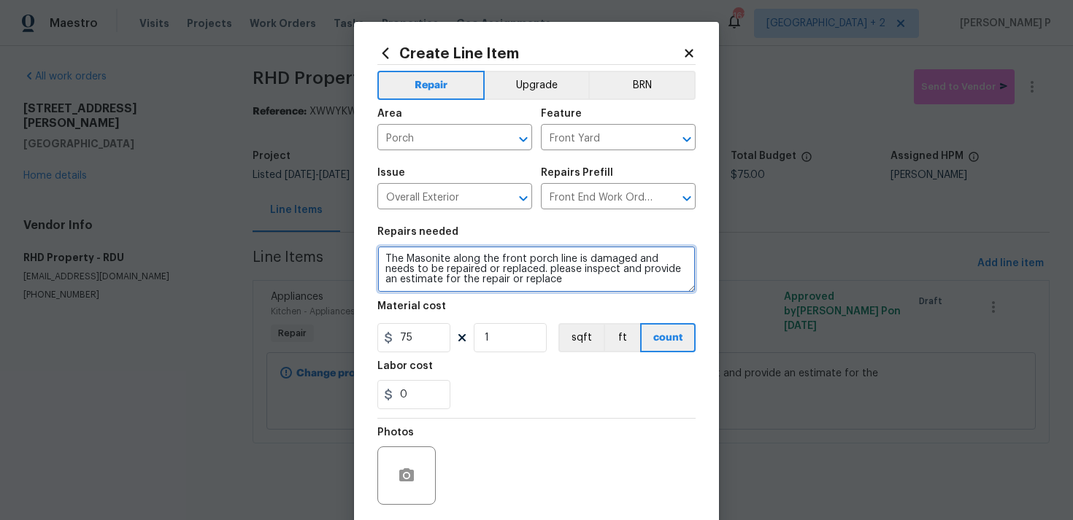
click at [540, 285] on textarea "The Masonite along the front porch line is damaged and needs to be repaired or …" at bounding box center [536, 269] width 318 height 47
click at [686, 47] on icon at bounding box center [688, 53] width 13 height 13
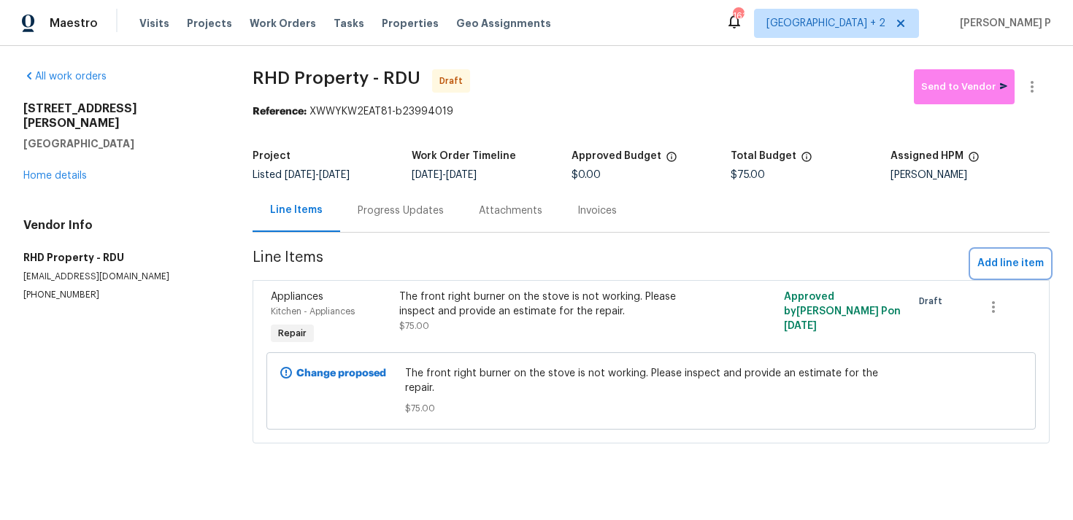
click at [1013, 266] on span "Add line item" at bounding box center [1010, 264] width 66 height 18
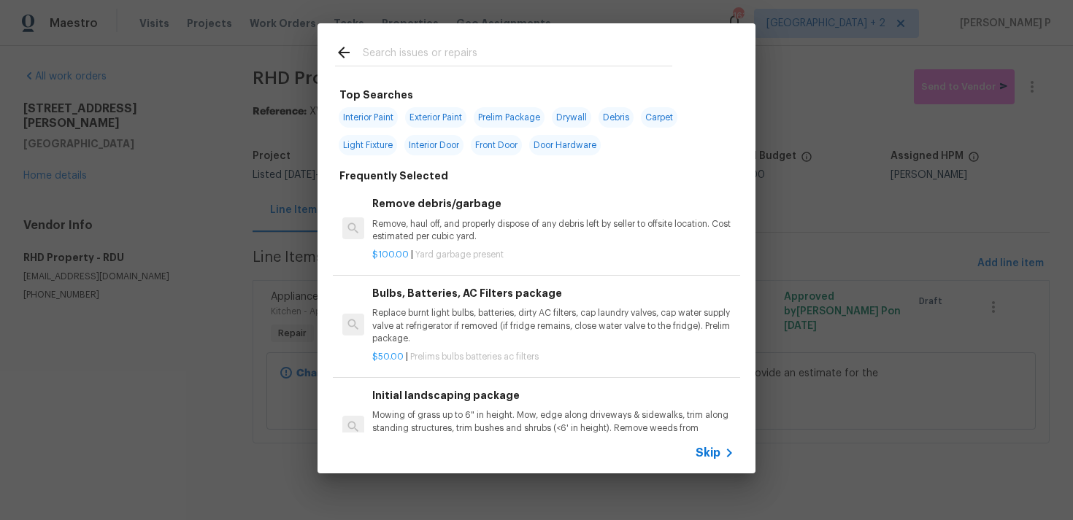
click at [711, 455] on span "Skip" at bounding box center [707, 453] width 25 height 15
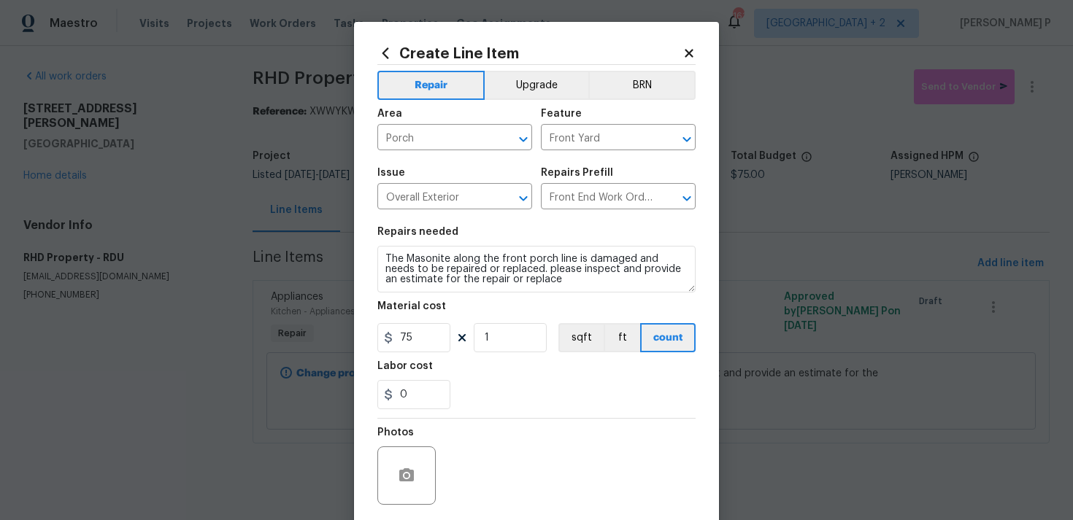
click at [689, 51] on icon at bounding box center [688, 53] width 13 height 13
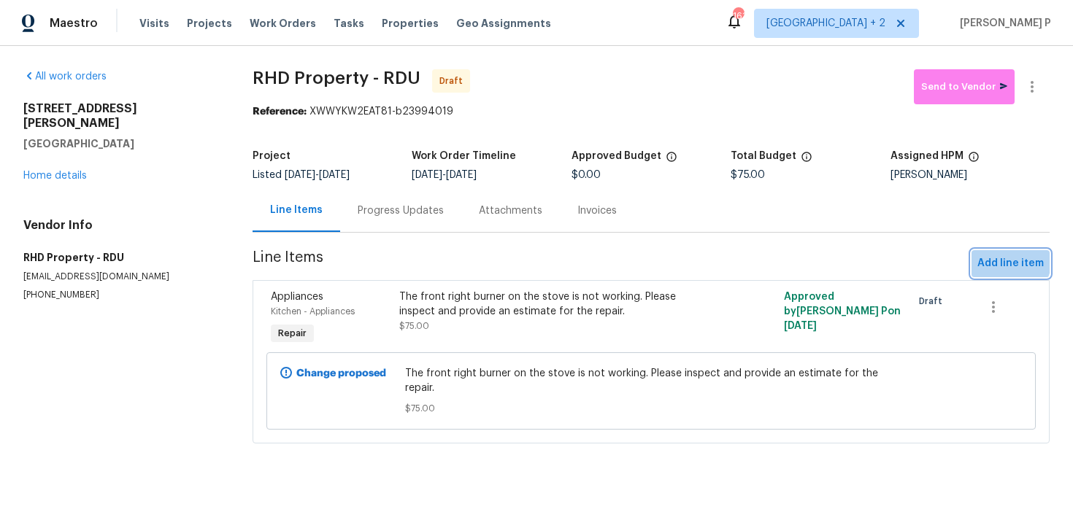
click at [1010, 262] on span "Add line item" at bounding box center [1010, 264] width 66 height 18
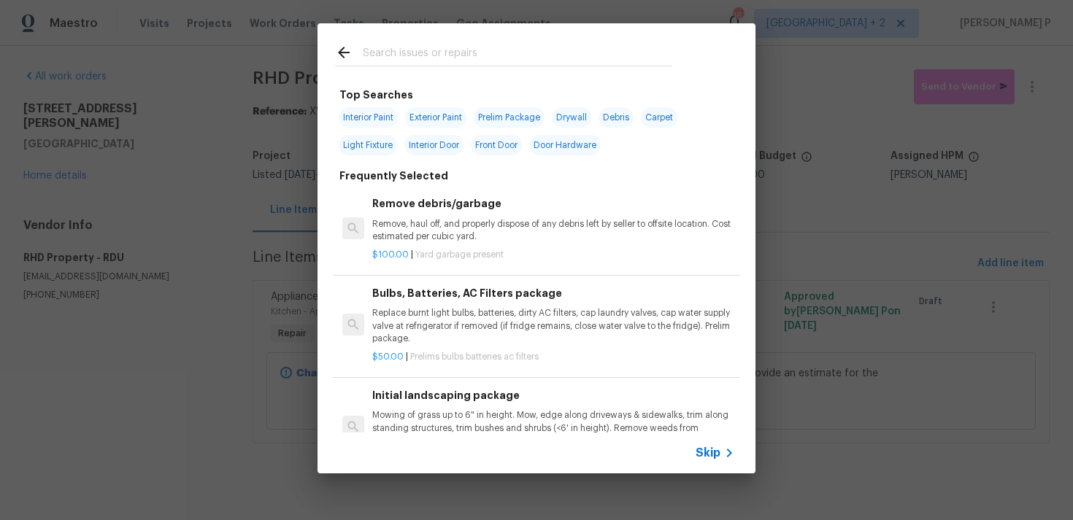
click at [722, 445] on icon at bounding box center [729, 453] width 18 height 18
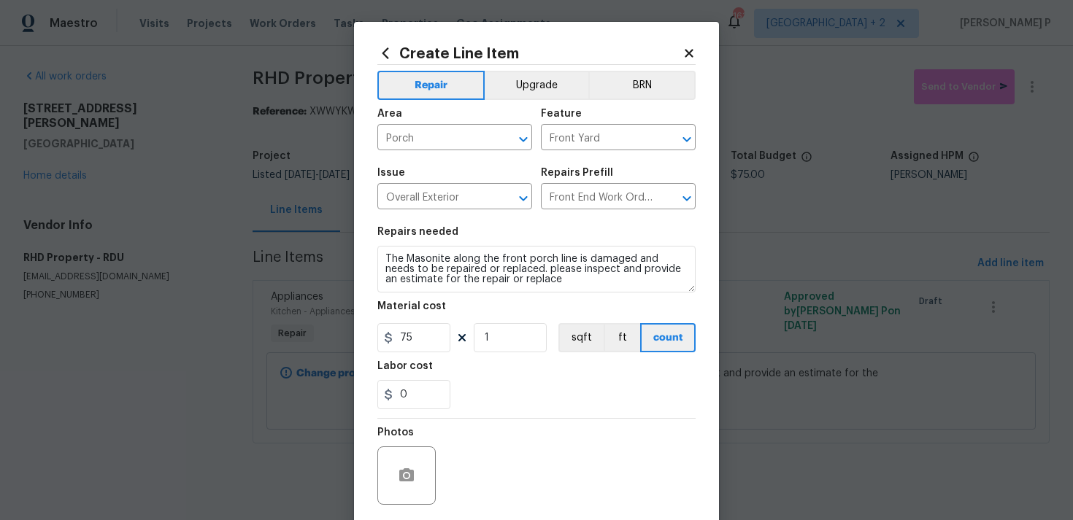
click at [693, 50] on icon at bounding box center [688, 53] width 13 height 13
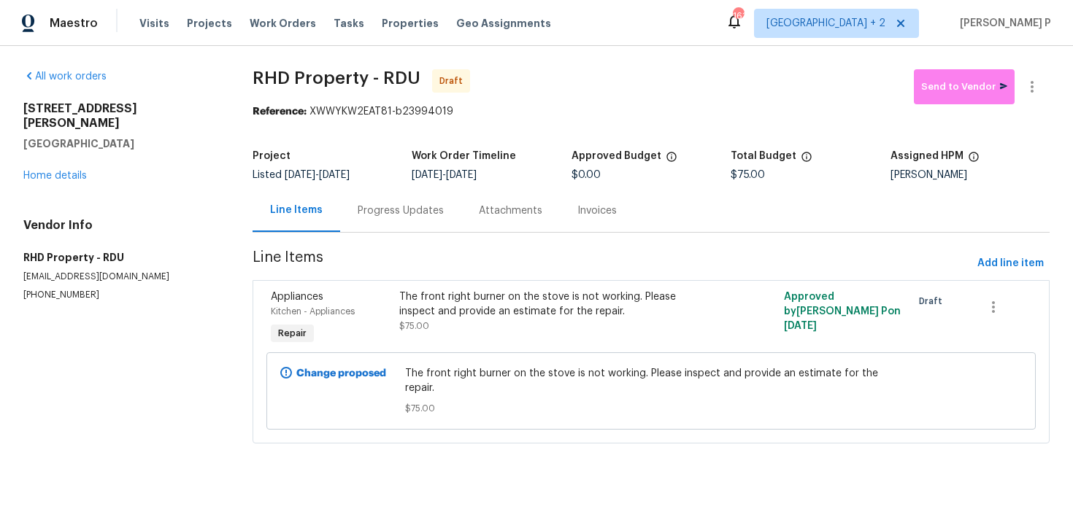
click at [975, 250] on section "RHD Property - RDU Draft Send to Vendor Reference: XWWYKW2EAT81-b23994019 Proje…" at bounding box center [650, 265] width 797 height 392
click at [995, 266] on span "Add line item" at bounding box center [1010, 264] width 66 height 18
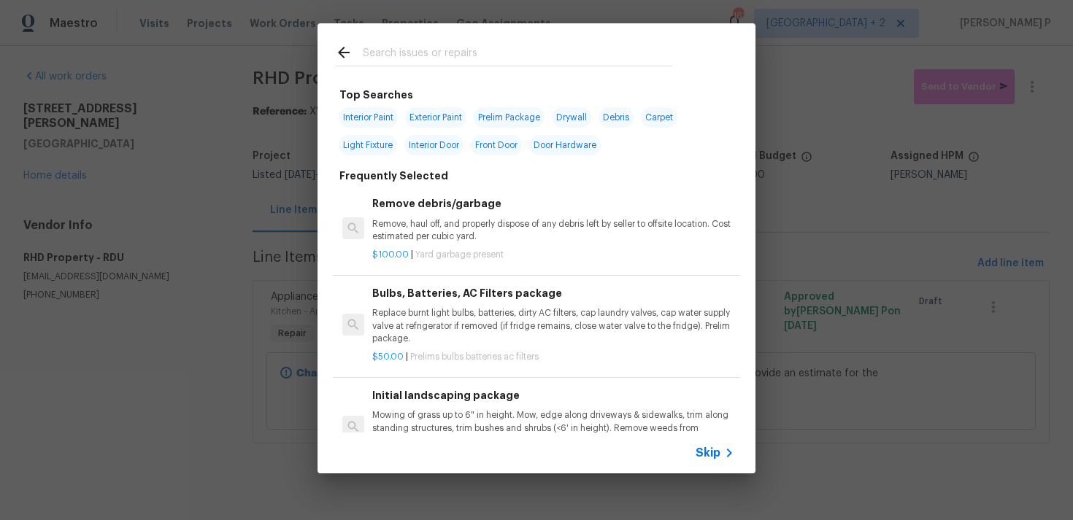
click at [717, 449] on span "Skip" at bounding box center [707, 453] width 25 height 15
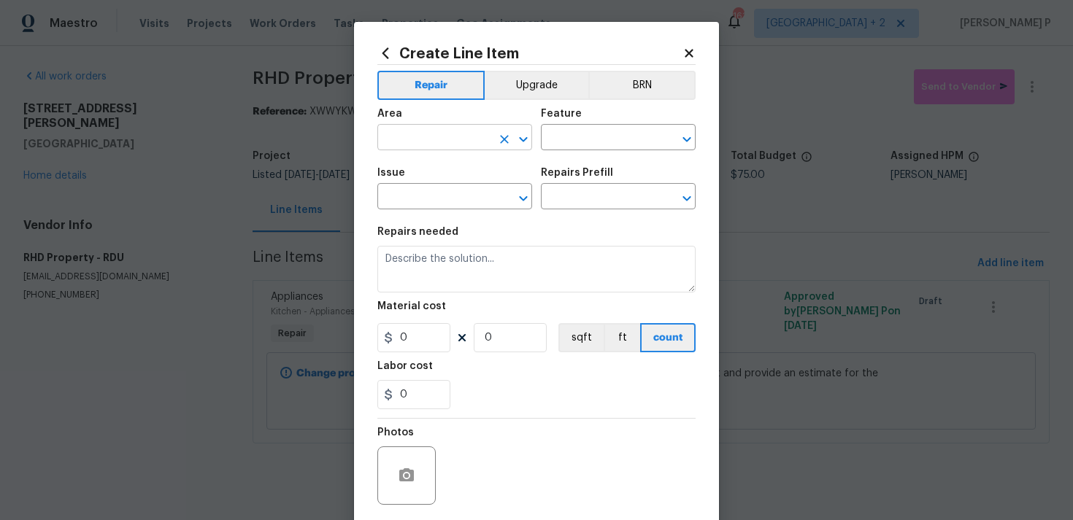
click at [530, 139] on icon "Open" at bounding box center [523, 140] width 18 height 18
click at [482, 176] on li "Porch" at bounding box center [454, 172] width 155 height 24
type input "Porch"
click at [609, 123] on div "Feature" at bounding box center [618, 118] width 155 height 19
click at [610, 144] on input "text" at bounding box center [598, 139] width 114 height 23
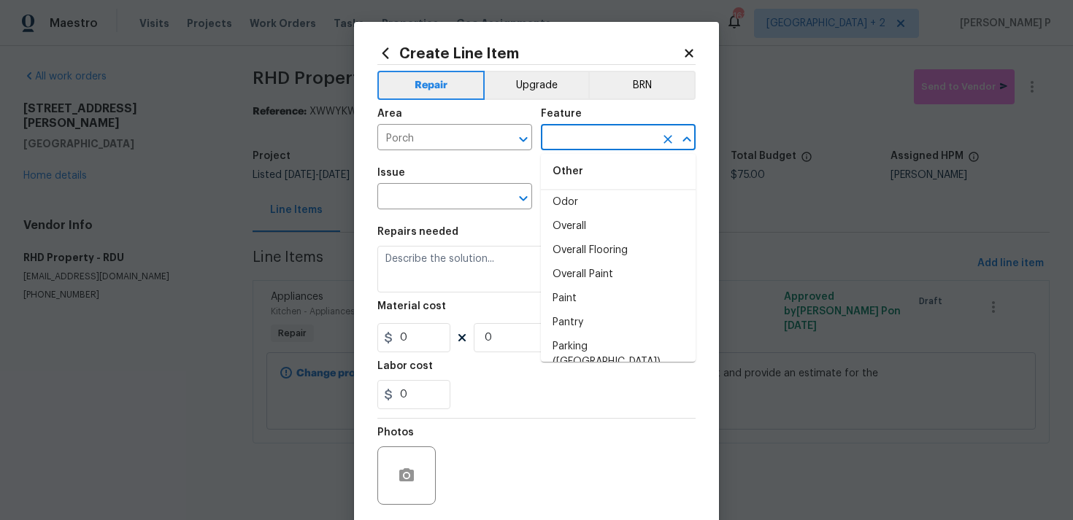
scroll to position [2443, 0]
click at [590, 225] on li "Overall" at bounding box center [618, 222] width 155 height 24
type input "Overall"
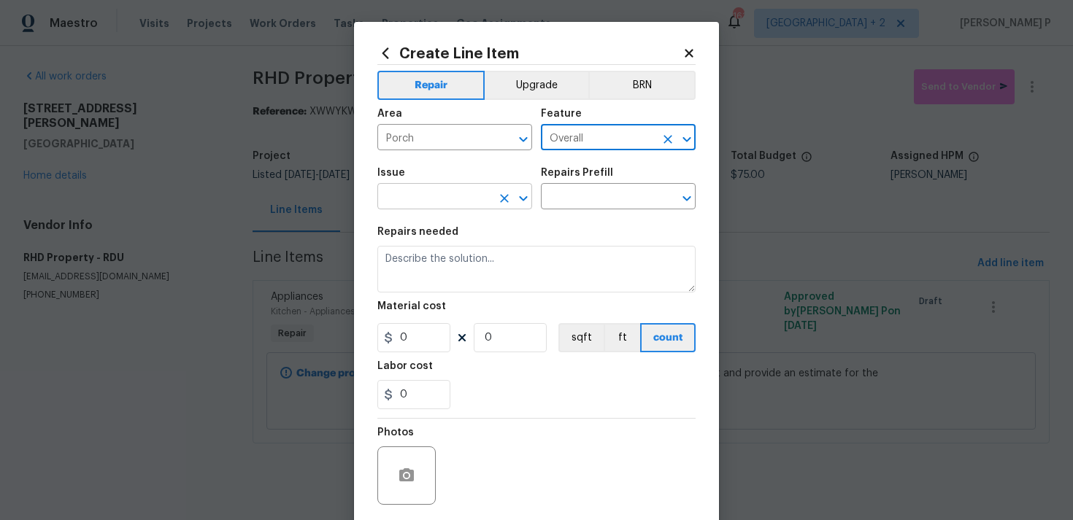
click at [528, 205] on icon "Open" at bounding box center [523, 199] width 18 height 18
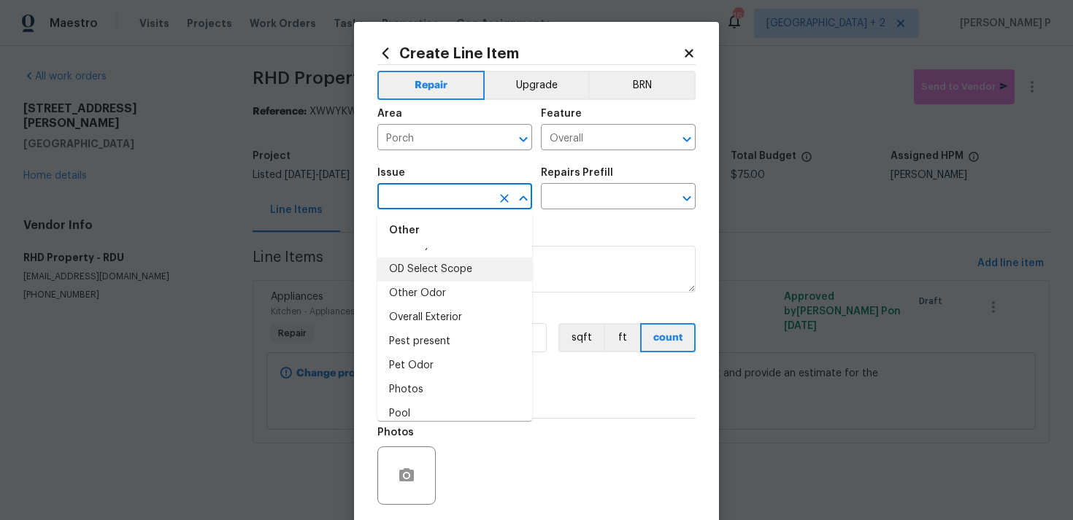
scroll to position [2239, 0]
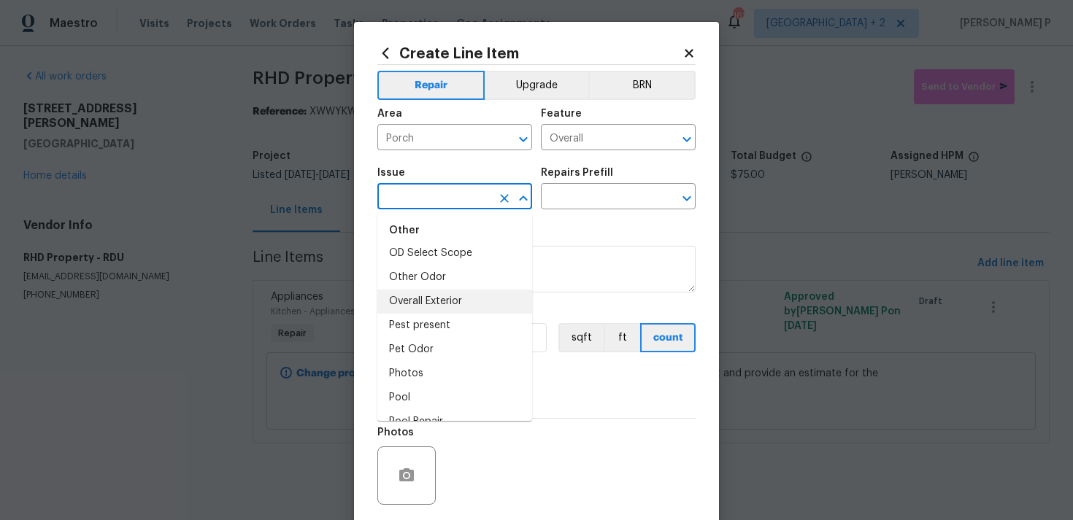
click at [446, 306] on li "Overall Exterior" at bounding box center [454, 302] width 155 height 24
type input "Overall Exterior"
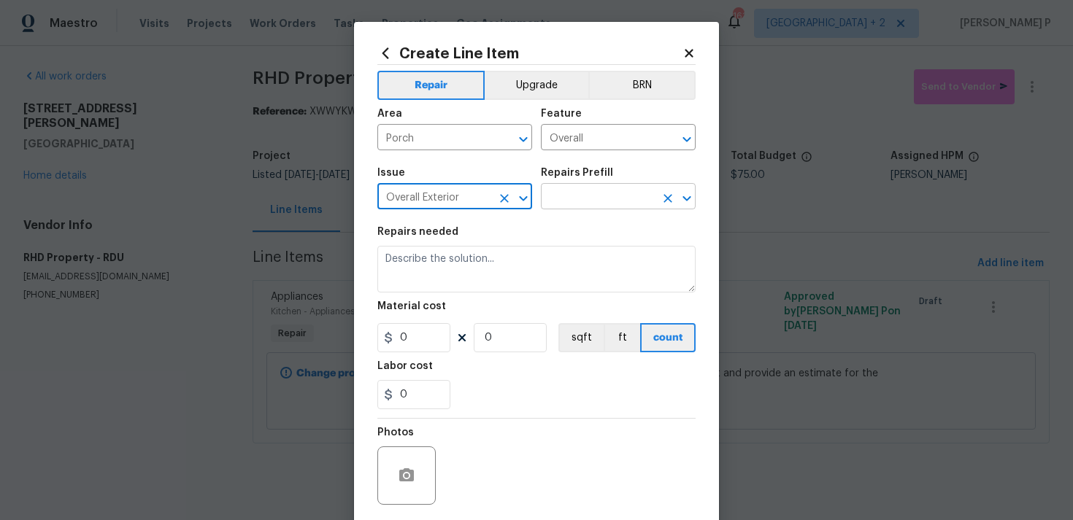
click at [577, 199] on input "text" at bounding box center [598, 198] width 114 height 23
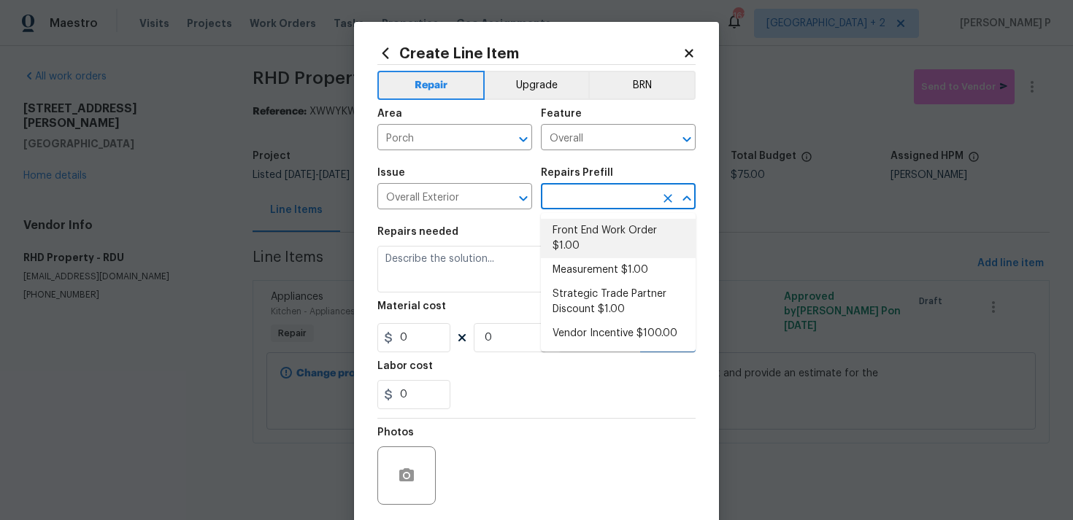
click at [574, 233] on li "Front End Work Order $1.00" at bounding box center [618, 238] width 155 height 39
type input "Front End Work Order $1.00"
type textarea "Placeholder line item for the creation of front end work orders."
type input "1"
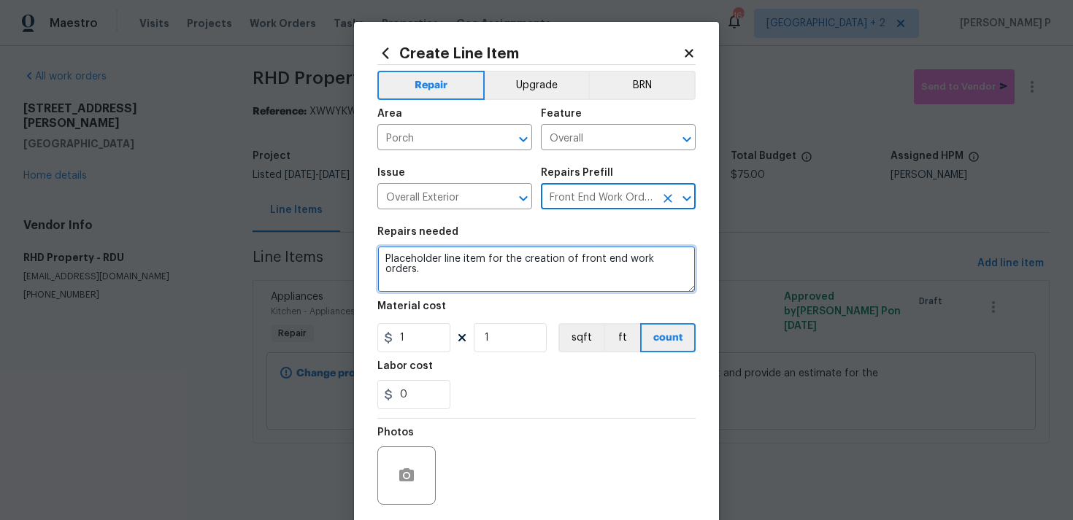
click at [495, 268] on textarea "Placeholder line item for the creation of front end work orders." at bounding box center [536, 269] width 318 height 47
paste textarea "The Masonite along the front porch line is damaged and needs to be repaired or …"
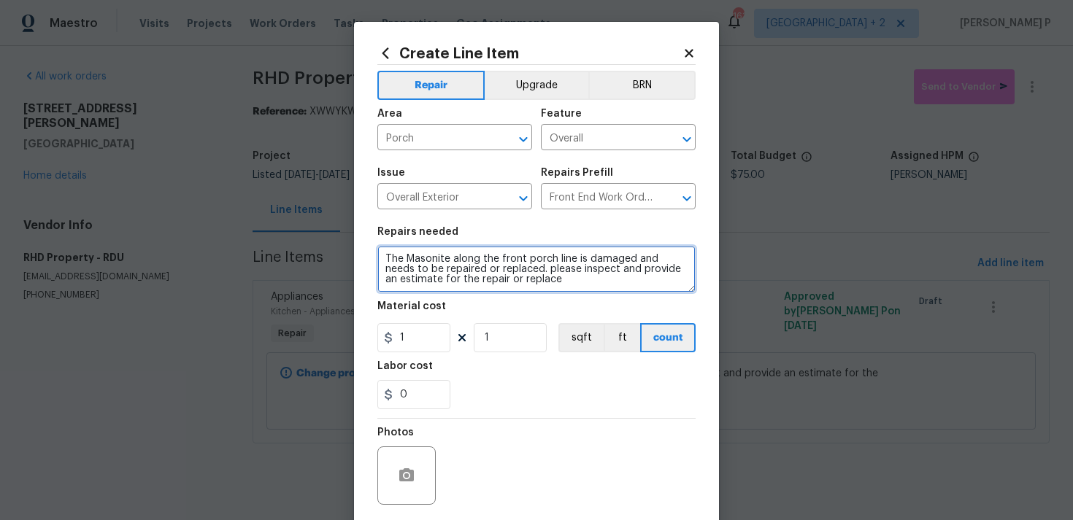
type textarea "The Masonite along the front porch line is damaged and needs to be repaired or …"
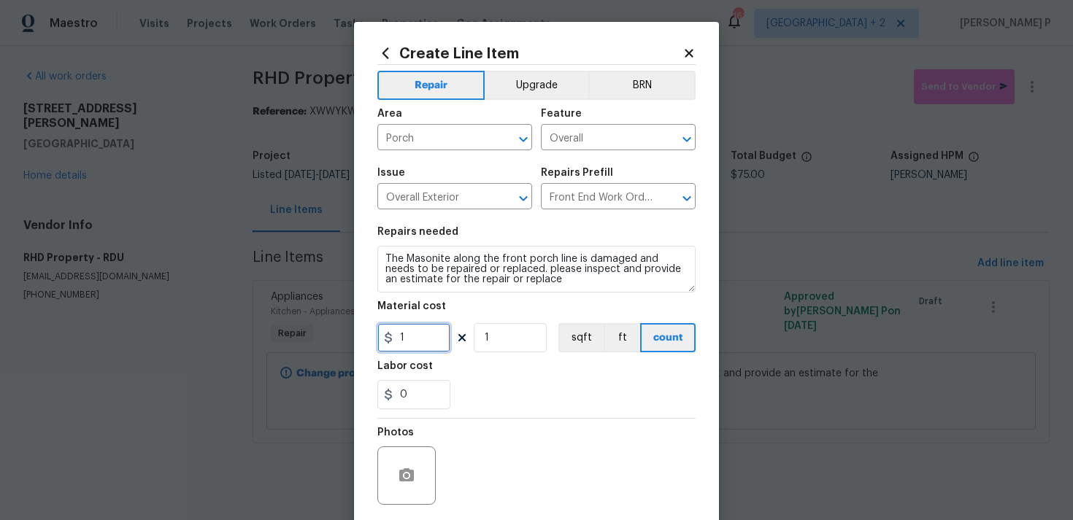
click at [412, 336] on input "1" at bounding box center [413, 337] width 73 height 29
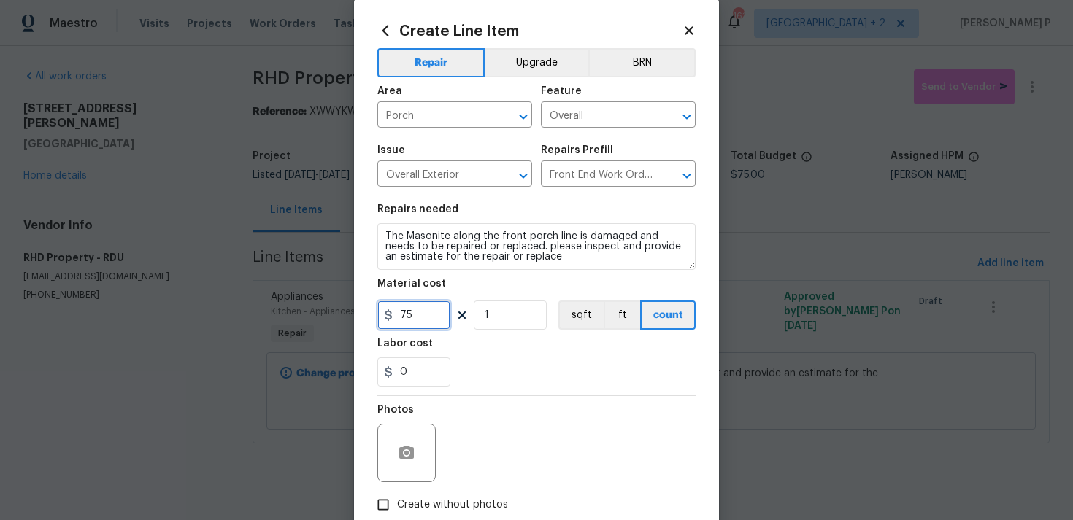
scroll to position [109, 0]
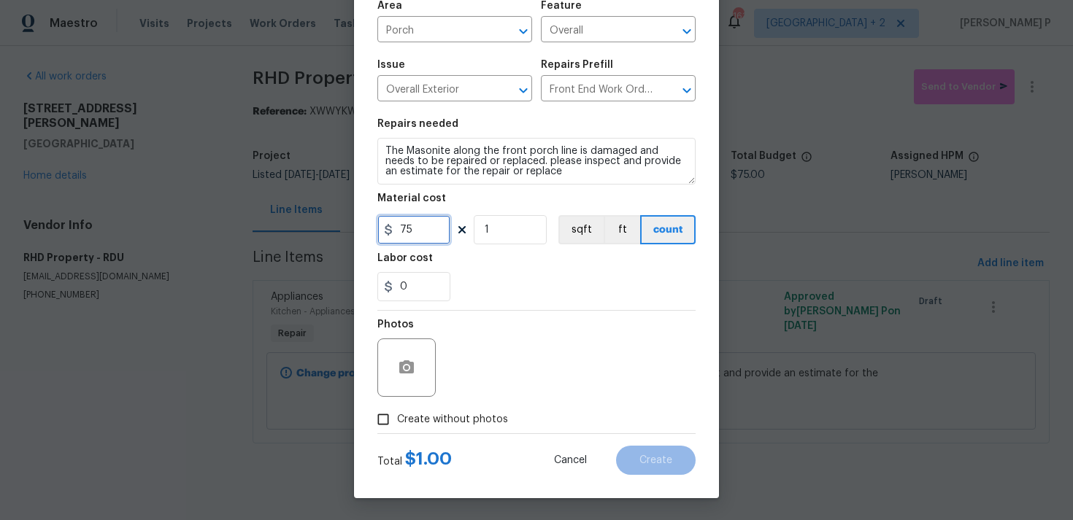
type input "75"
click at [404, 370] on icon "button" at bounding box center [407, 368] width 18 height 18
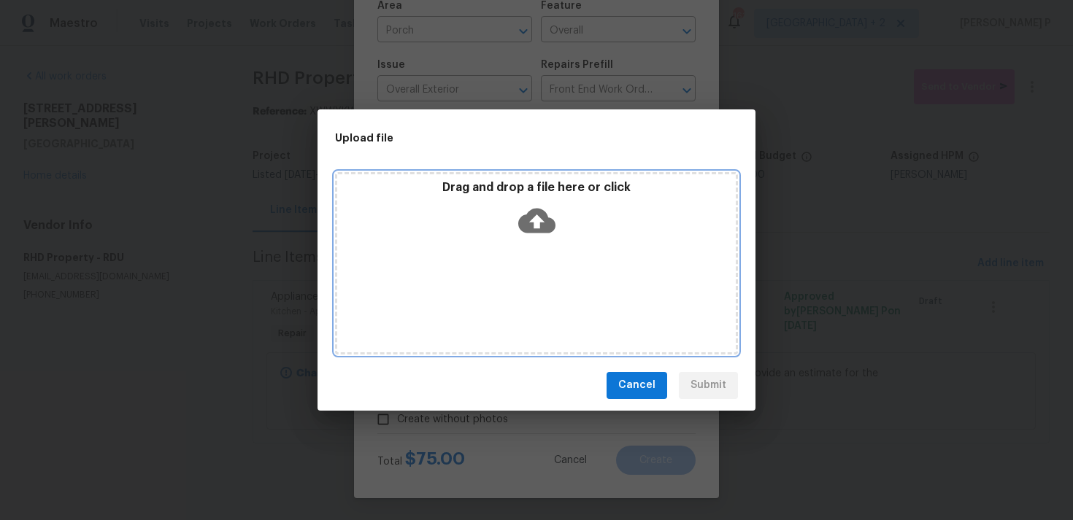
click at [520, 221] on icon at bounding box center [536, 220] width 37 height 25
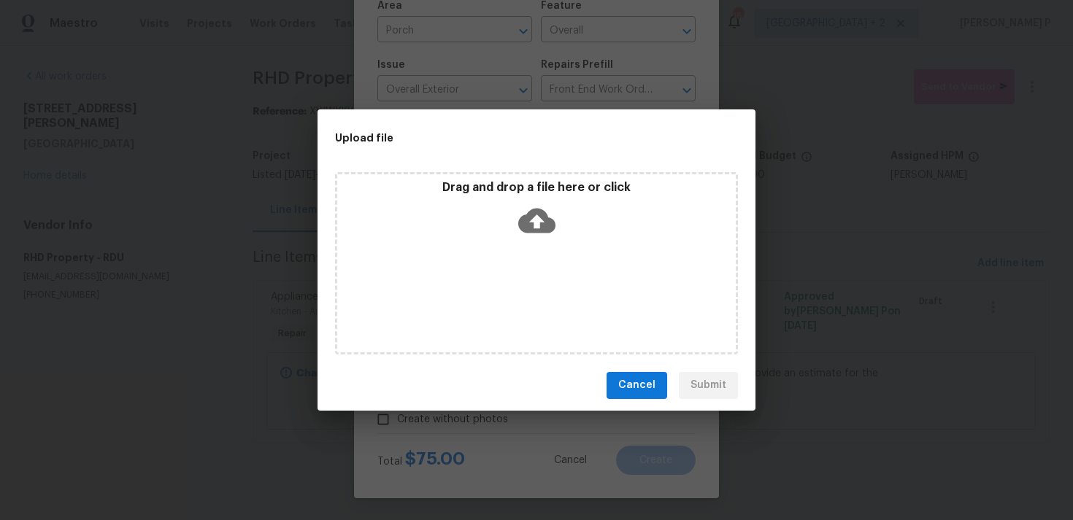
click at [627, 391] on span "Cancel" at bounding box center [636, 386] width 37 height 18
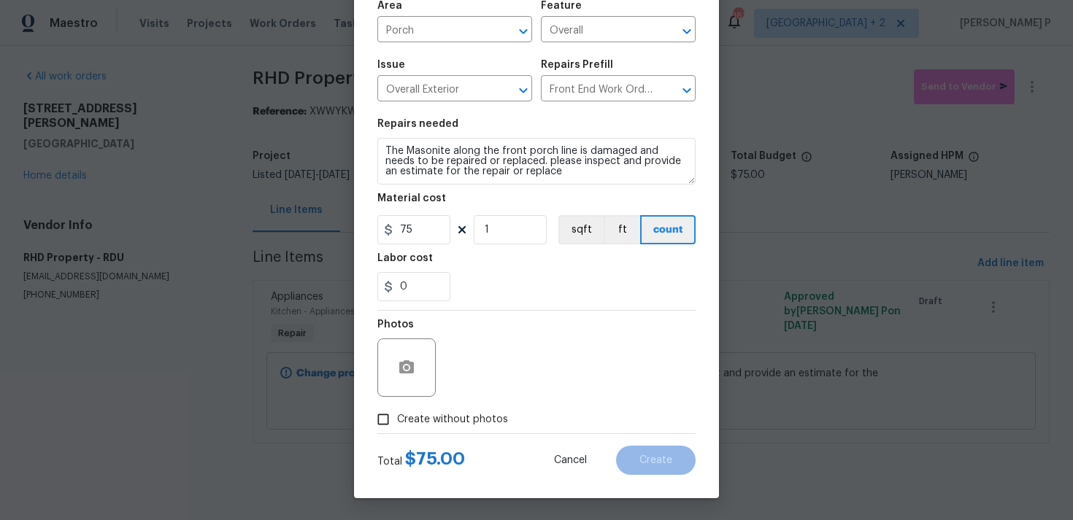
click at [385, 417] on input "Create without photos" at bounding box center [383, 420] width 28 height 28
checkbox input "true"
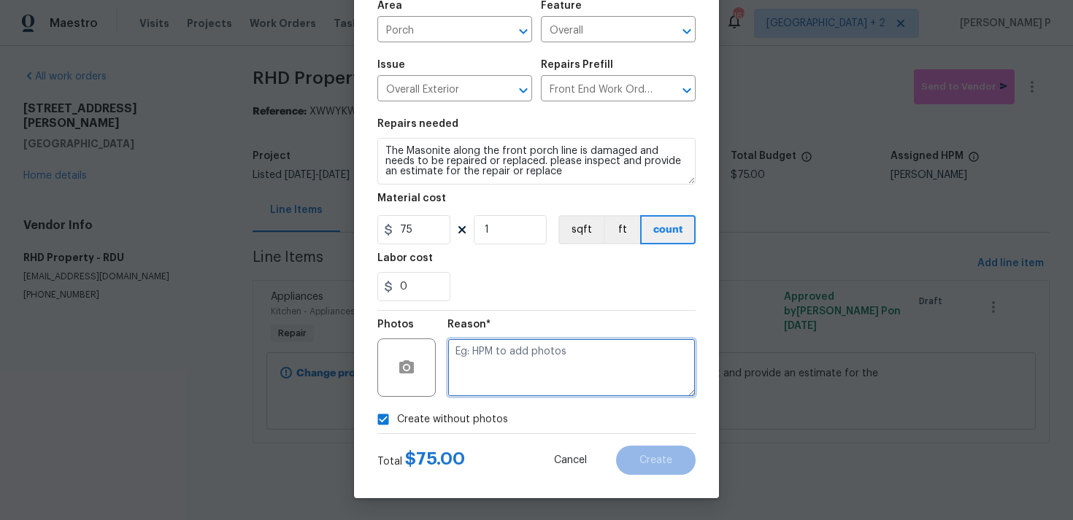
click at [567, 344] on textarea at bounding box center [571, 368] width 248 height 58
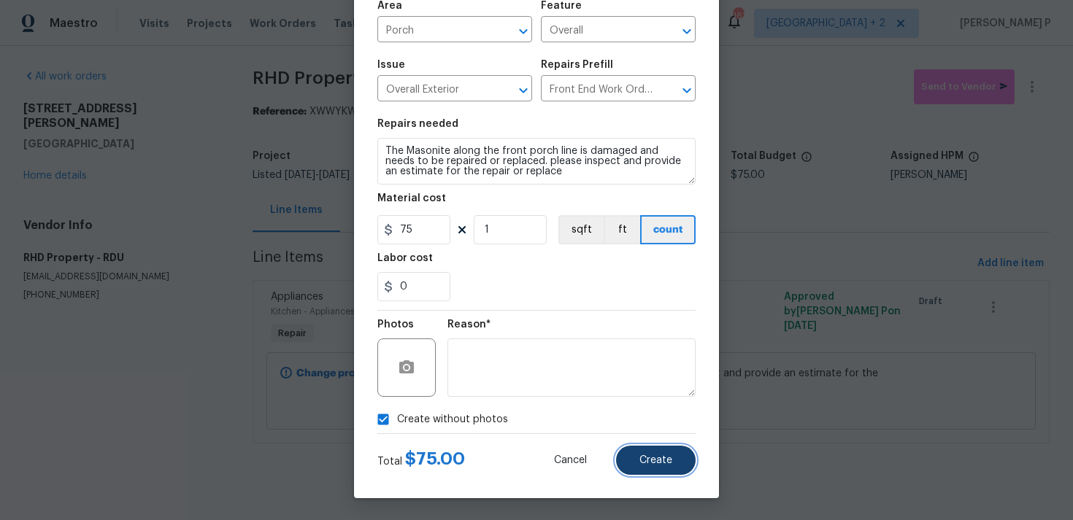
click at [657, 472] on button "Create" at bounding box center [656, 460] width 80 height 29
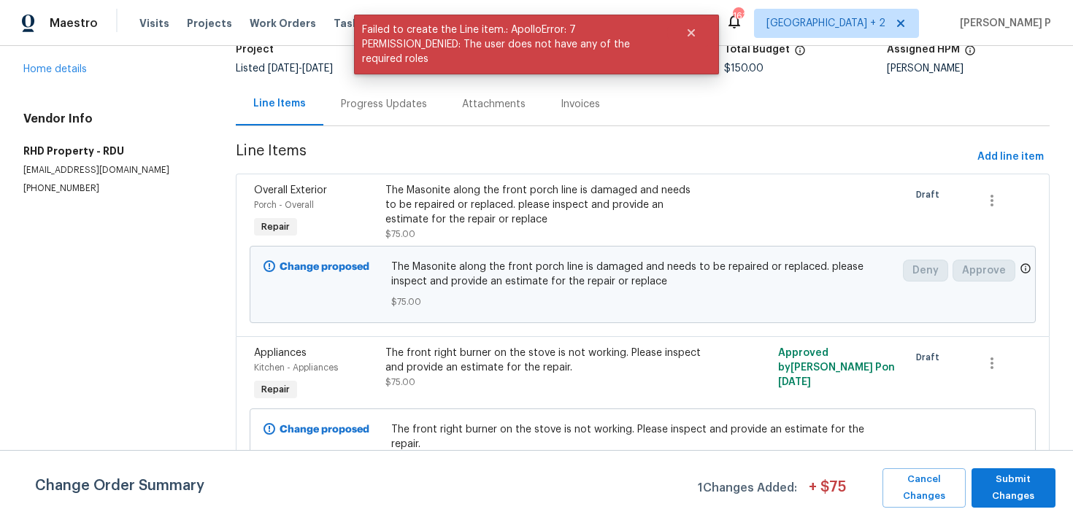
scroll to position [113, 0]
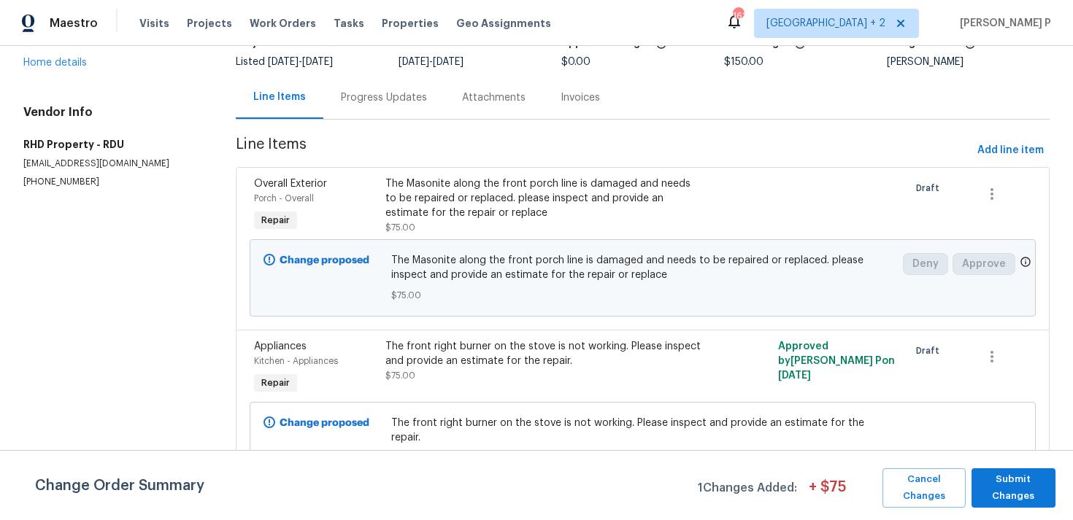
click at [508, 347] on div "The front right burner on the stove is not working. Please inspect and provide …" at bounding box center [544, 353] width 319 height 29
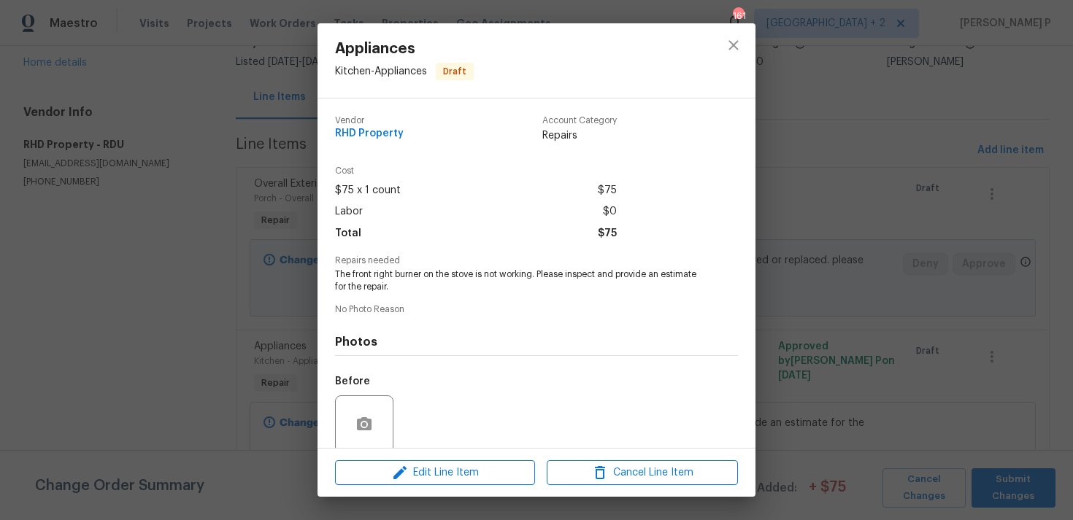
scroll to position [115, 0]
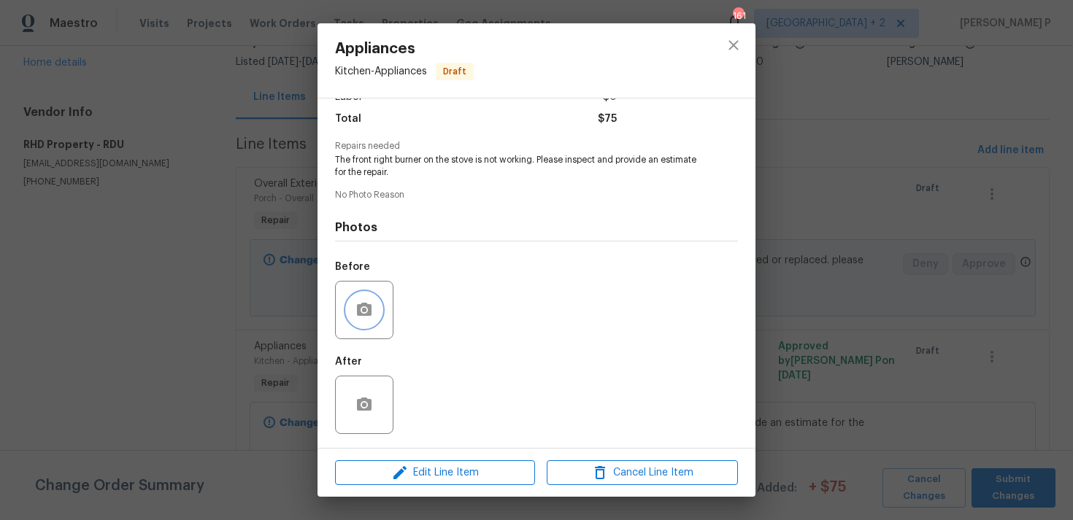
click at [362, 303] on icon "button" at bounding box center [364, 309] width 15 height 13
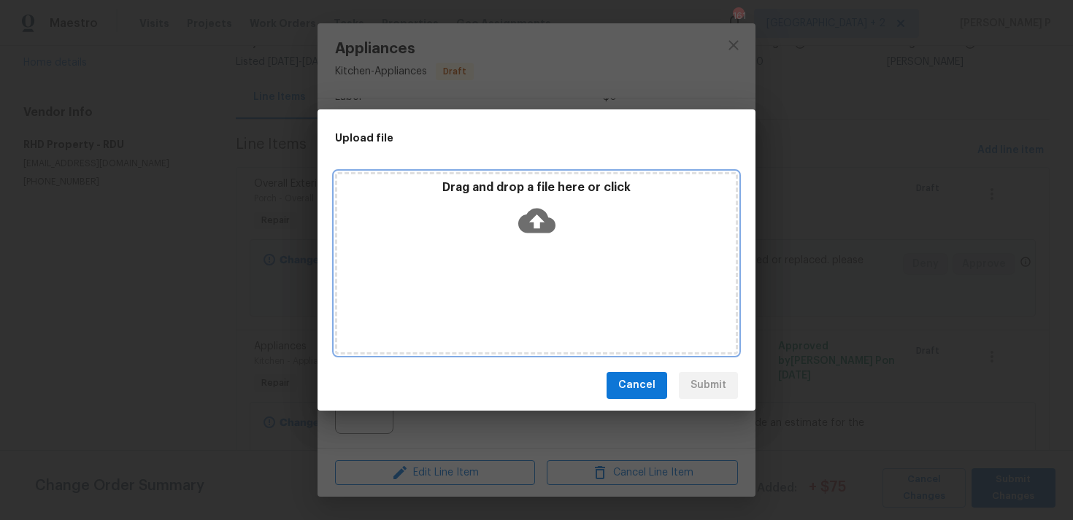
click at [541, 219] on icon at bounding box center [536, 220] width 37 height 37
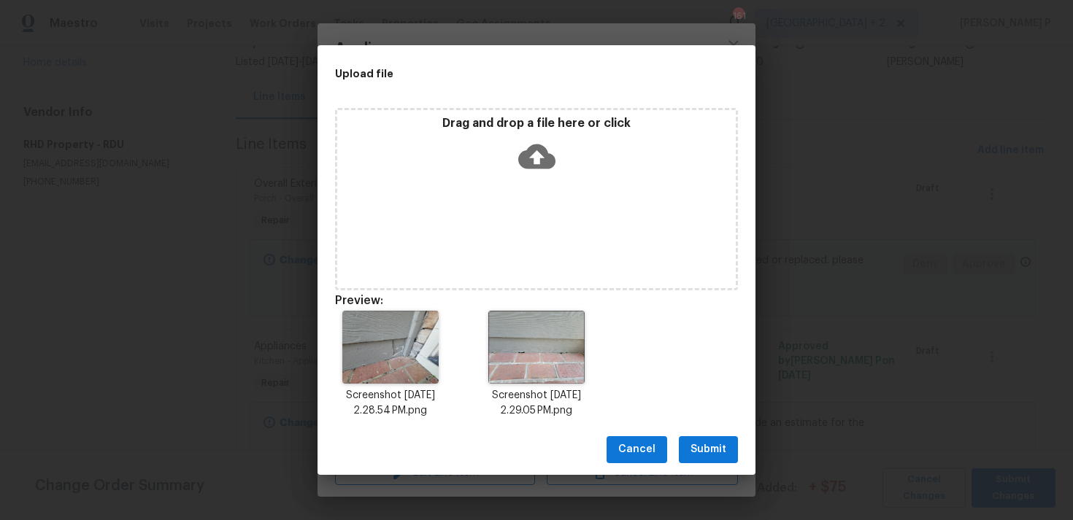
click at [706, 433] on div "Cancel Submit" at bounding box center [536, 450] width 438 height 50
click at [706, 446] on span "Submit" at bounding box center [708, 450] width 36 height 18
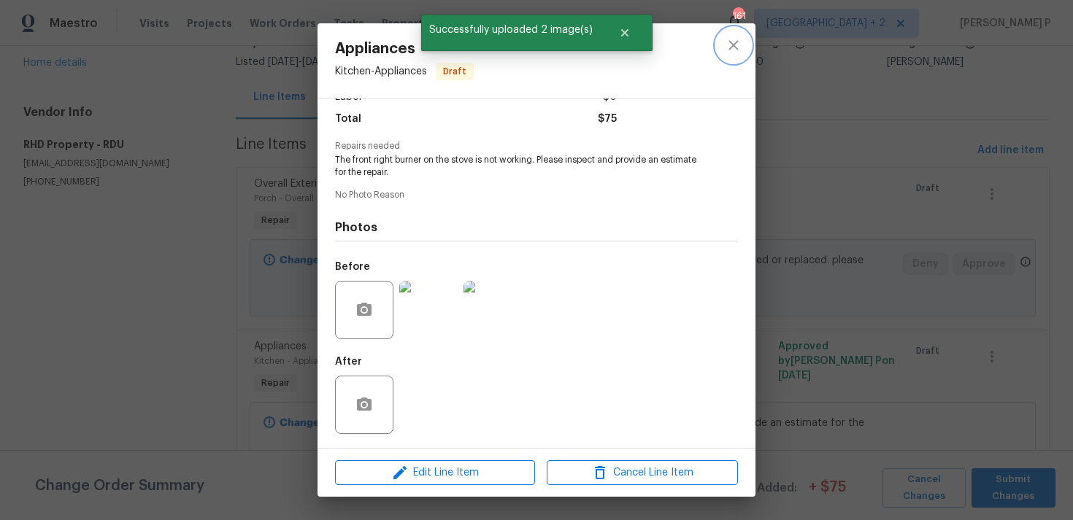
click at [723, 52] on button "close" at bounding box center [733, 45] width 35 height 35
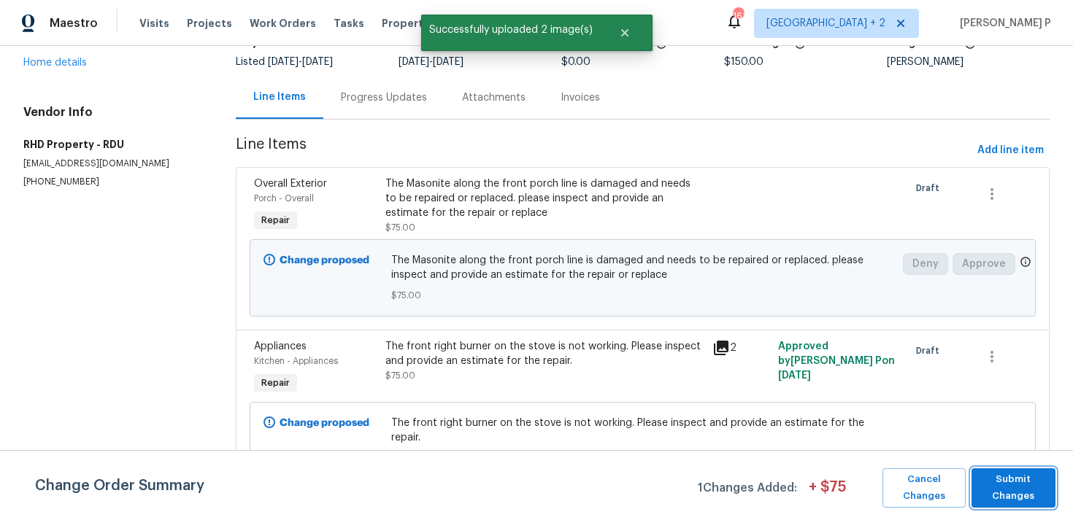
click at [1022, 481] on span "Submit Changes" at bounding box center [1013, 488] width 69 height 34
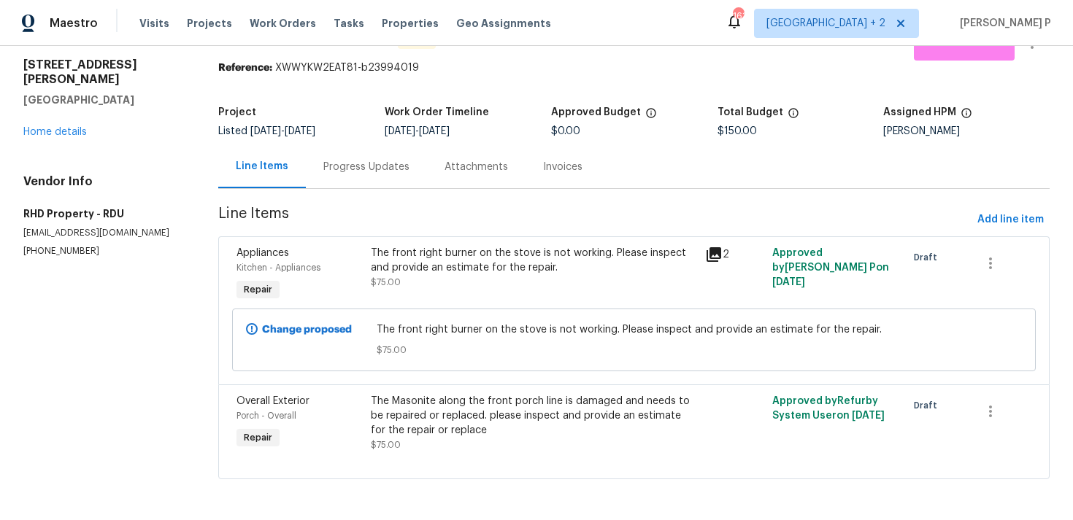
scroll to position [0, 0]
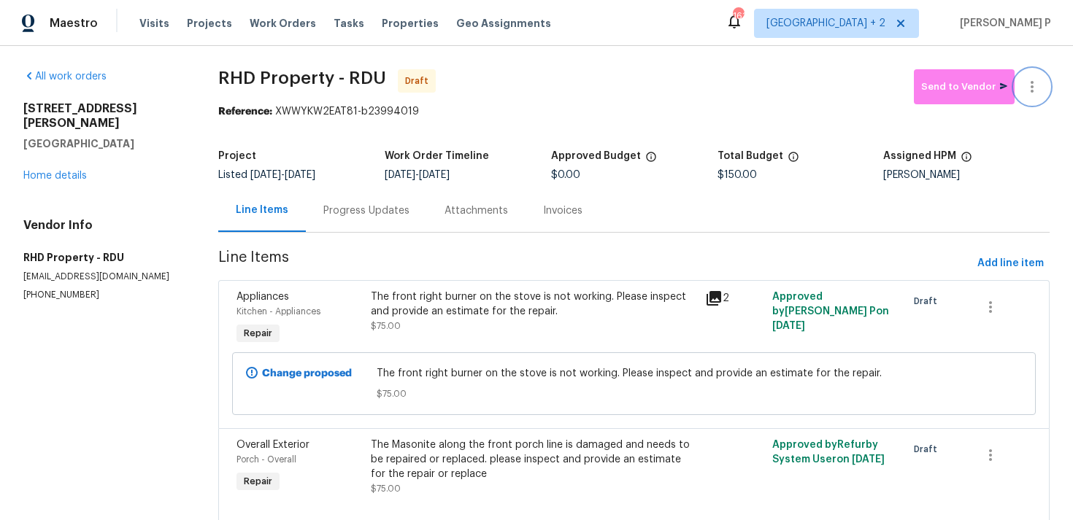
click at [1035, 95] on icon "button" at bounding box center [1032, 87] width 18 height 18
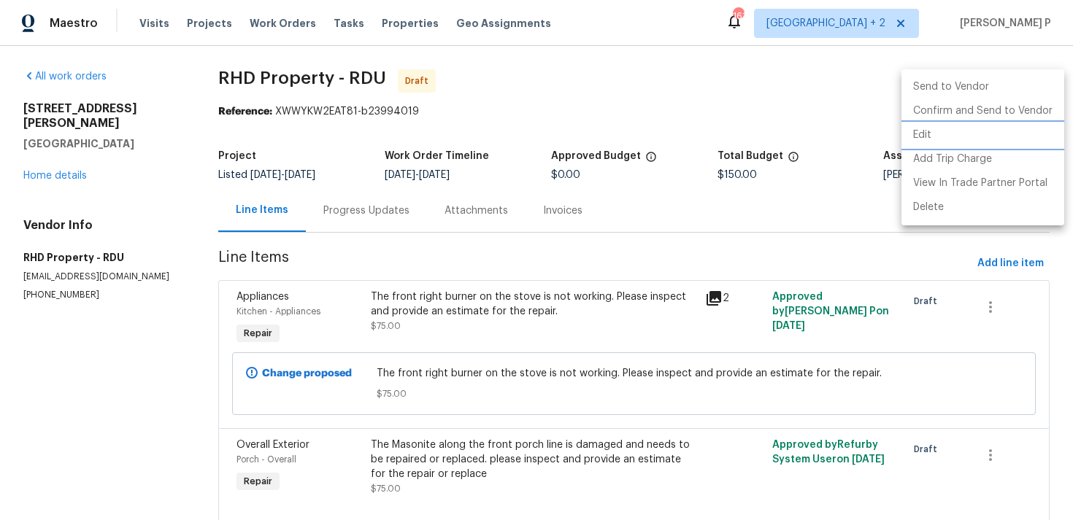
click at [962, 136] on li "Edit" at bounding box center [982, 135] width 163 height 24
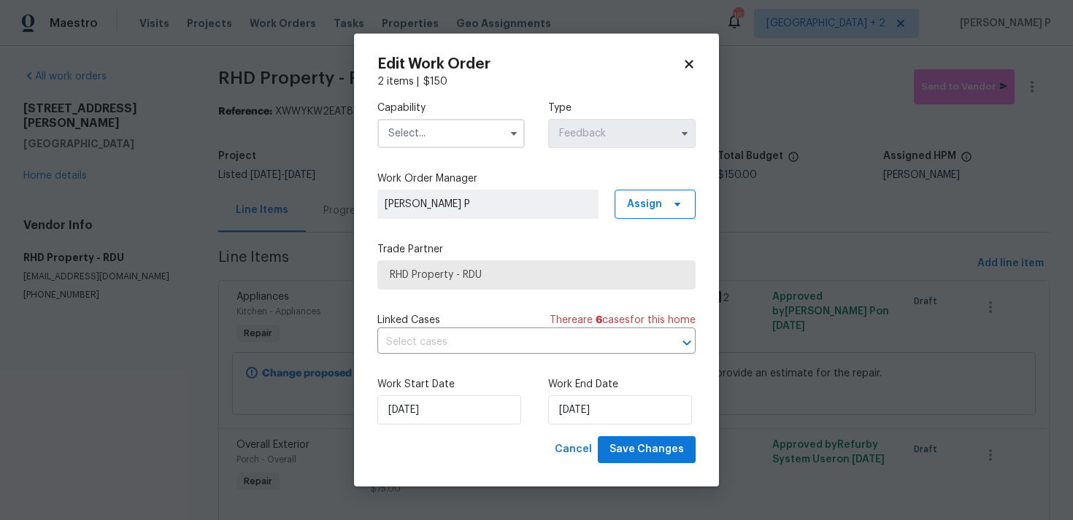
click at [468, 120] on input "text" at bounding box center [450, 133] width 147 height 29
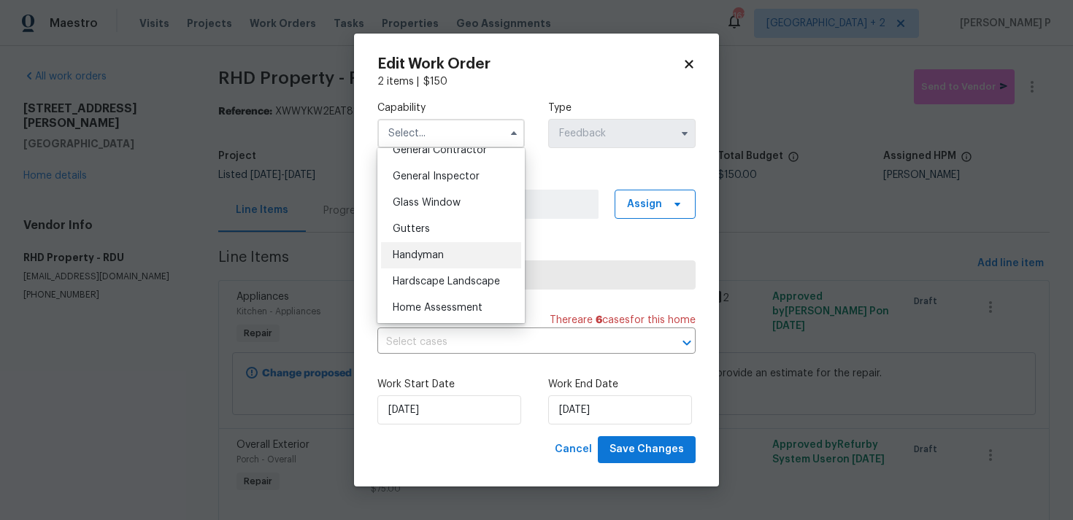
scroll to position [715, 0]
click at [434, 258] on div "Handyman" at bounding box center [451, 252] width 140 height 26
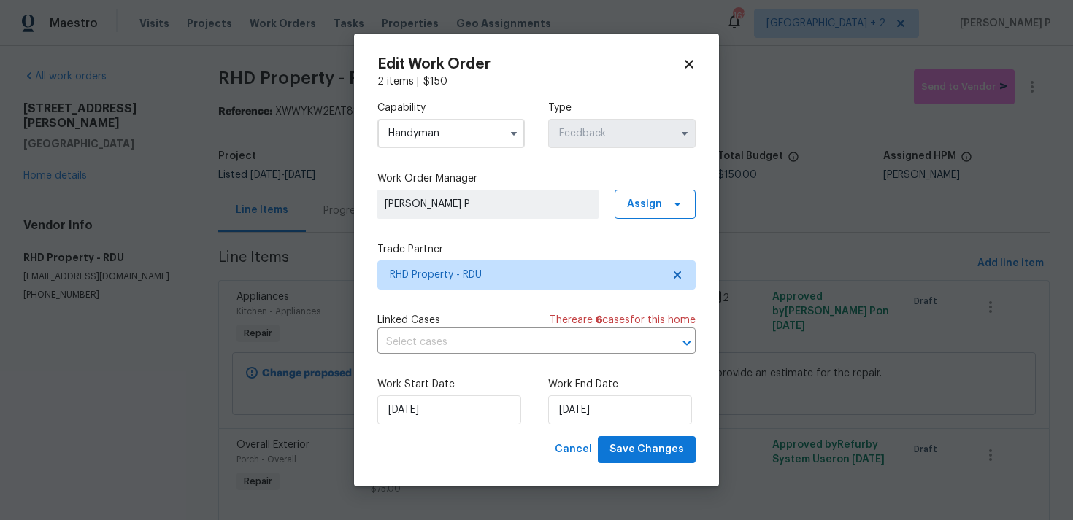
click at [444, 132] on input "Handyman" at bounding box center [450, 133] width 147 height 29
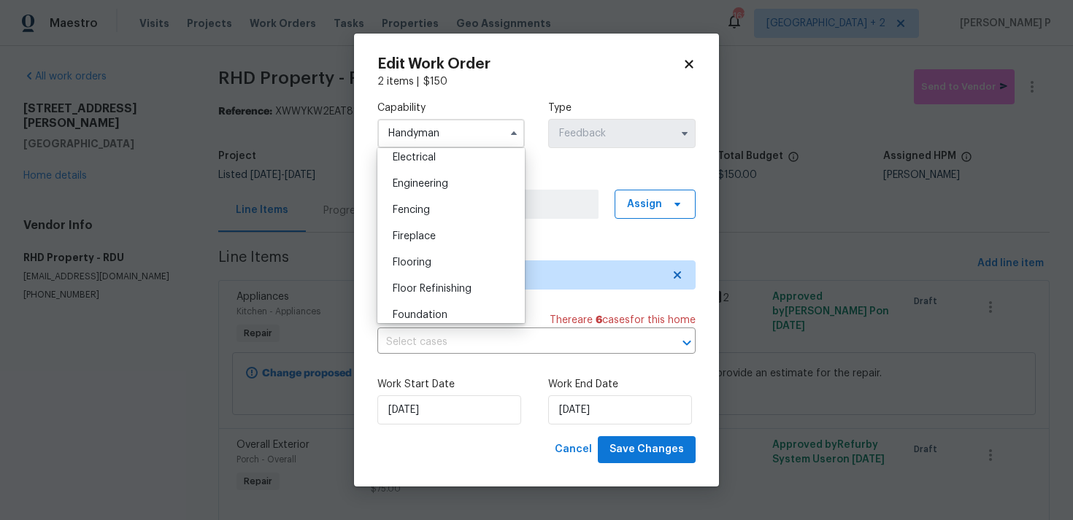
scroll to position [575, 0]
click at [437, 287] on span "General Contractor" at bounding box center [440, 287] width 94 height 10
type input "General Contractor"
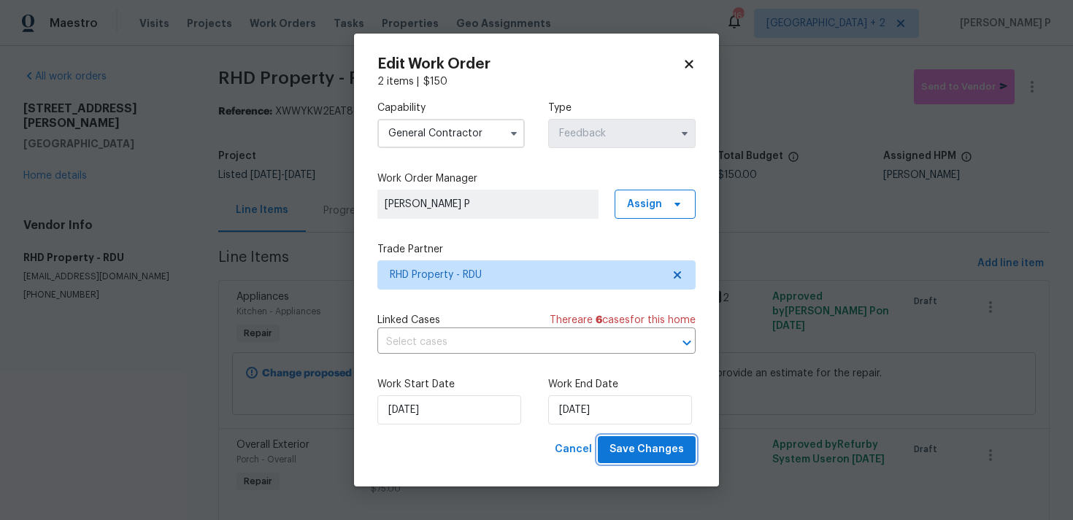
click at [665, 451] on span "Save Changes" at bounding box center [646, 450] width 74 height 18
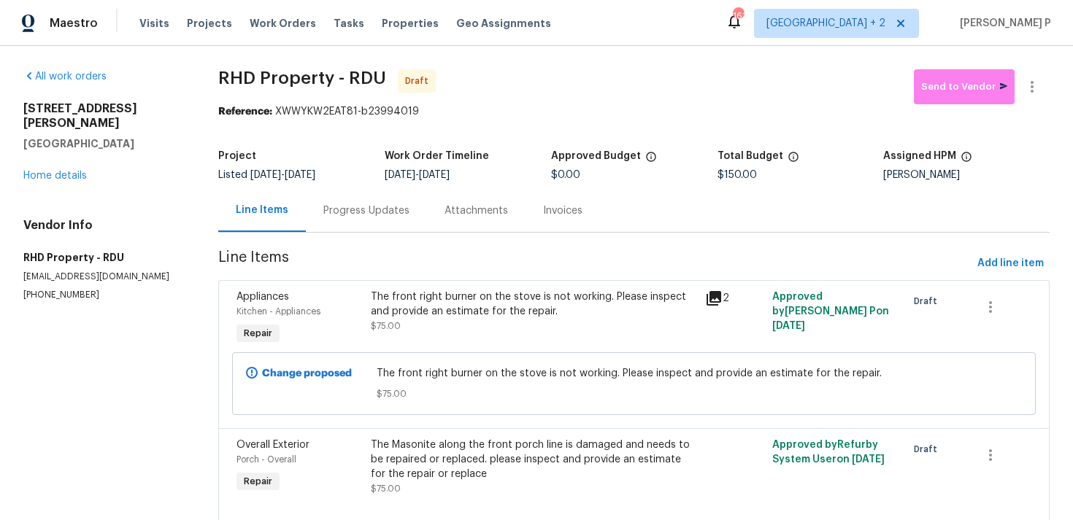
click at [387, 209] on div "Progress Updates" at bounding box center [366, 211] width 86 height 15
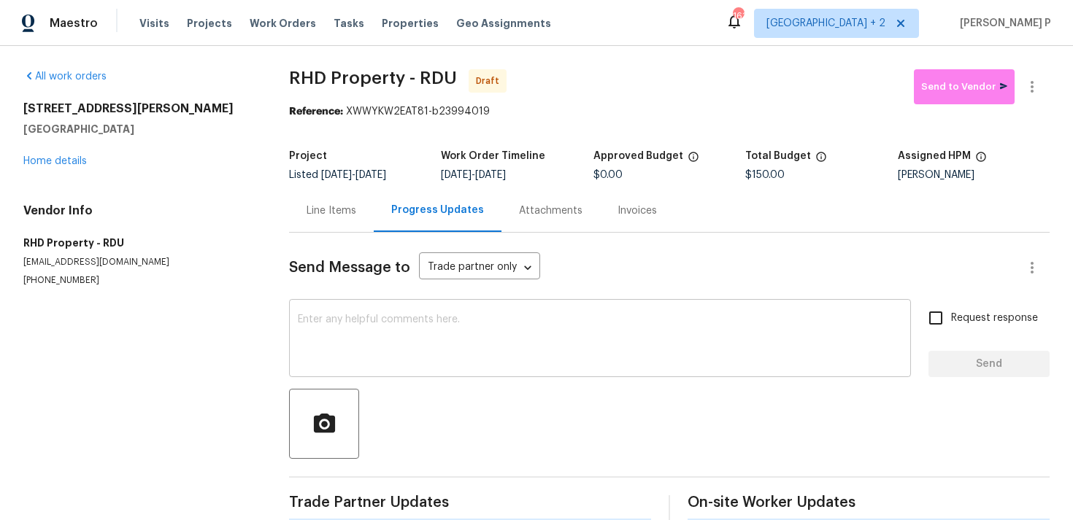
click at [402, 371] on div "x ​" at bounding box center [600, 340] width 622 height 74
paste textarea "Hi, this is Ramyasri with Opendoor. I’m confirming you received the WO for the …"
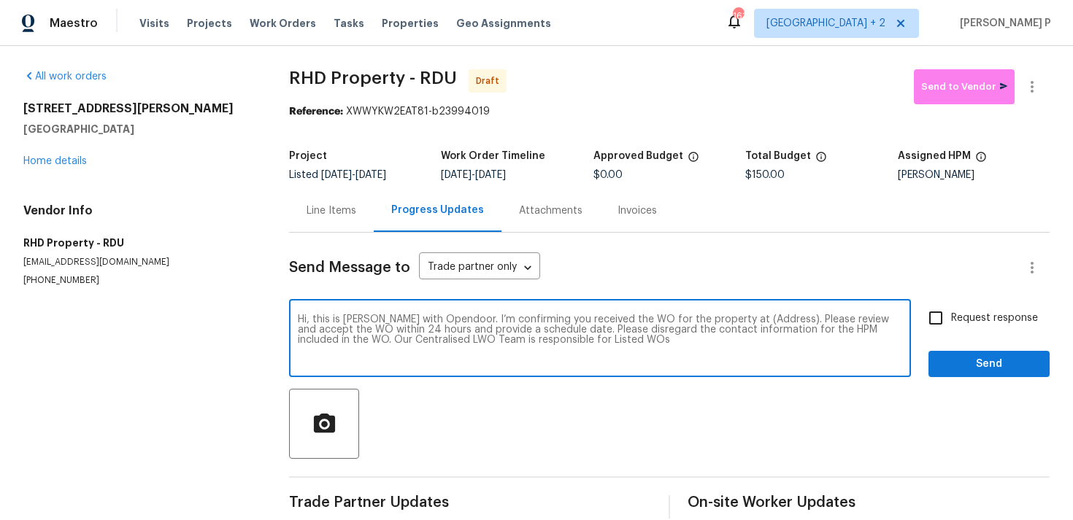
drag, startPoint x: 730, startPoint y: 319, endPoint x: 757, endPoint y: 319, distance: 27.0
click at [757, 319] on textarea "Hi, this is Ramyasri with Opendoor. I’m confirming you received the WO for the …" at bounding box center [600, 339] width 604 height 51
drag, startPoint x: 733, startPoint y: 318, endPoint x: 776, endPoint y: 317, distance: 43.8
click at [776, 317] on textarea "Hi, this is Ramyasri with Opendoor. I’m confirming you received the WO for the …" at bounding box center [600, 339] width 604 height 51
paste textarea "218 Newberry Ln, Durham, NC 27703"
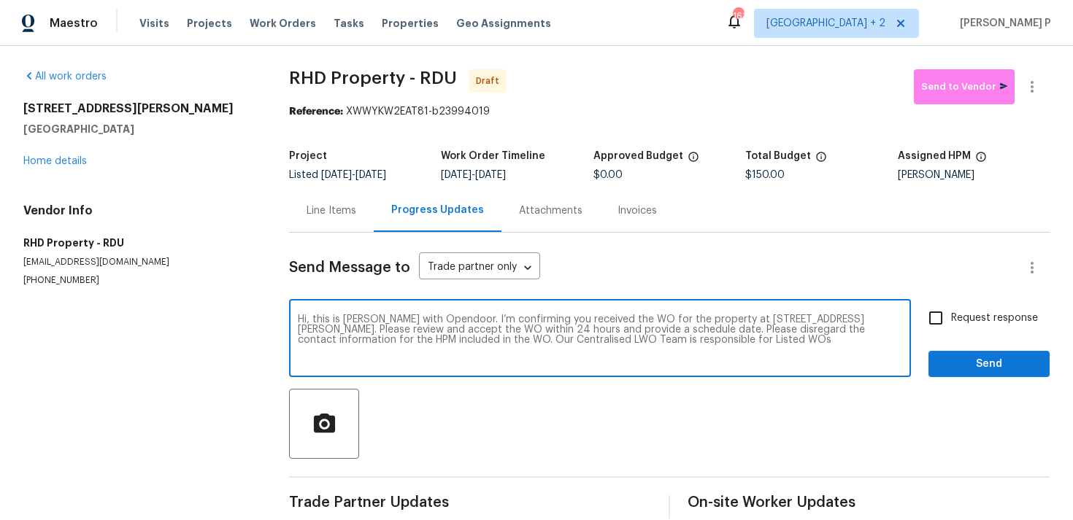
type textarea "Hi, this is Ramyasri with Opendoor. I’m confirming you received the WO for the …"
click at [943, 325] on input "Request response" at bounding box center [935, 318] width 31 height 31
checkbox input "true"
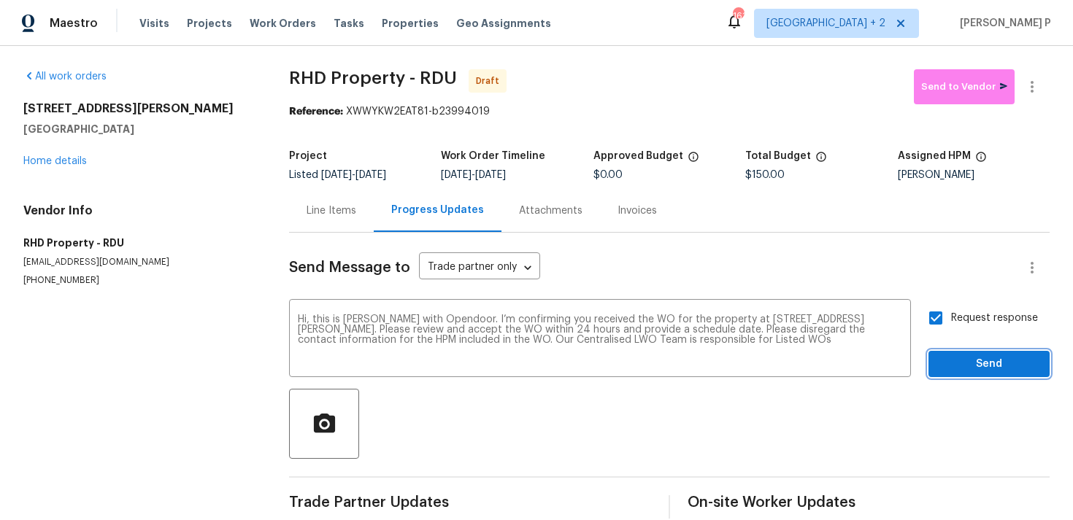
click at [955, 367] on span "Send" at bounding box center [989, 364] width 98 height 18
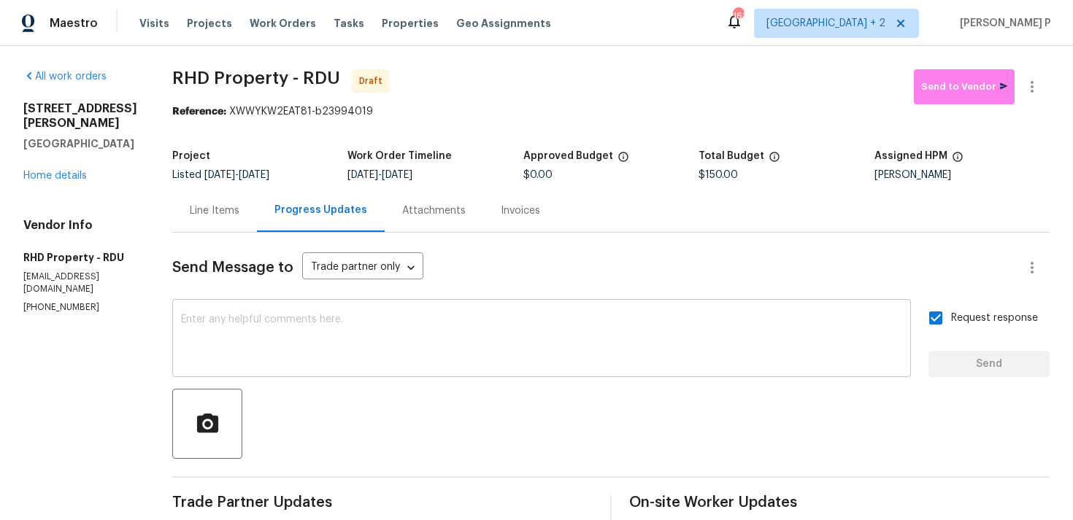
click at [582, 364] on textarea at bounding box center [541, 339] width 721 height 51
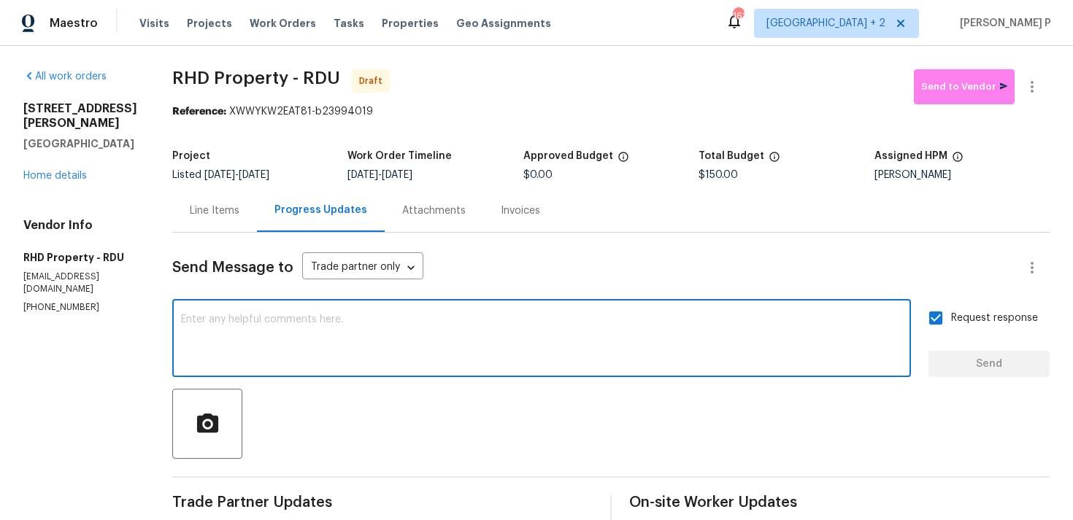
paste textarea "Attention All Work Orders must include before-photos (both close-up and wide-an…"
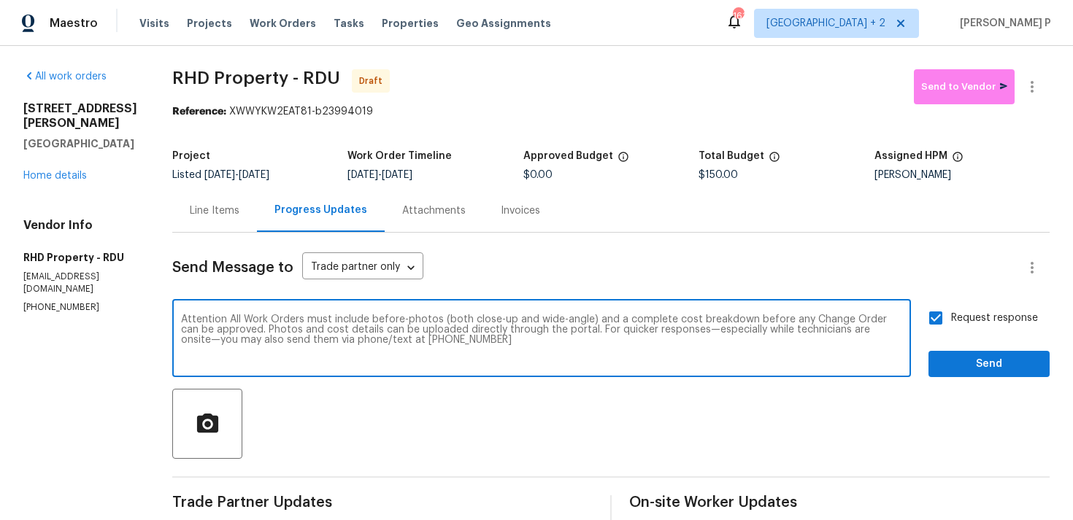
type textarea "Attention All Work Orders must include before-photos (both close-up and wide-an…"
click at [984, 358] on span "Send" at bounding box center [989, 364] width 98 height 18
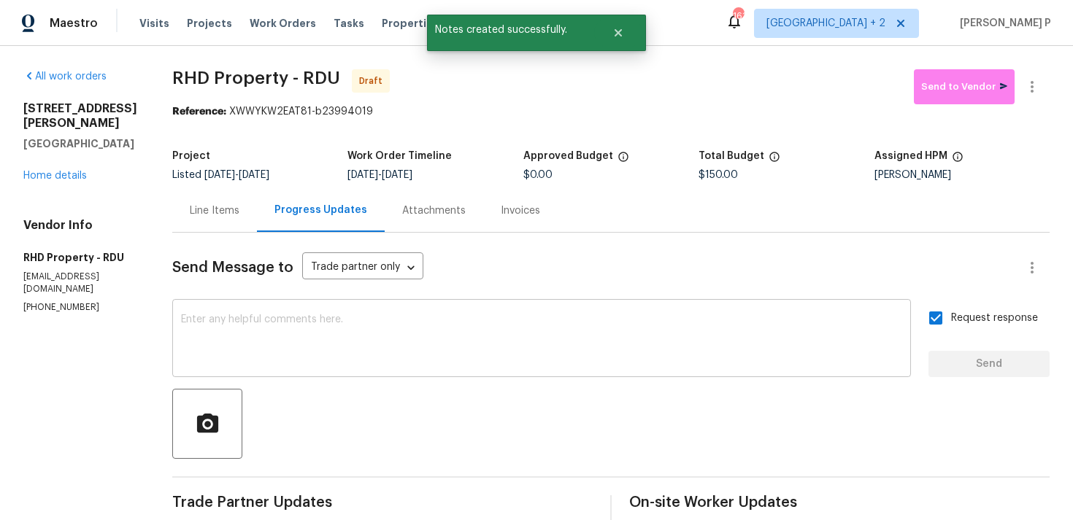
click at [611, 373] on div "x ​" at bounding box center [541, 340] width 738 height 74
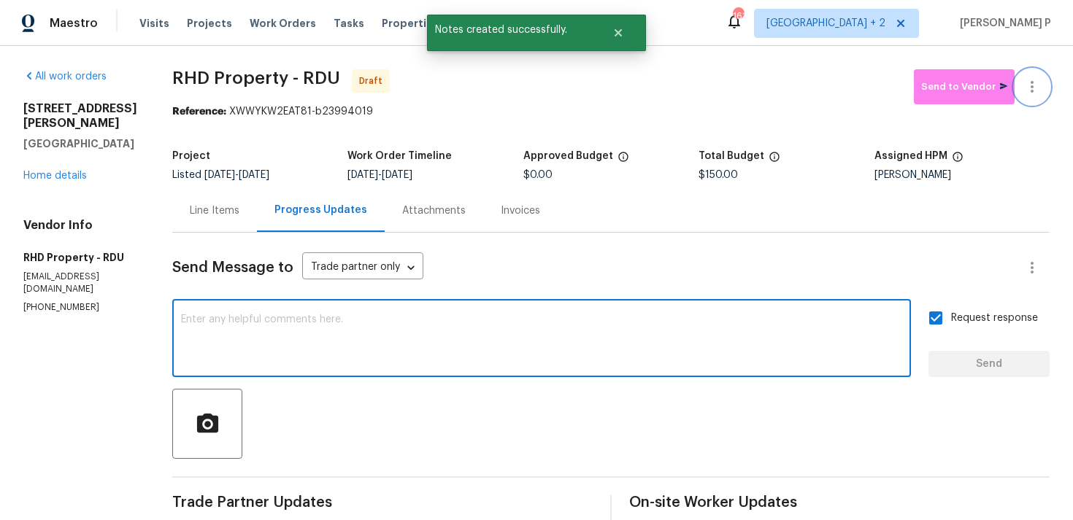
click at [1043, 84] on button "button" at bounding box center [1031, 86] width 35 height 35
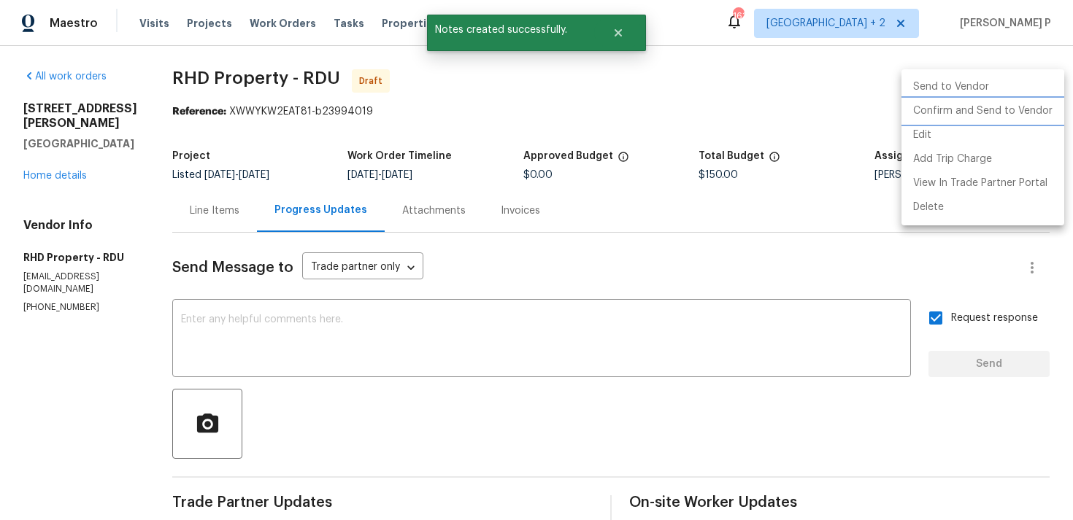
click at [986, 113] on li "Confirm and Send to Vendor" at bounding box center [982, 111] width 163 height 24
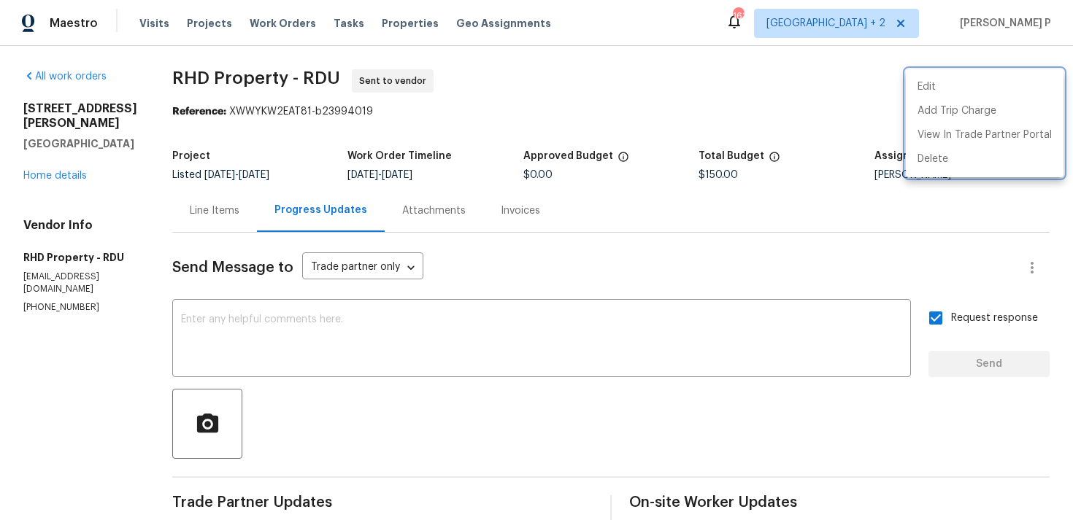
click at [212, 80] on div at bounding box center [536, 260] width 1073 height 520
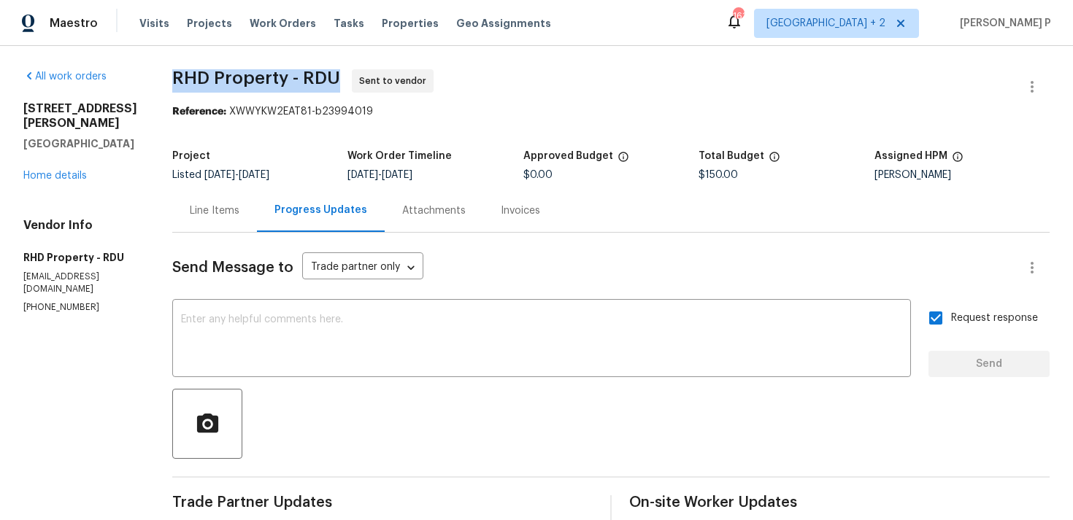
drag, startPoint x: 193, startPoint y: 74, endPoint x: 358, endPoint y: 73, distance: 165.6
click at [358, 73] on span "RHD Property - RDU Sent to vendor" at bounding box center [593, 86] width 842 height 35
copy span "RHD Property - RDU"
click at [257, 207] on div "Line Items" at bounding box center [214, 210] width 85 height 43
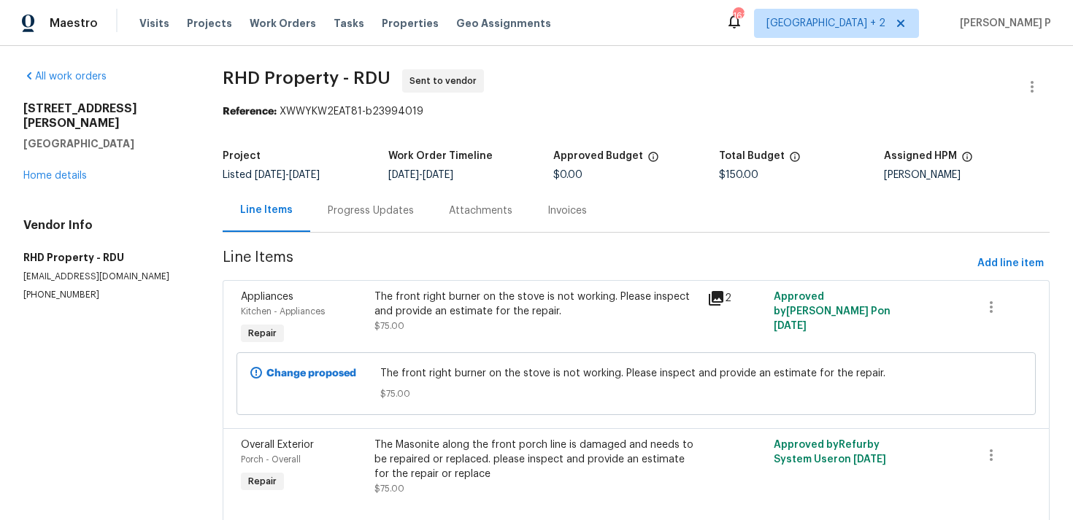
click at [328, 137] on section "RHD Property - RDU Sent to vendor Reference: XWWYKW2EAT81-b23994019 Project Lis…" at bounding box center [636, 304] width 827 height 471
drag, startPoint x: 281, startPoint y: 112, endPoint x: 512, endPoint y: 112, distance: 231.3
click at [511, 112] on div "Reference: XWWYKW2EAT81-b23994019" at bounding box center [636, 111] width 827 height 15
copy div "XWWYKW2EAT81-b23994019"
click at [304, 40] on div "Maestro Visits Projects Work Orders Tasks Properties Geo Assignments 161 Nashvi…" at bounding box center [536, 23] width 1073 height 46
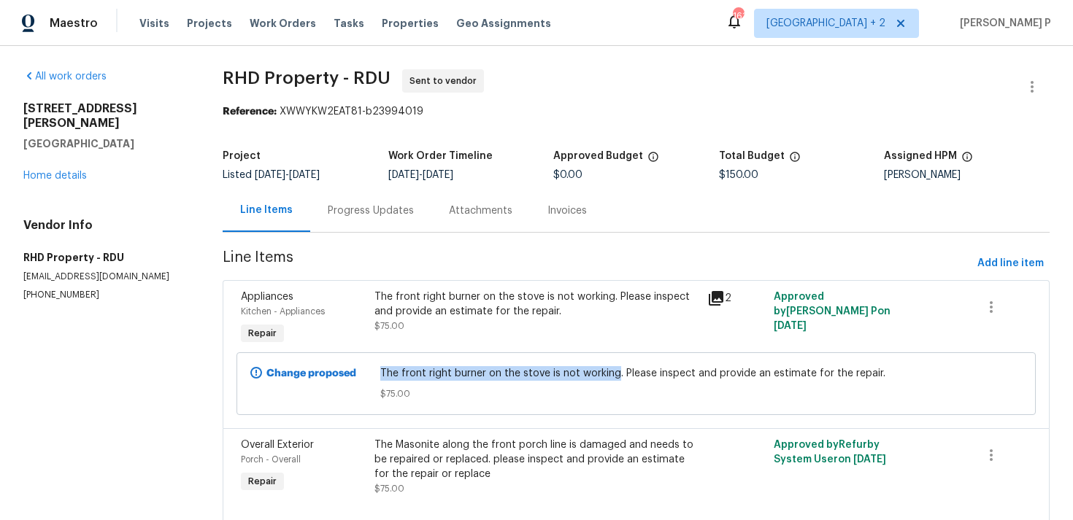
drag, startPoint x: 381, startPoint y: 376, endPoint x: 617, endPoint y: 367, distance: 235.9
click at [617, 367] on span "The front right burner on the stove is not working. Please inspect and provide …" at bounding box center [635, 373] width 511 height 15
copy span "The front right burner on the stove is not working"
